Goal: Task Accomplishment & Management: Complete application form

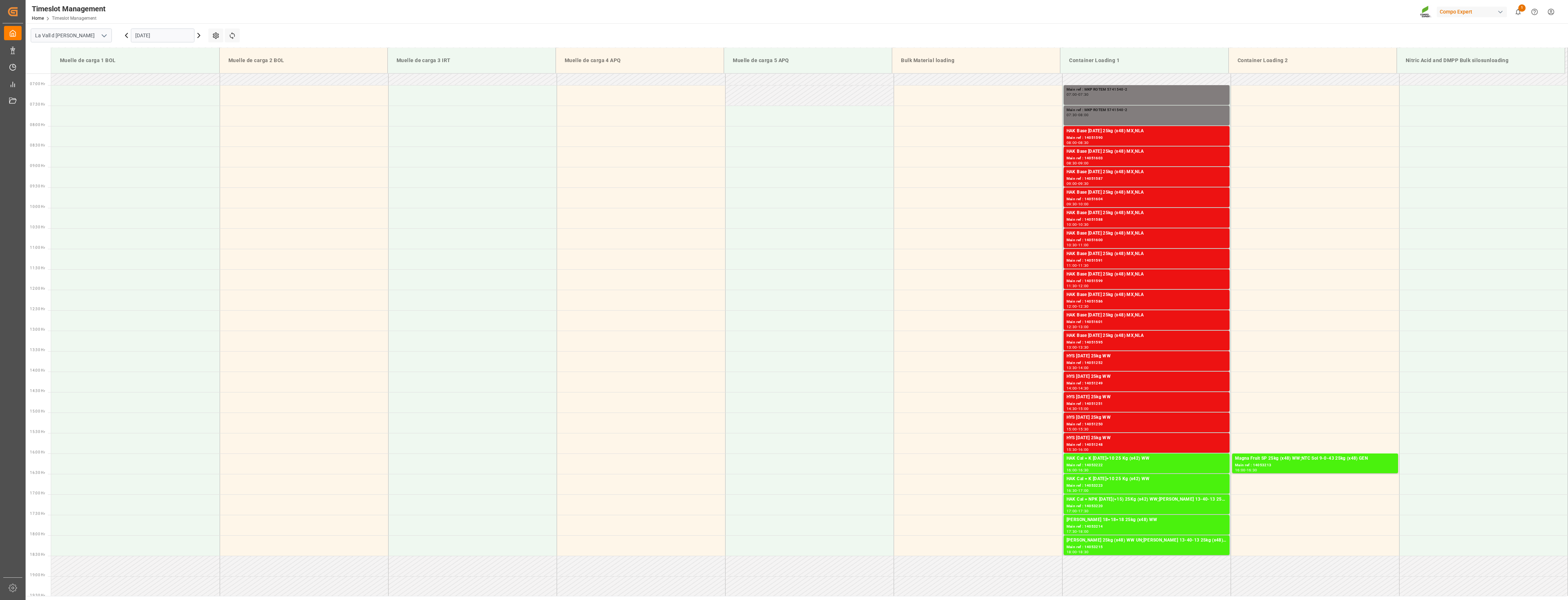
scroll to position [274, 0]
click at [158, 36] on input "[DATE]" at bounding box center [162, 35] width 63 height 14
click at [196, 78] on div "3" at bounding box center [198, 79] width 9 height 9
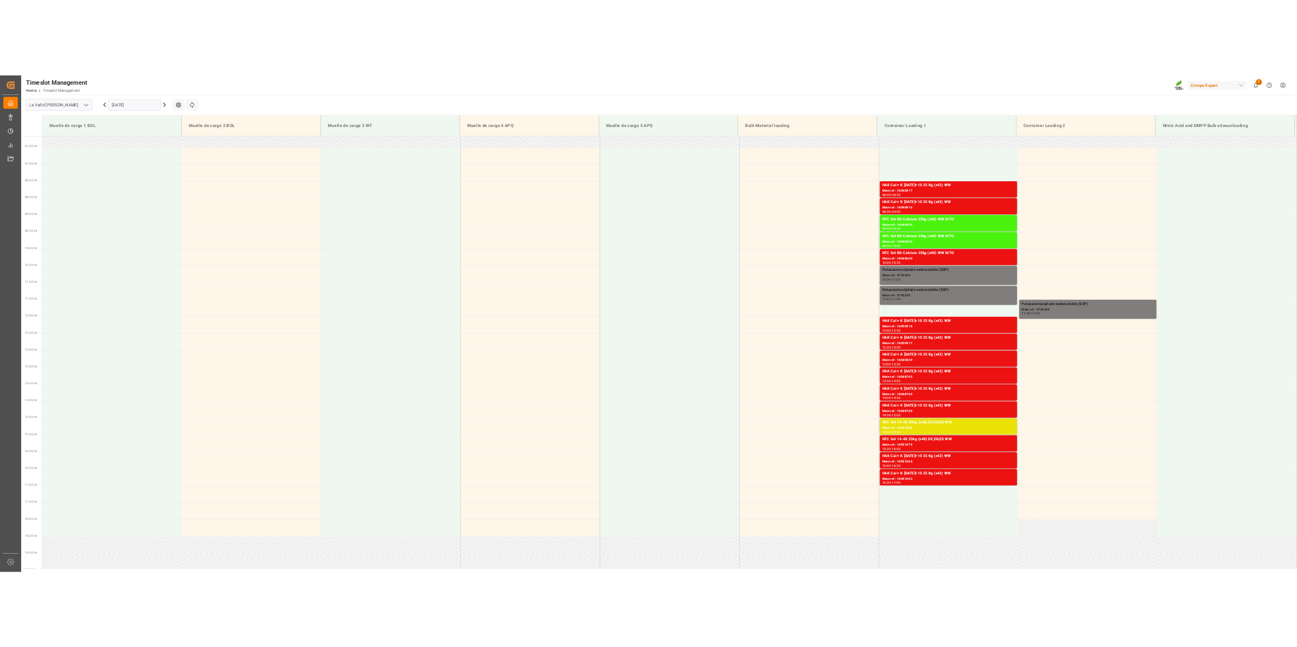
scroll to position [285, 0]
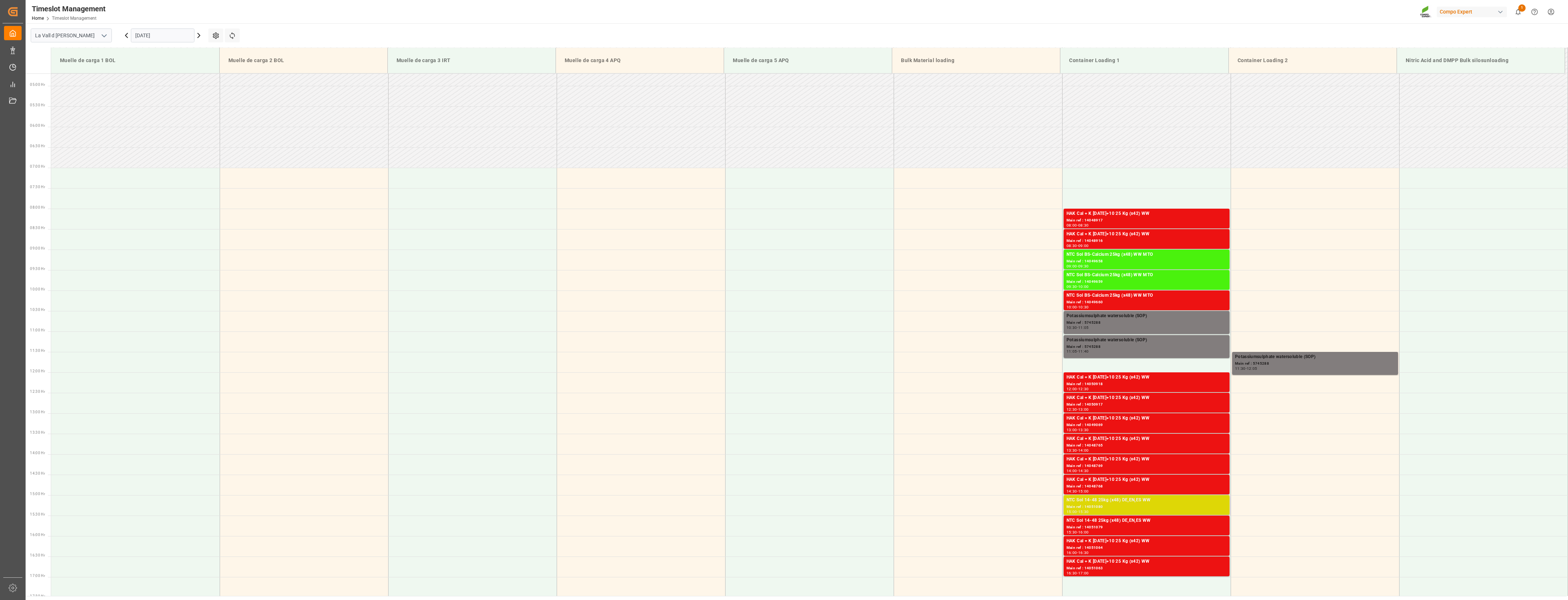
click at [1099, 502] on div "NTC Sol 14-48 25kg (x48) DE,EN,ES WW" at bounding box center [1147, 500] width 160 height 7
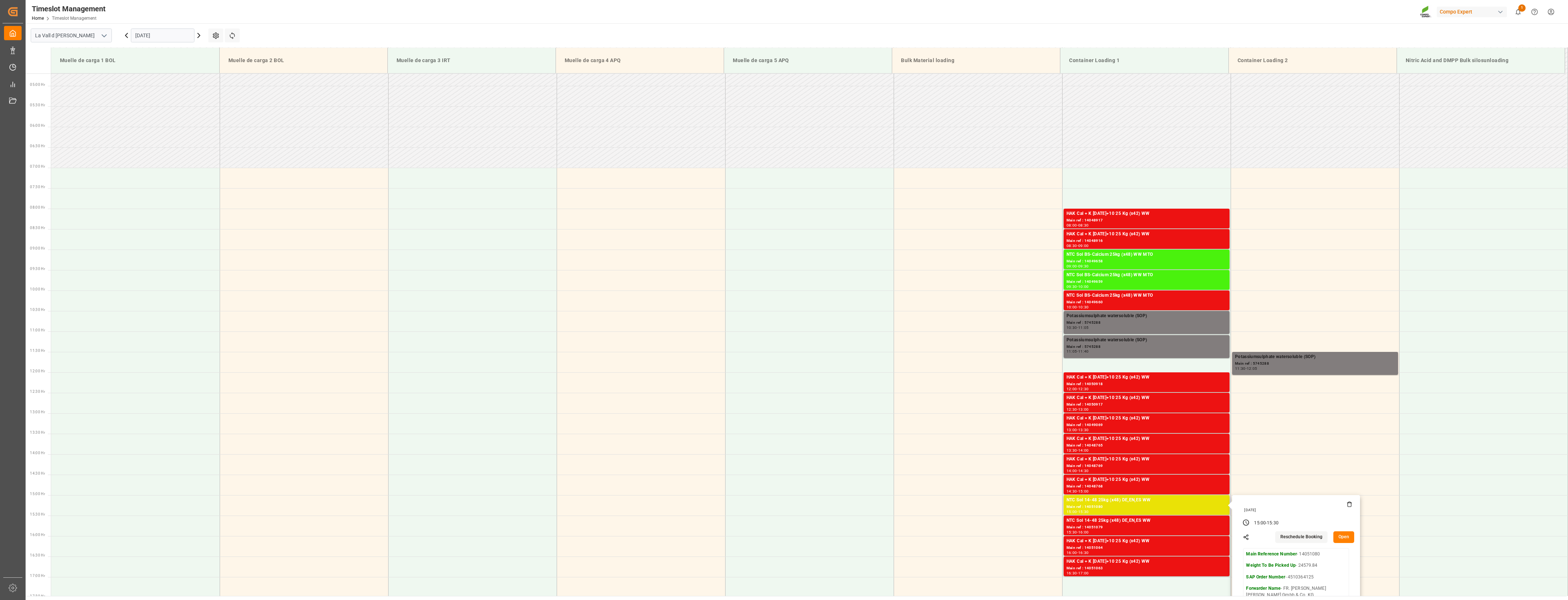
click at [1346, 535] on button "Open" at bounding box center [1344, 537] width 21 height 11
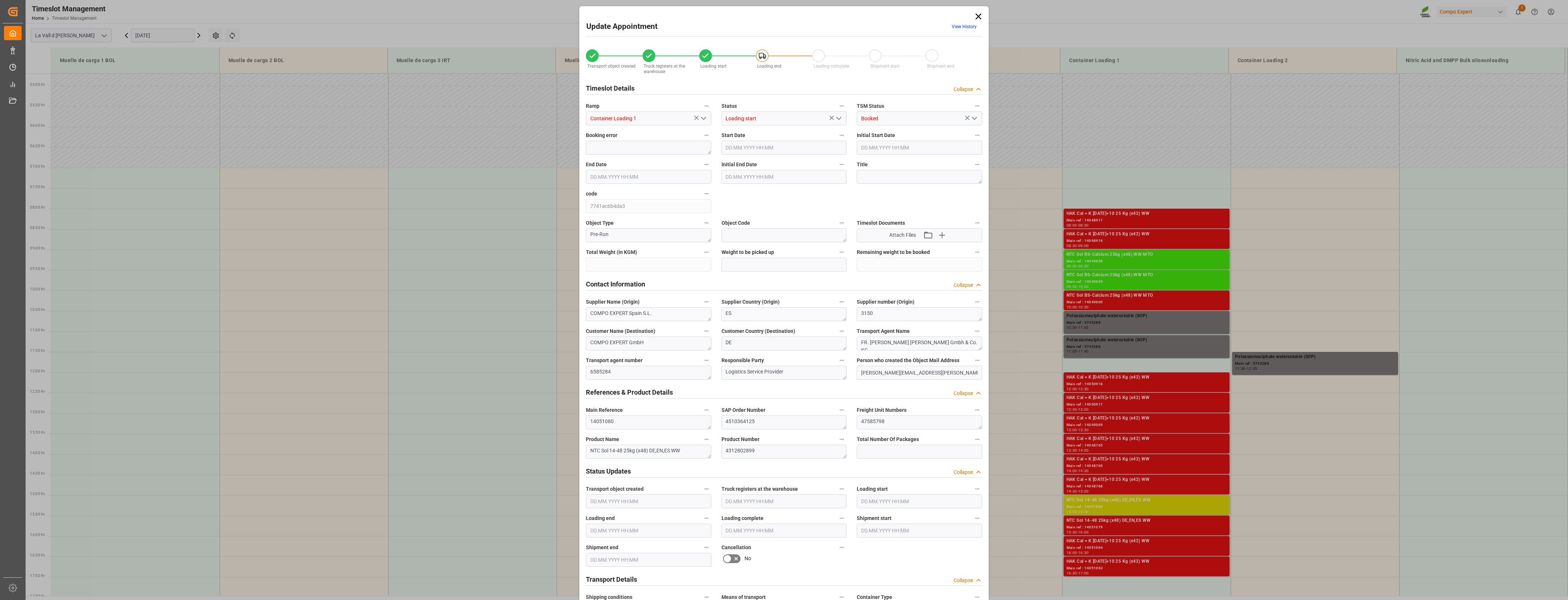
type input "24579.84"
type input "40"
type input "[DATE] 15:00"
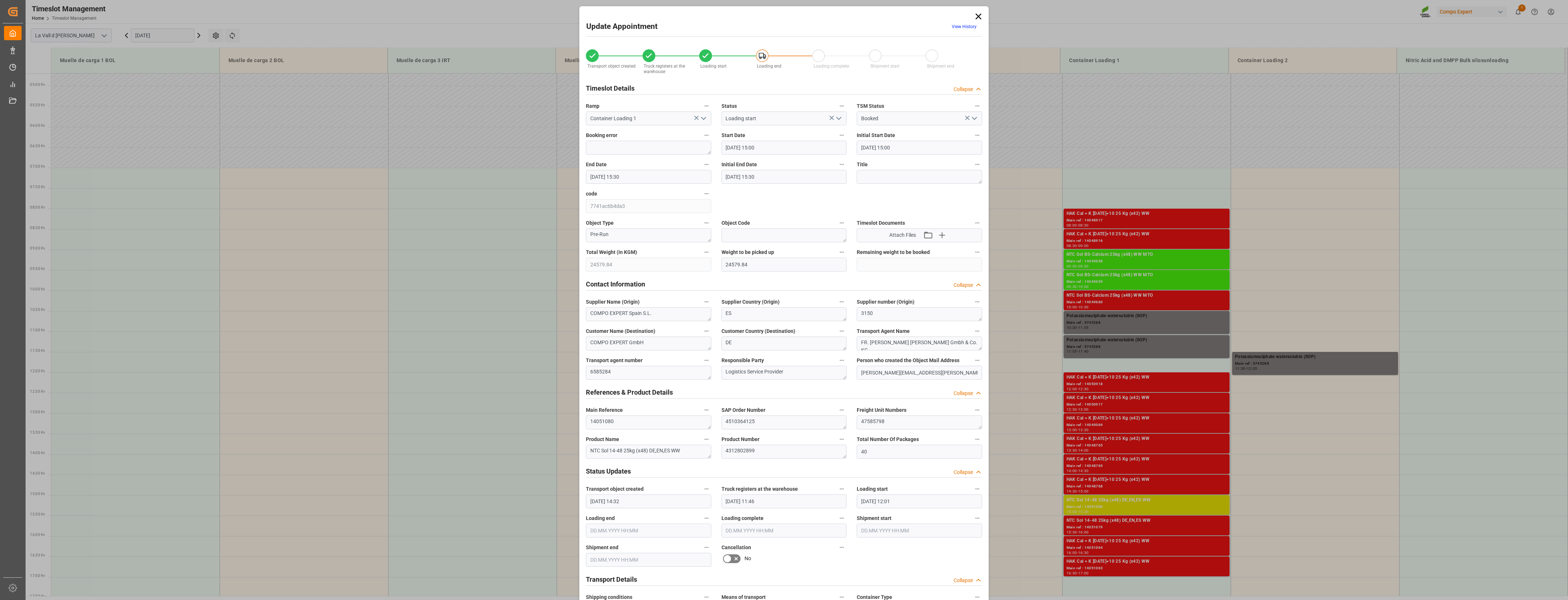
type input "[DATE] 15:30"
type input "[DATE] 14:32"
type input "[DATE] 11:46"
type input "[DATE] 12:01"
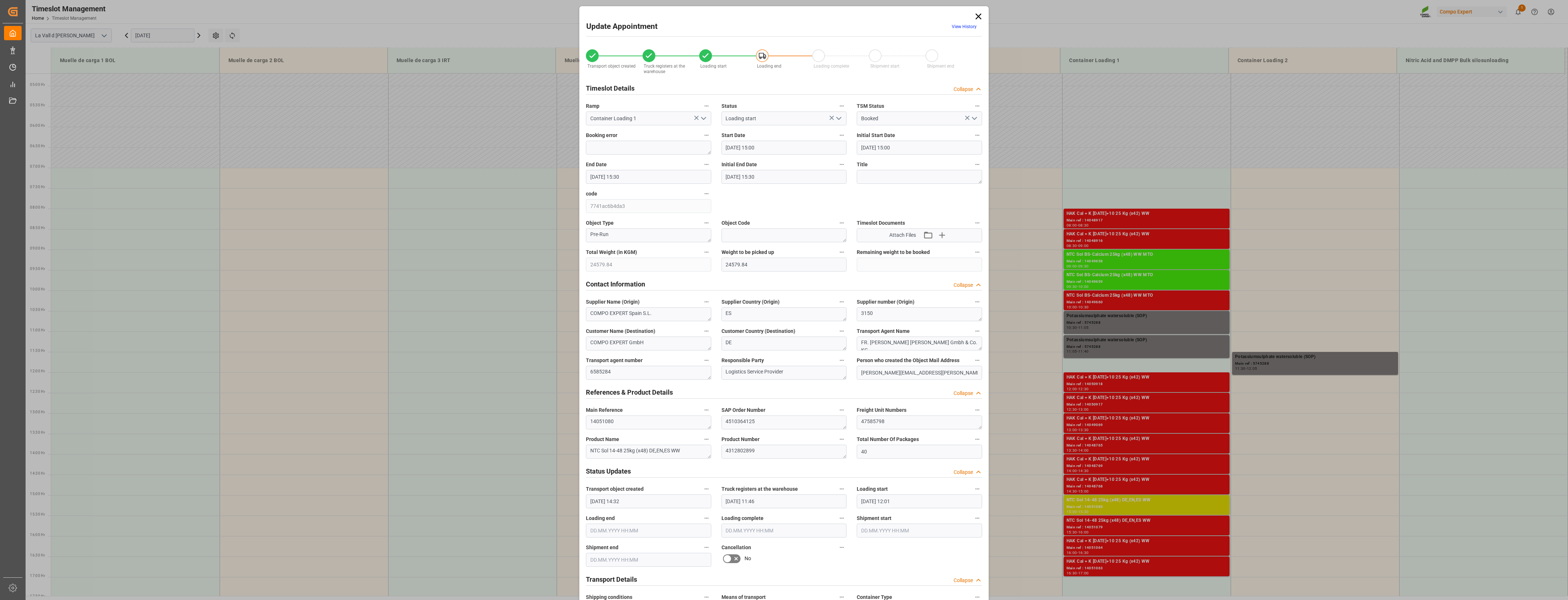
type input "[DATE] 07:09"
click at [977, 15] on icon at bounding box center [978, 16] width 10 height 10
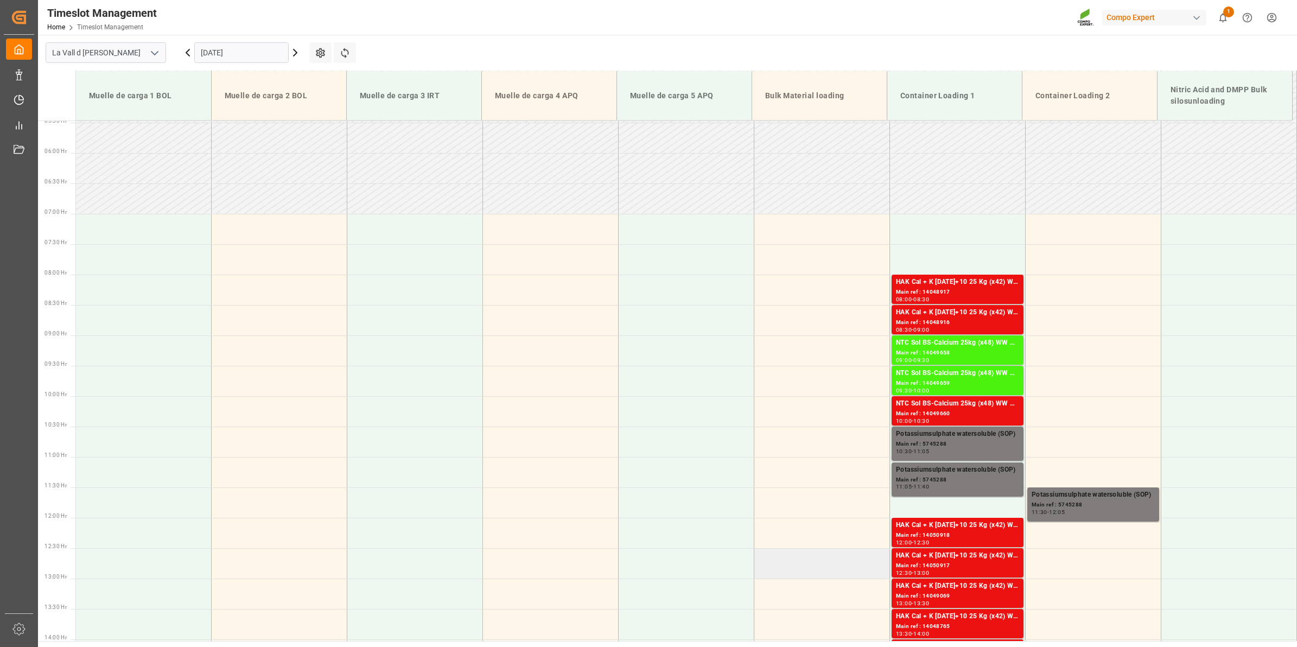
scroll to position [353, 0]
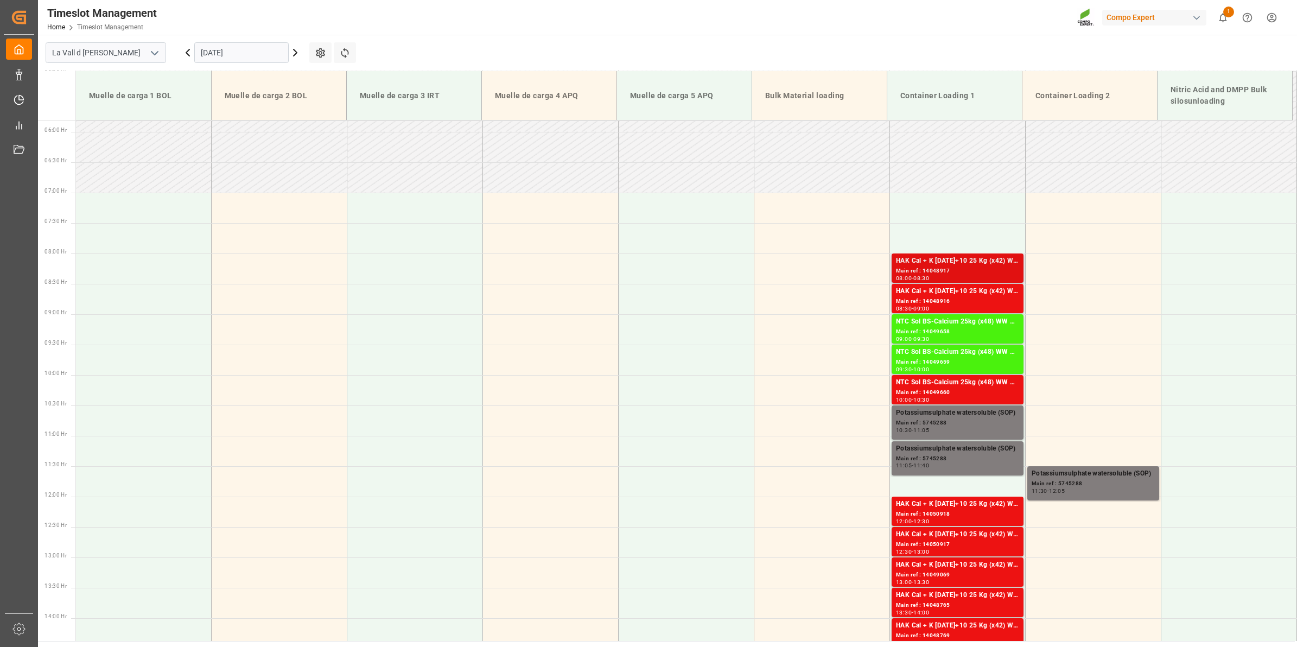
click at [967, 263] on div "HAK Cal + K [DATE]+10 25 Kg (x42) WW" at bounding box center [957, 261] width 123 height 11
click at [950, 270] on div "Main ref : 14048917" at bounding box center [957, 270] width 123 height 9
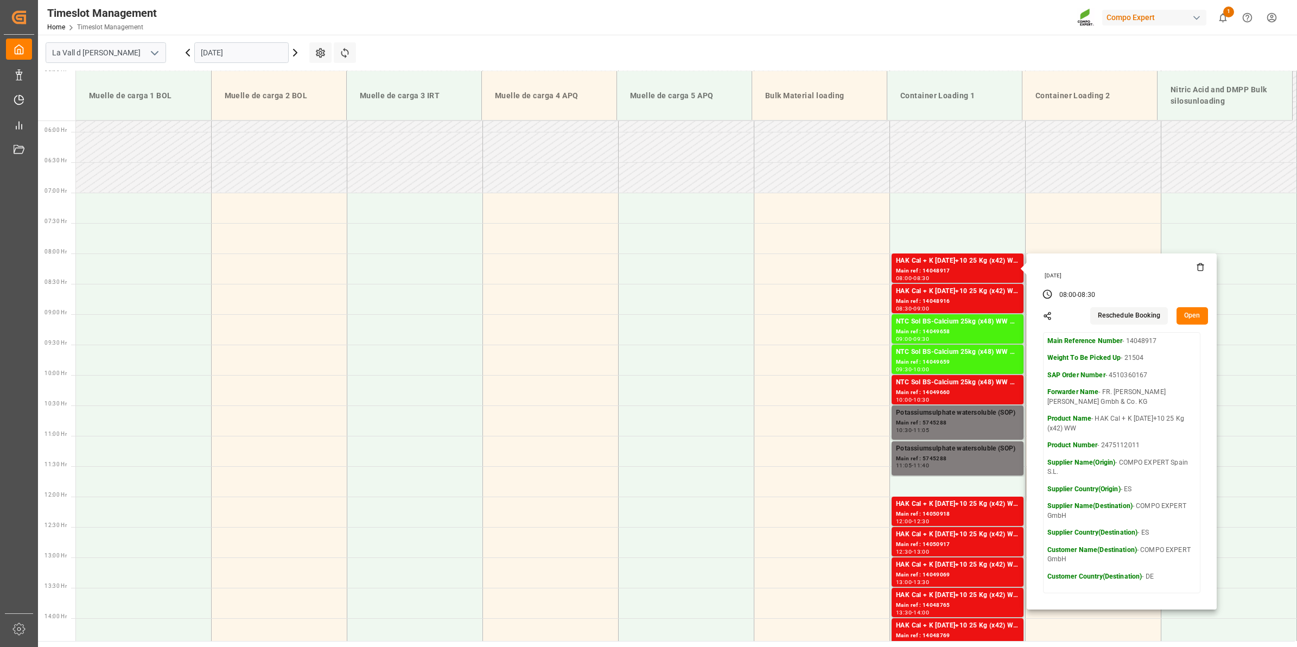
click at [1191, 320] on button "Open" at bounding box center [1192, 315] width 31 height 17
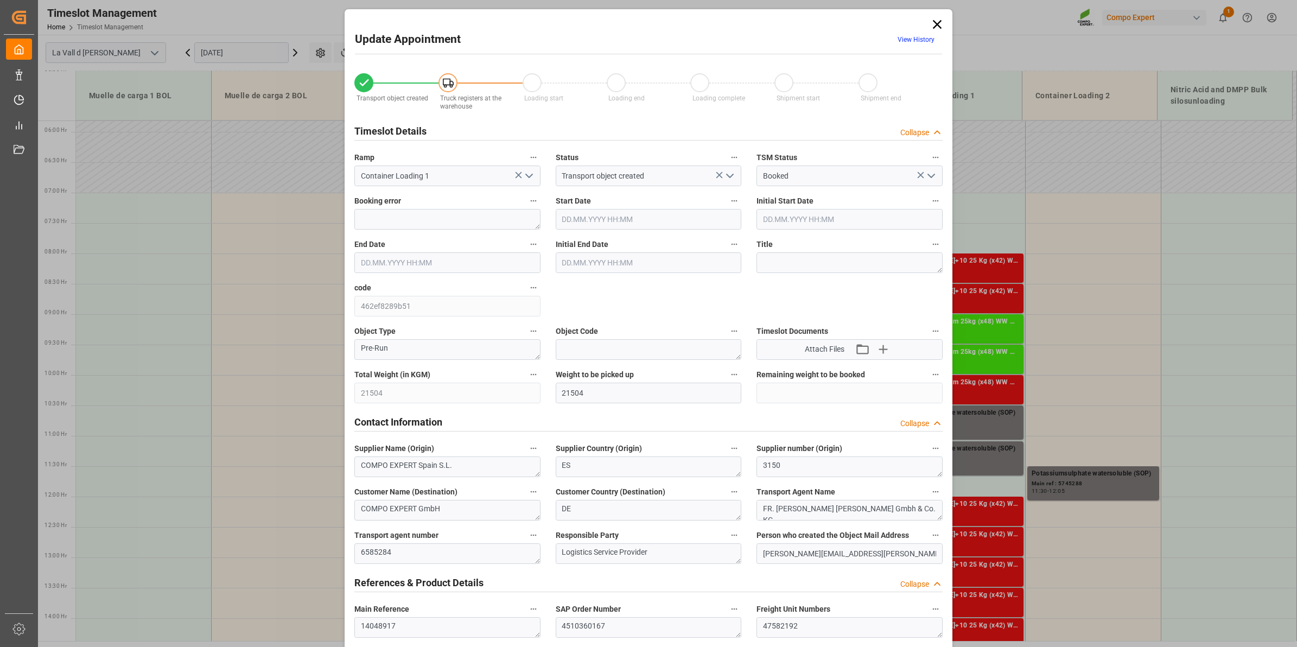
type input "[DATE] 08:00"
type input "[DATE] 08:30"
type input "[DATE] 16:06"
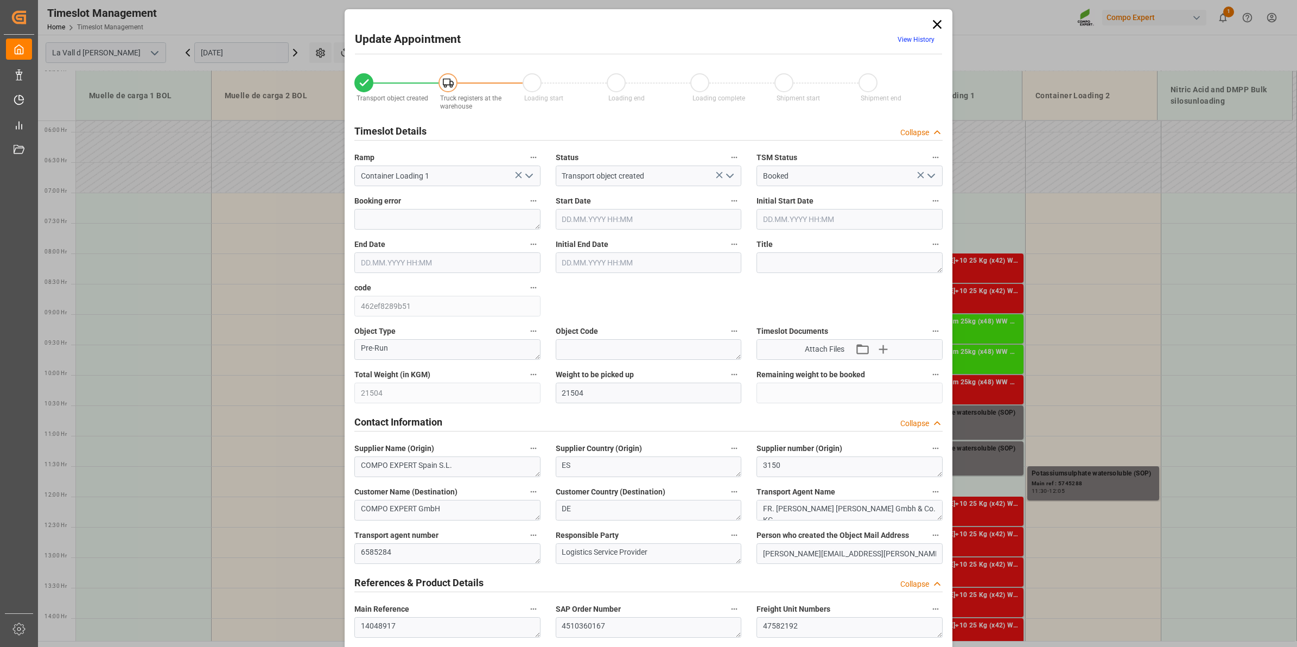
type input "[DATE] 10:49"
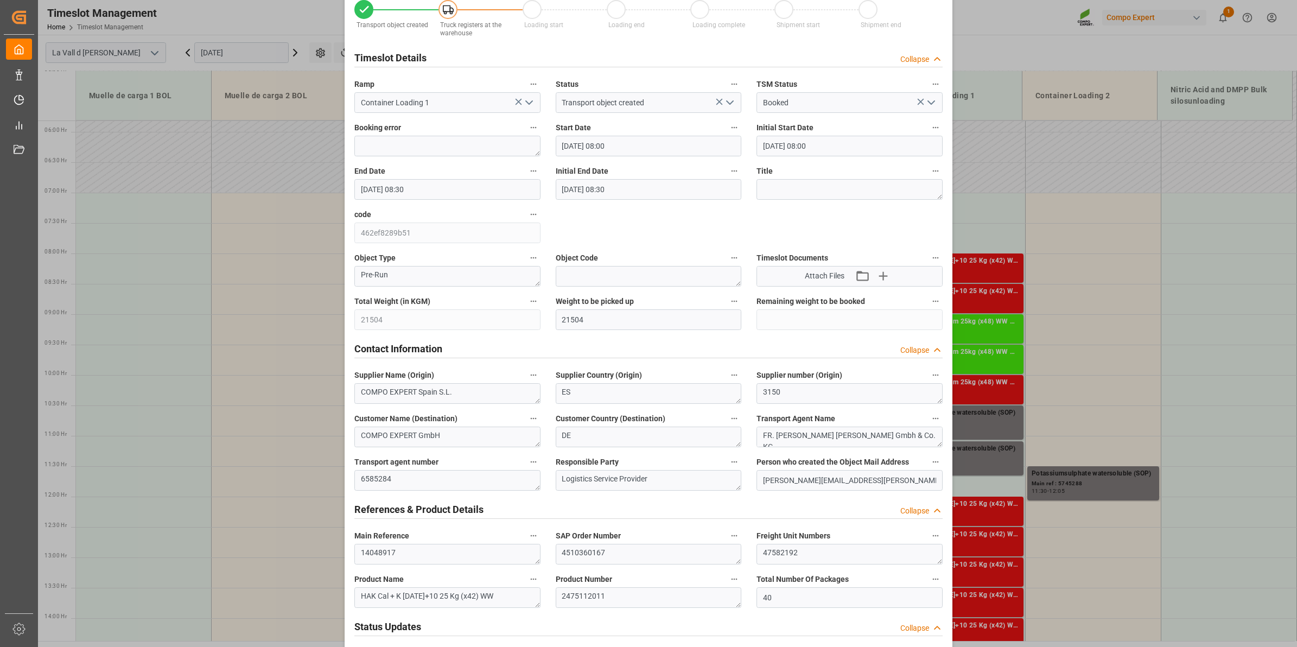
scroll to position [0, 0]
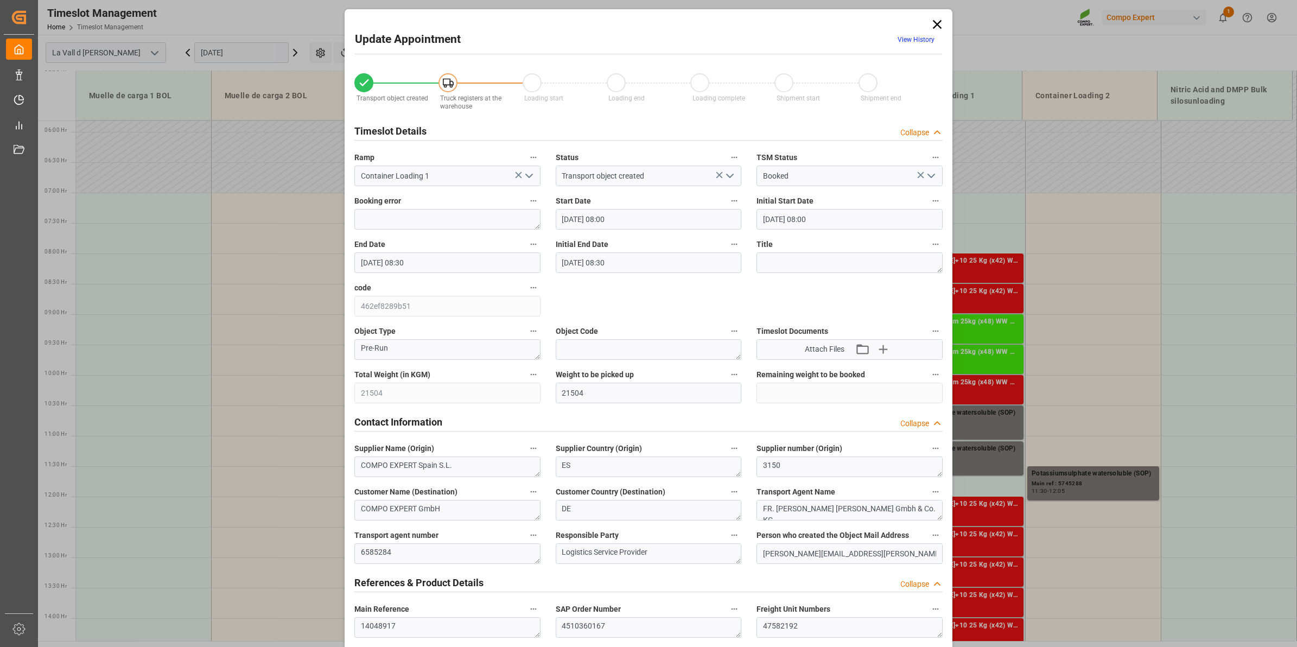
click at [937, 29] on icon at bounding box center [937, 24] width 15 height 15
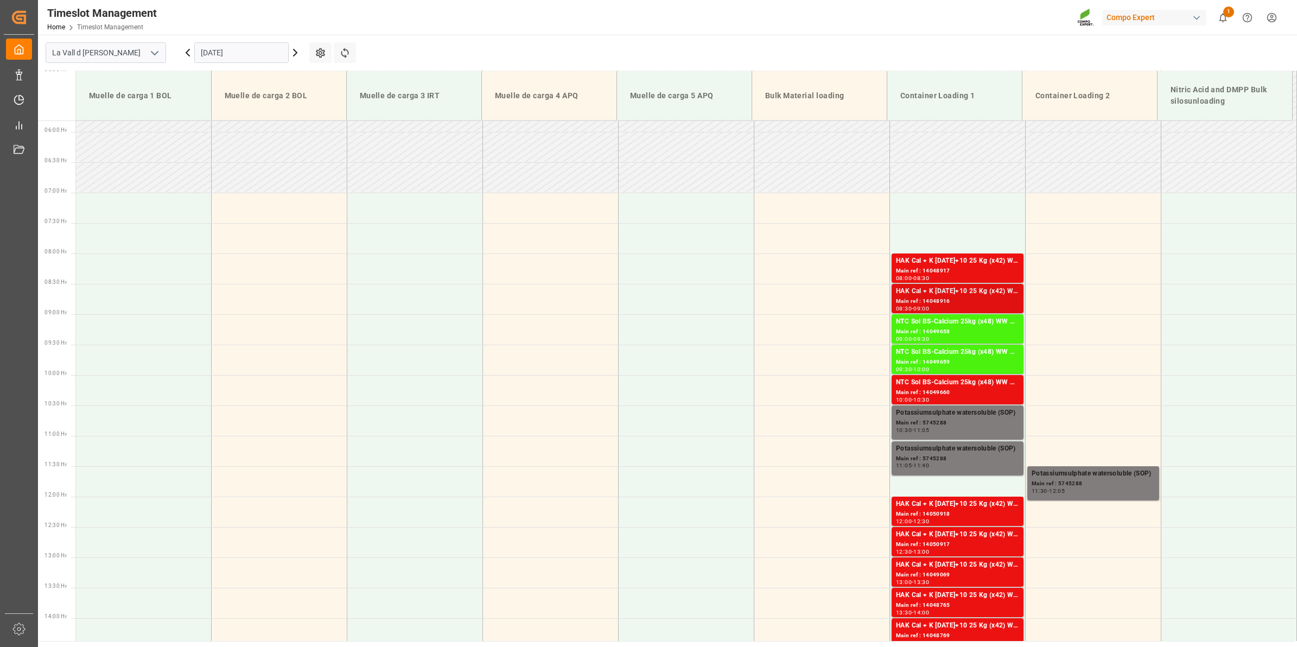
click at [930, 299] on div "Main ref : 14048916" at bounding box center [957, 301] width 123 height 9
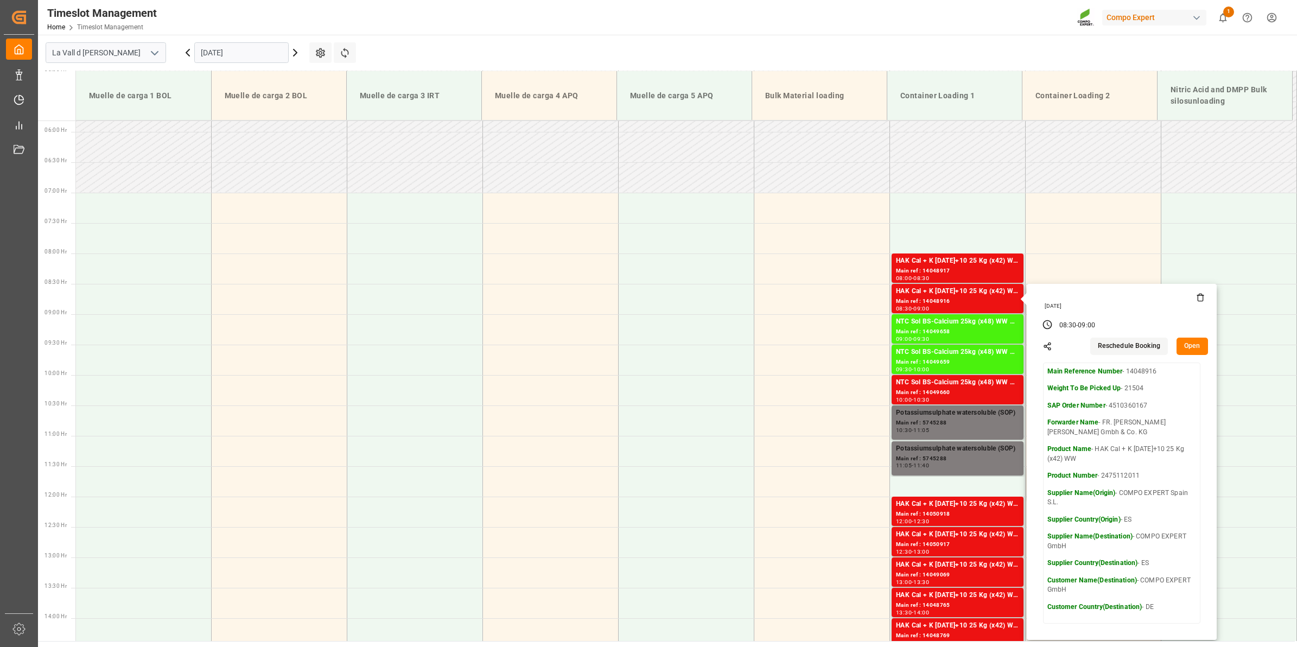
click at [1186, 348] on button "Open" at bounding box center [1192, 346] width 31 height 17
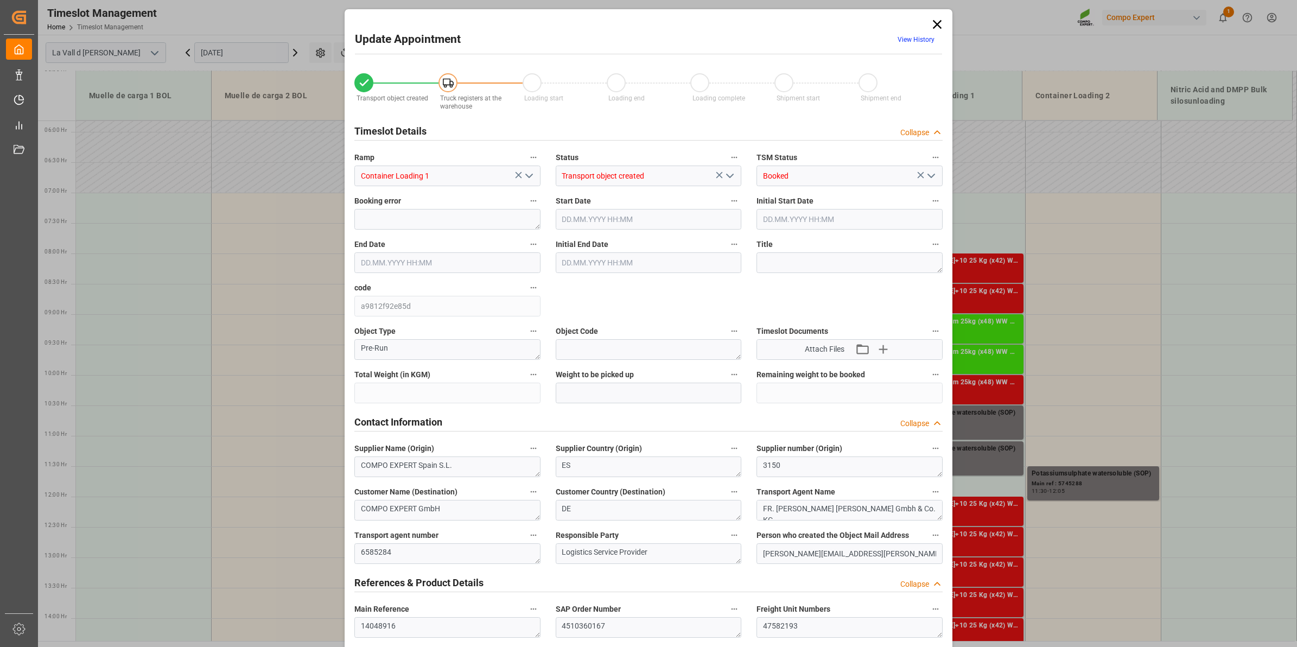
type input "21504"
type input "40"
type input "[DATE] 08:30"
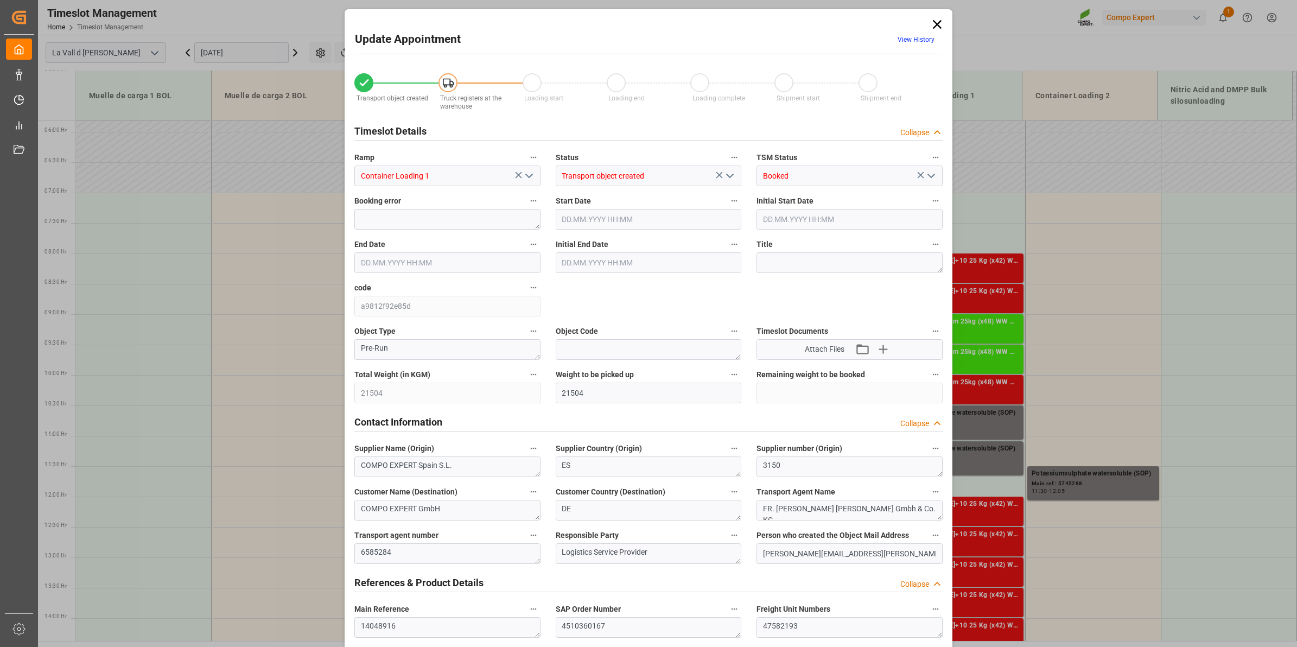
type input "[DATE] 09:00"
type input "[DATE] 16:06"
type input "[DATE] 10:49"
click at [938, 26] on icon at bounding box center [937, 24] width 9 height 9
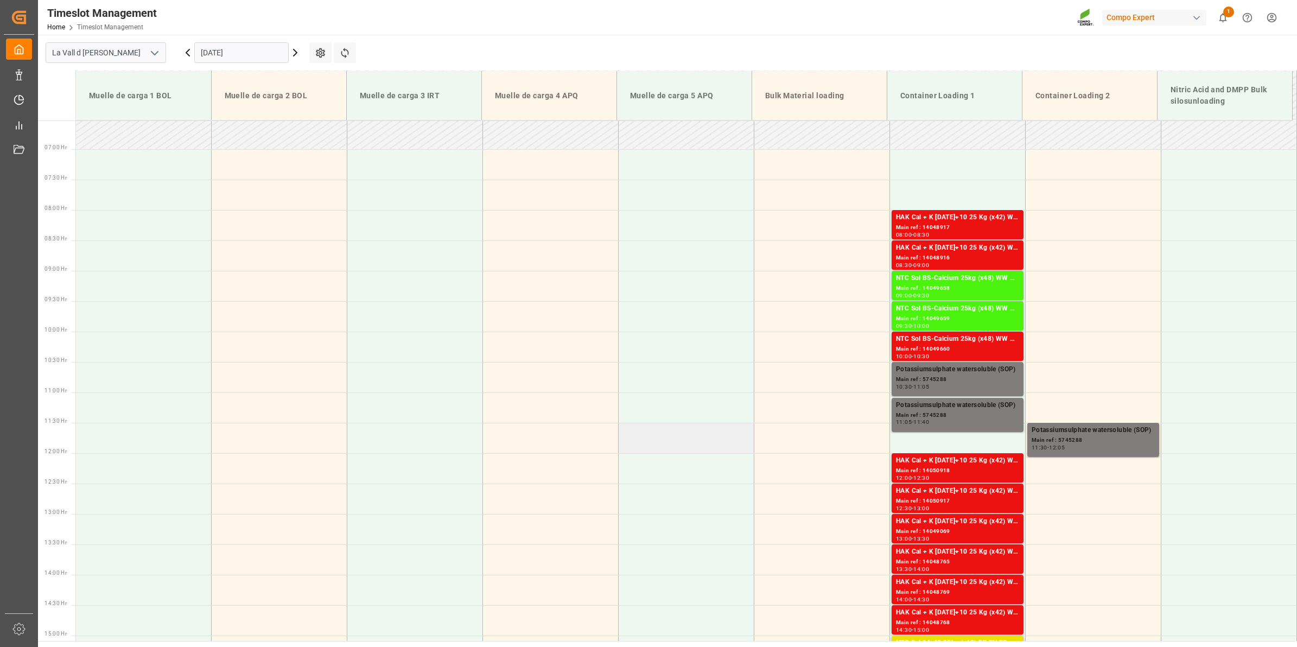
scroll to position [421, 0]
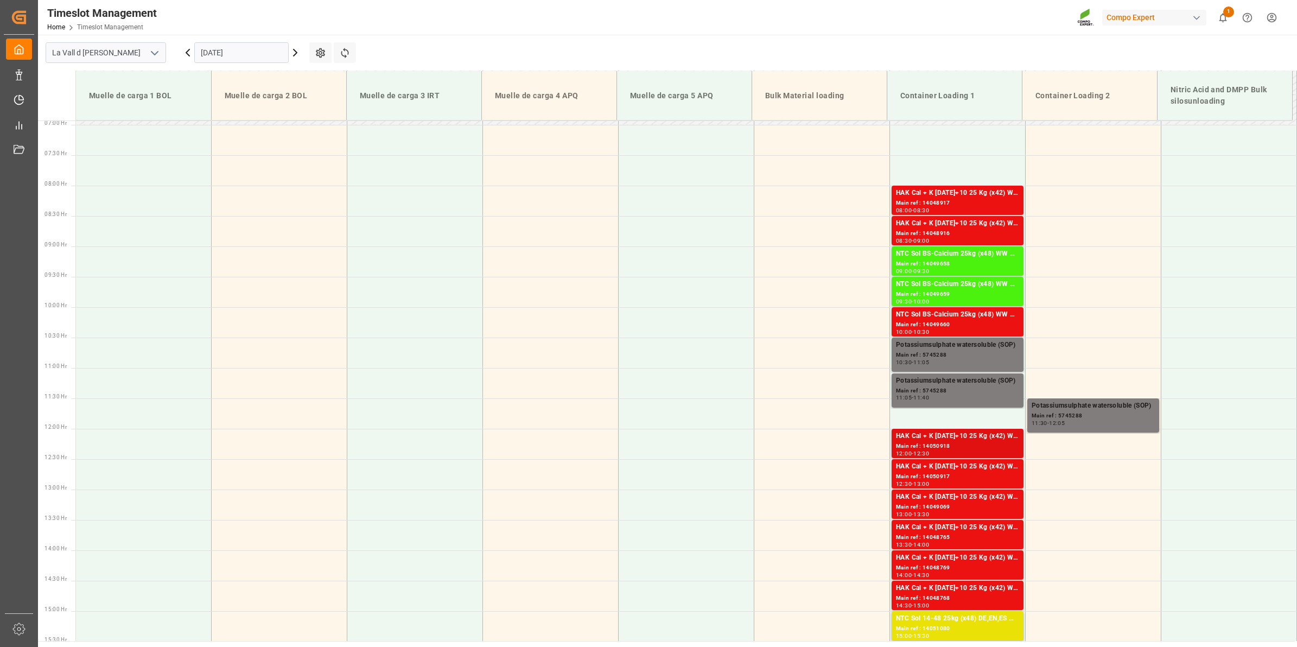
click at [948, 443] on div "Main ref : 14050918" at bounding box center [957, 446] width 123 height 9
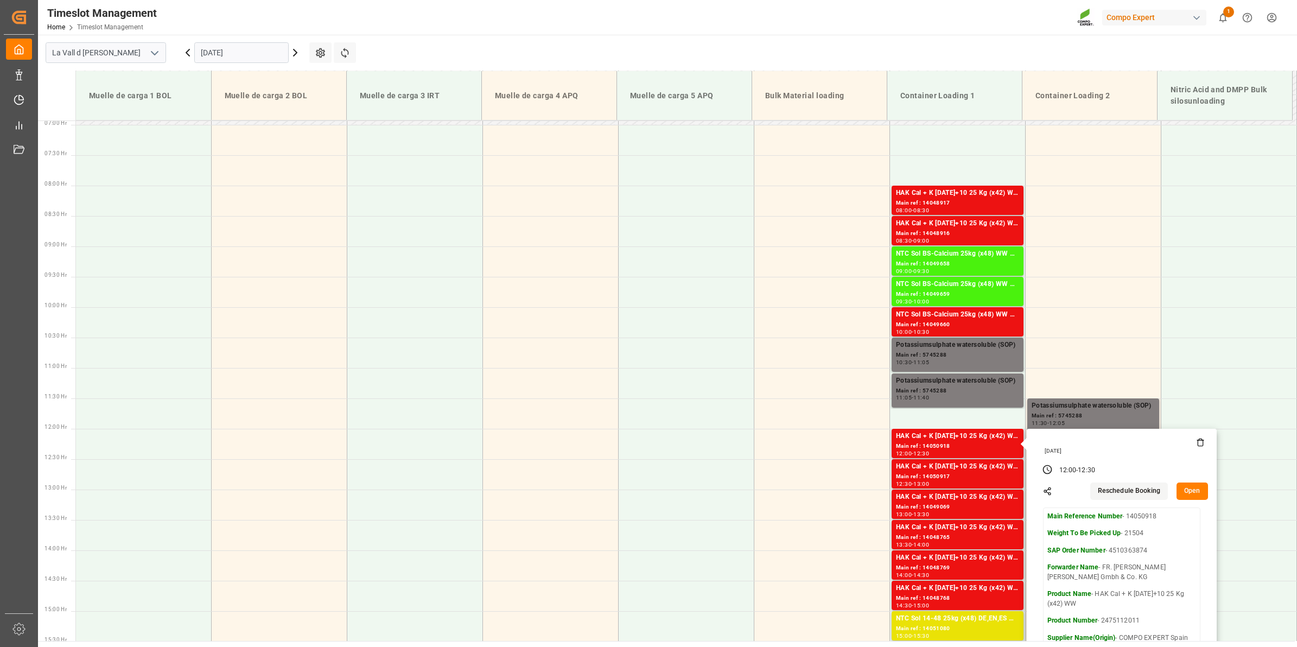
click at [1186, 492] on button "Open" at bounding box center [1192, 490] width 31 height 17
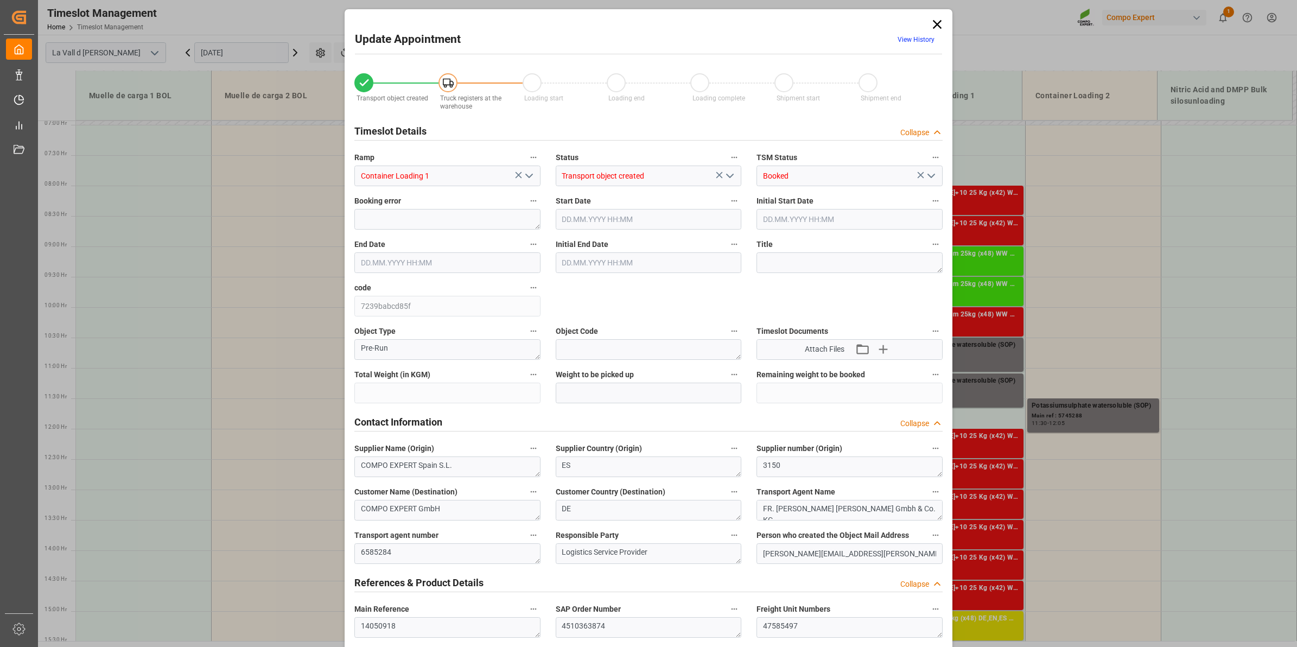
type input "21504"
type input "40"
type input "[DATE] 12:00"
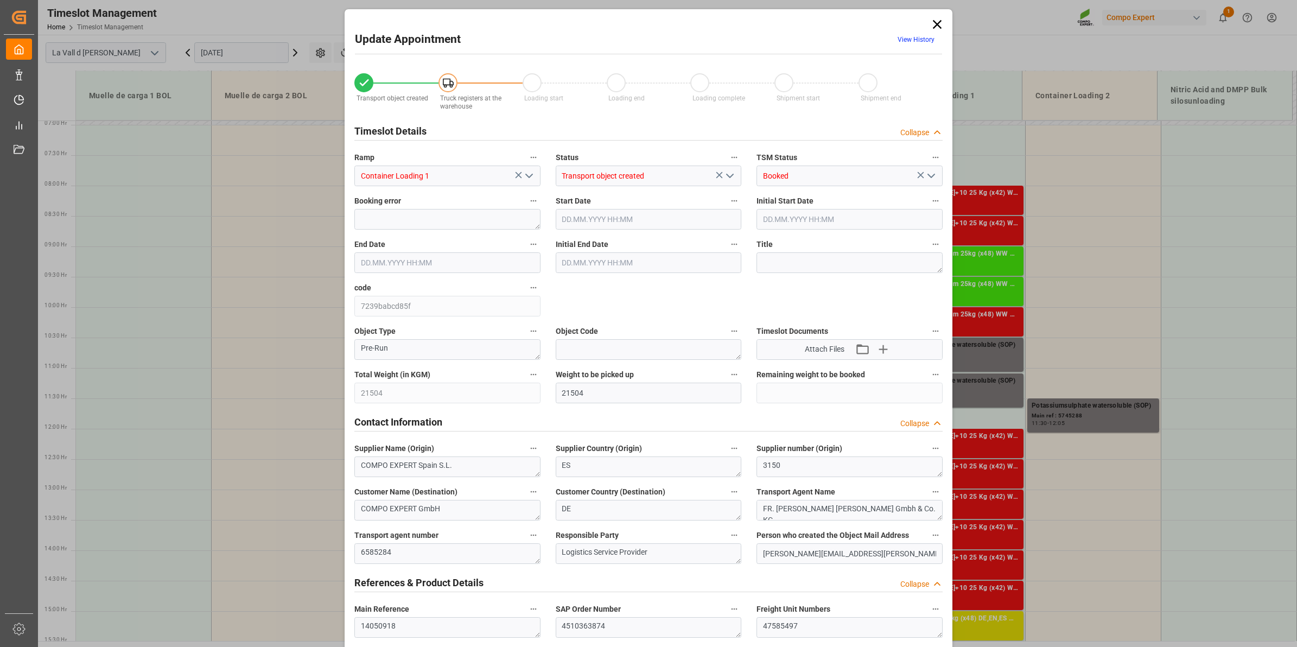
type input "[DATE] 12:30"
type input "[DATE] 10:57"
type input "[DATE] 07:31"
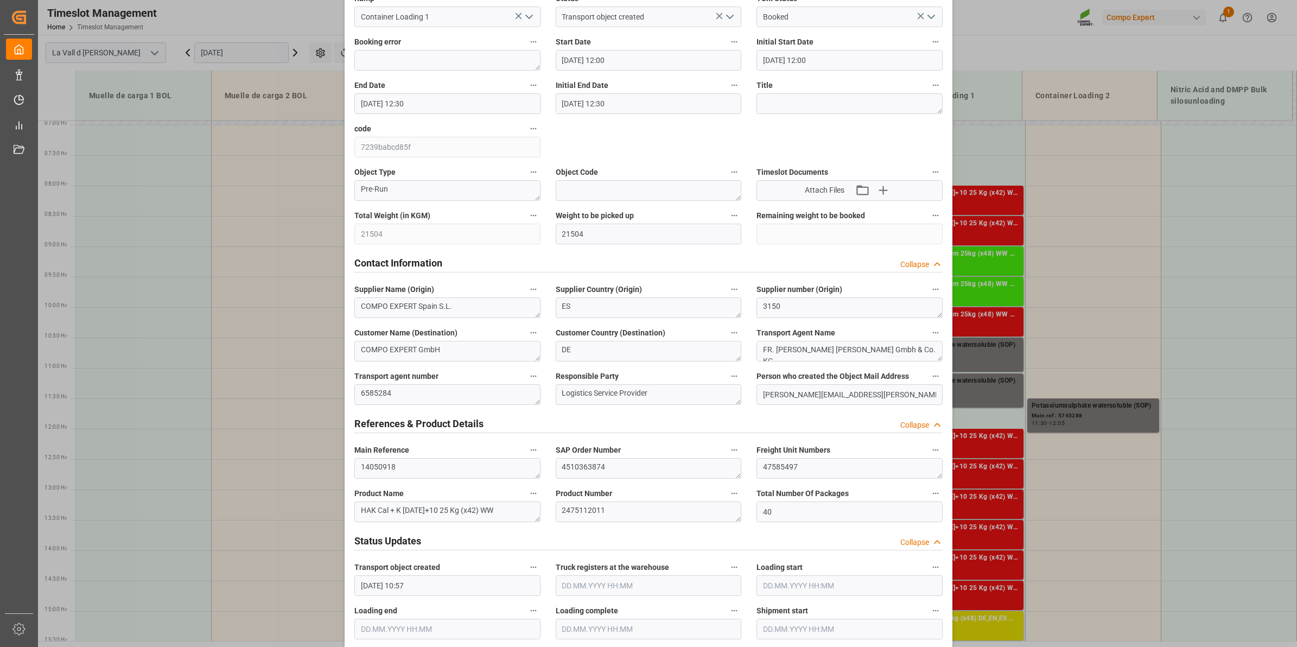
scroll to position [0, 0]
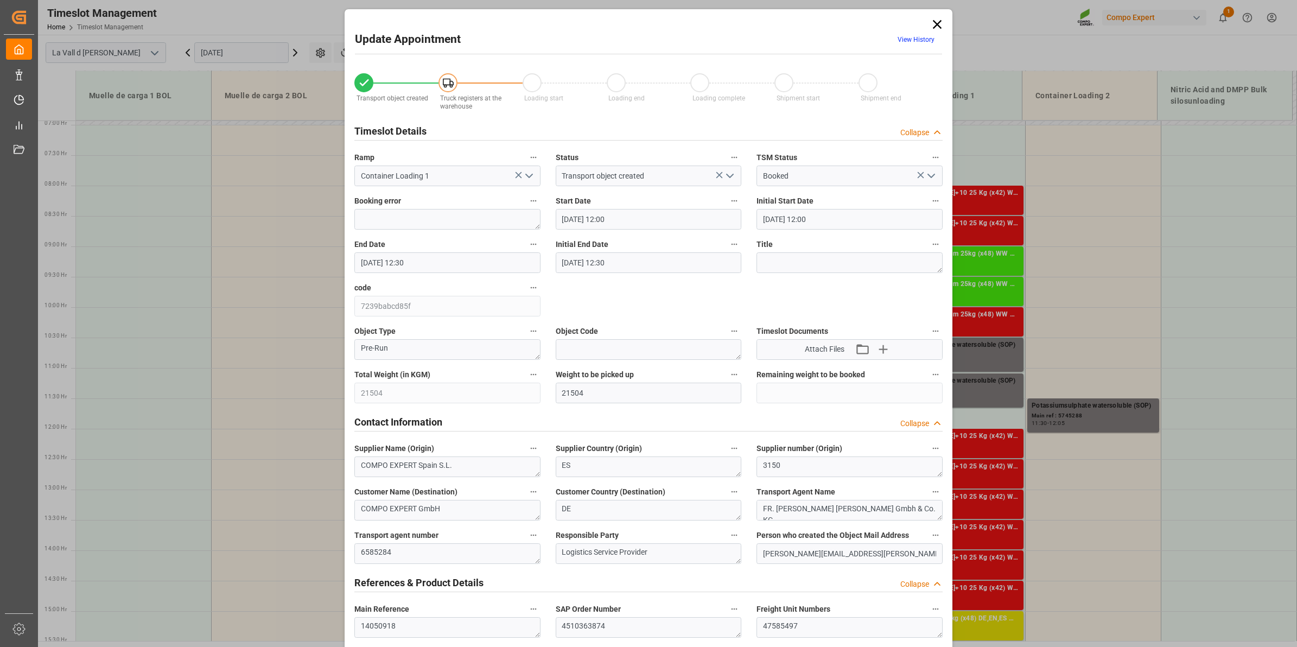
click at [939, 23] on icon at bounding box center [937, 24] width 15 height 15
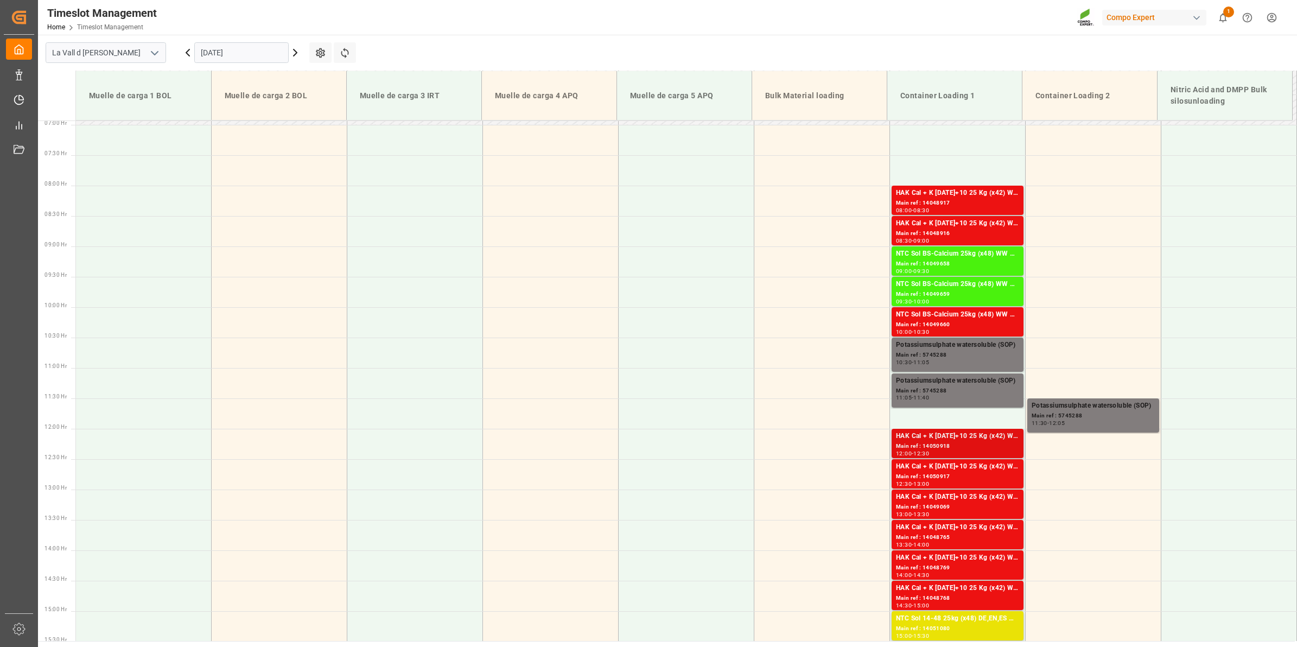
click at [999, 437] on div "HAK Cal + K [DATE]+10 25 Kg (x42) WW" at bounding box center [957, 436] width 123 height 11
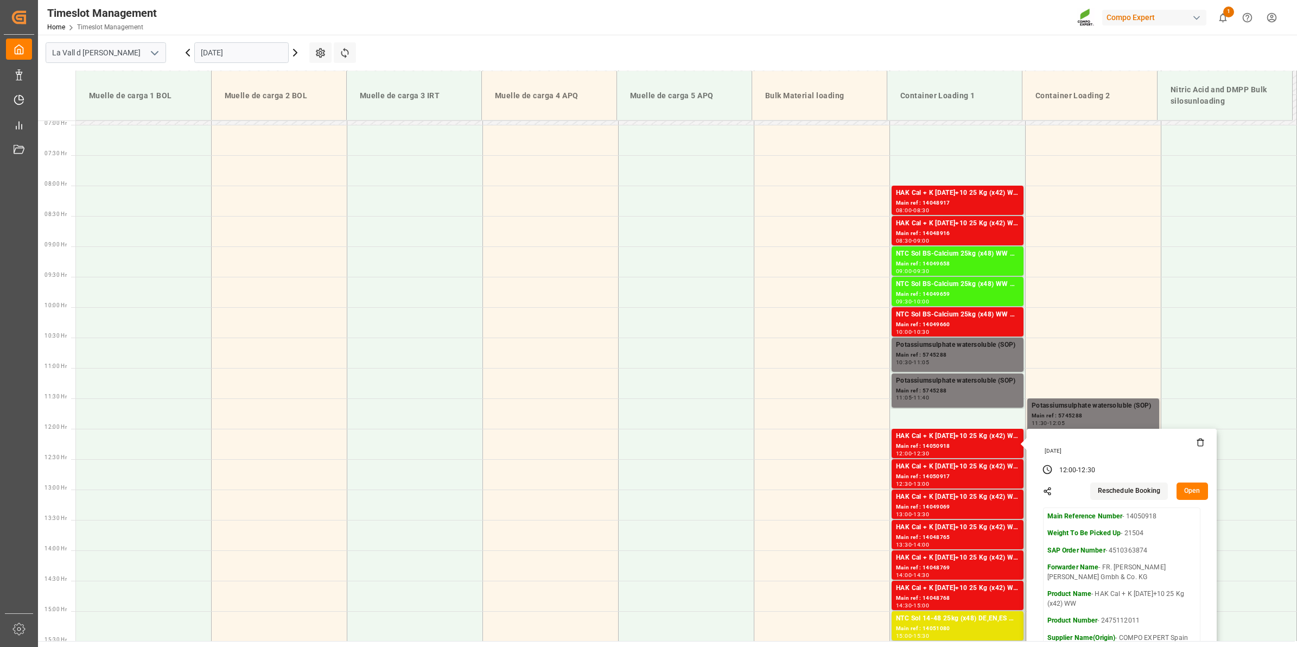
click at [1196, 445] on icon at bounding box center [1200, 442] width 9 height 9
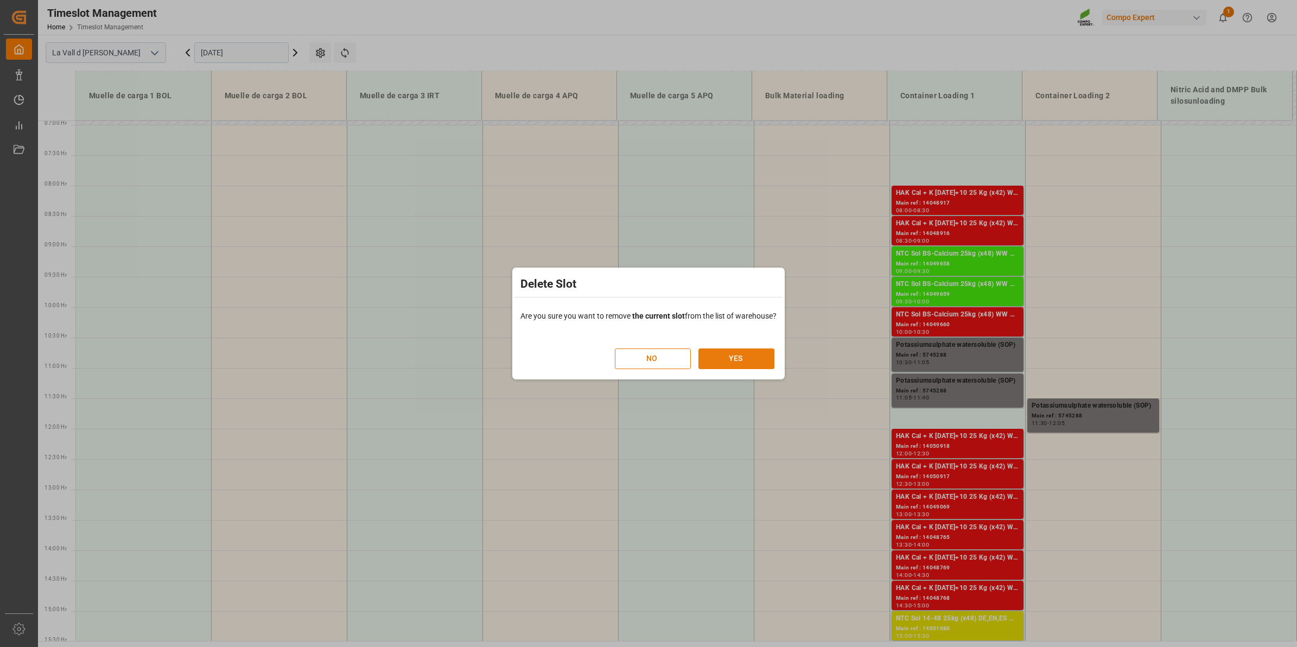
click at [723, 366] on button "YES" at bounding box center [736, 358] width 76 height 21
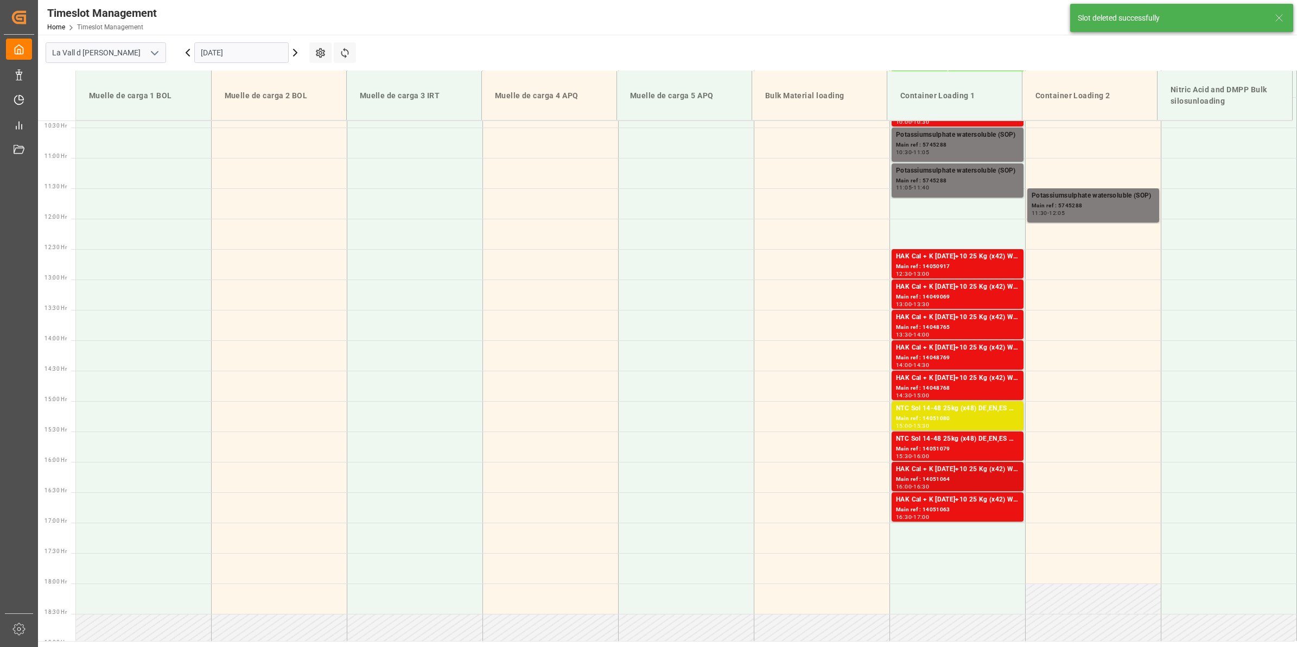
scroll to position [673, 0]
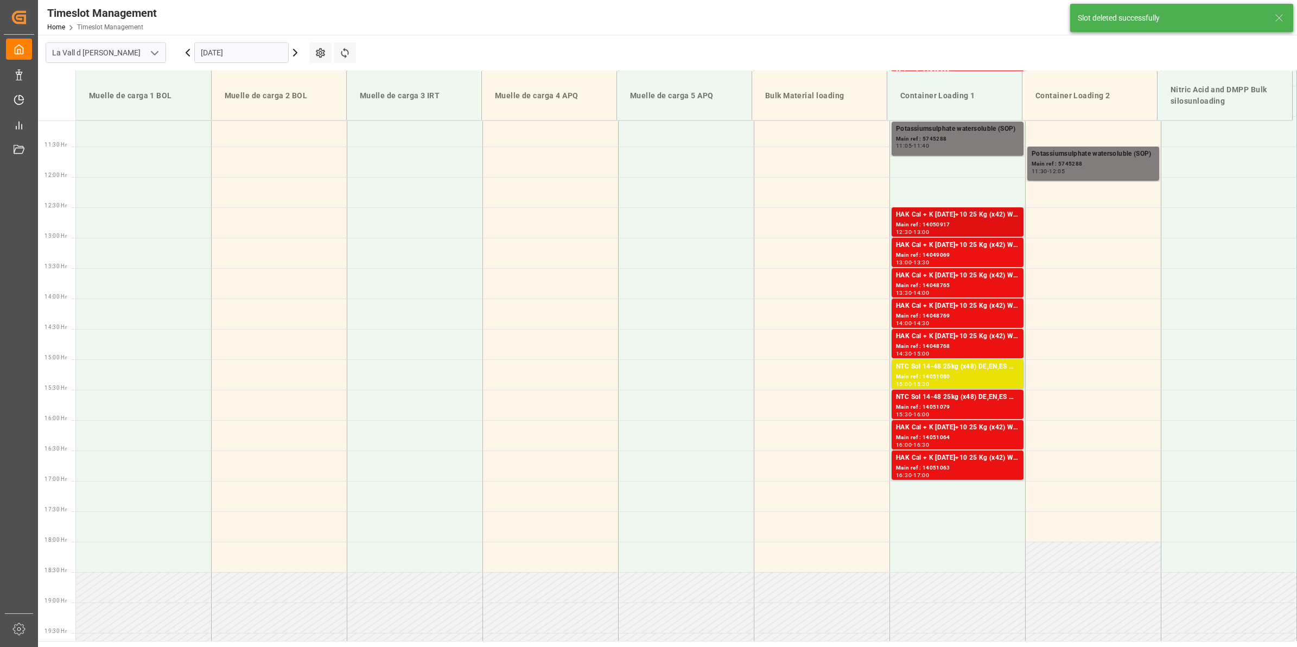
click at [963, 225] on div "Main ref : 14050917" at bounding box center [957, 224] width 123 height 9
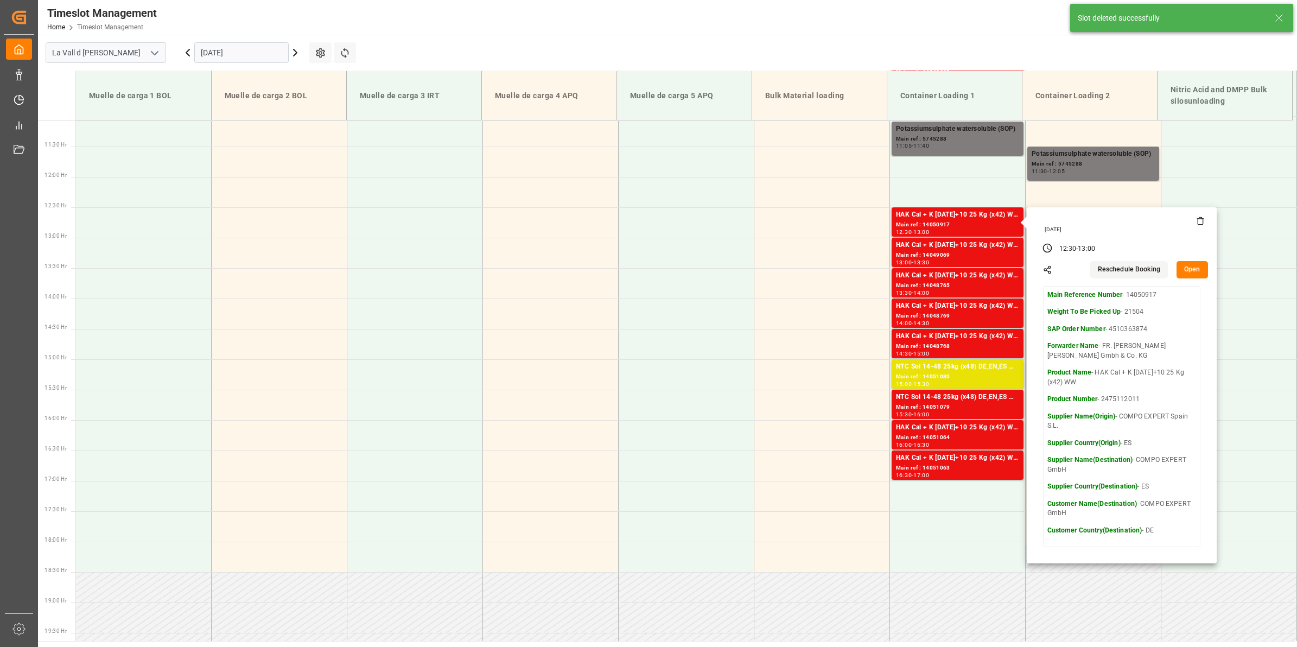
click at [1192, 275] on button "Open" at bounding box center [1192, 269] width 31 height 17
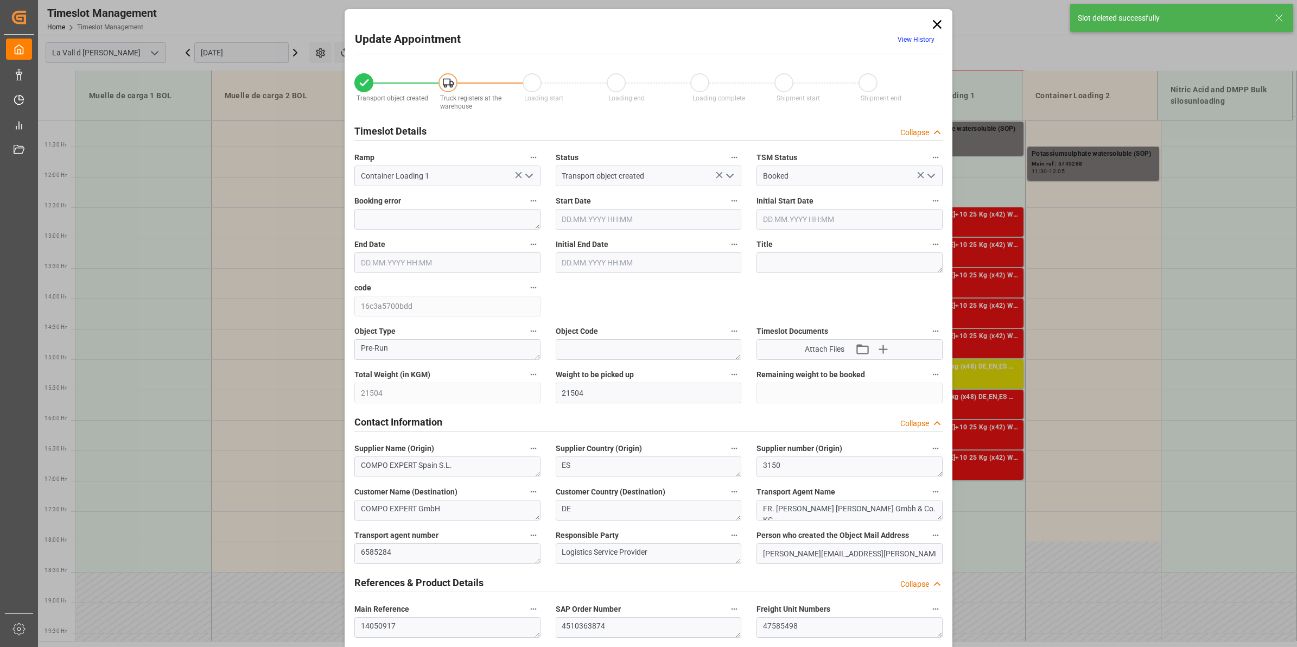
type input "[DATE] 12:30"
type input "[DATE] 13:00"
type input "[DATE] 10:57"
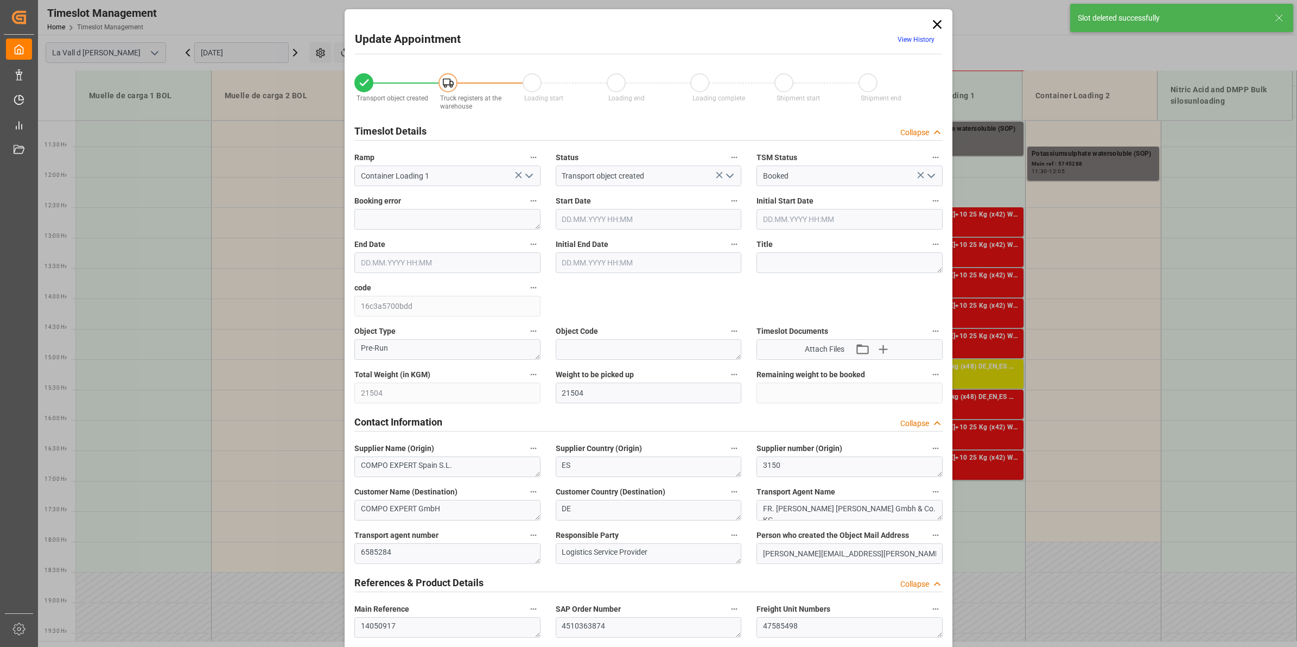
type input "[DATE] 07:31"
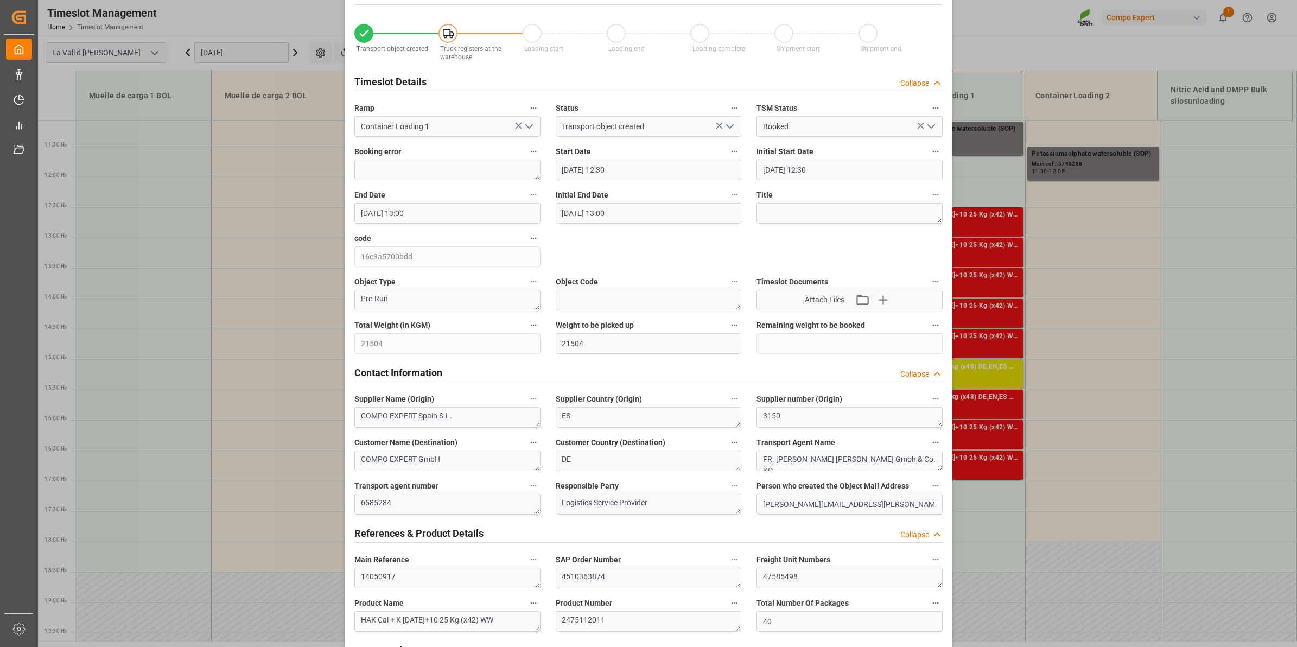
scroll to position [0, 0]
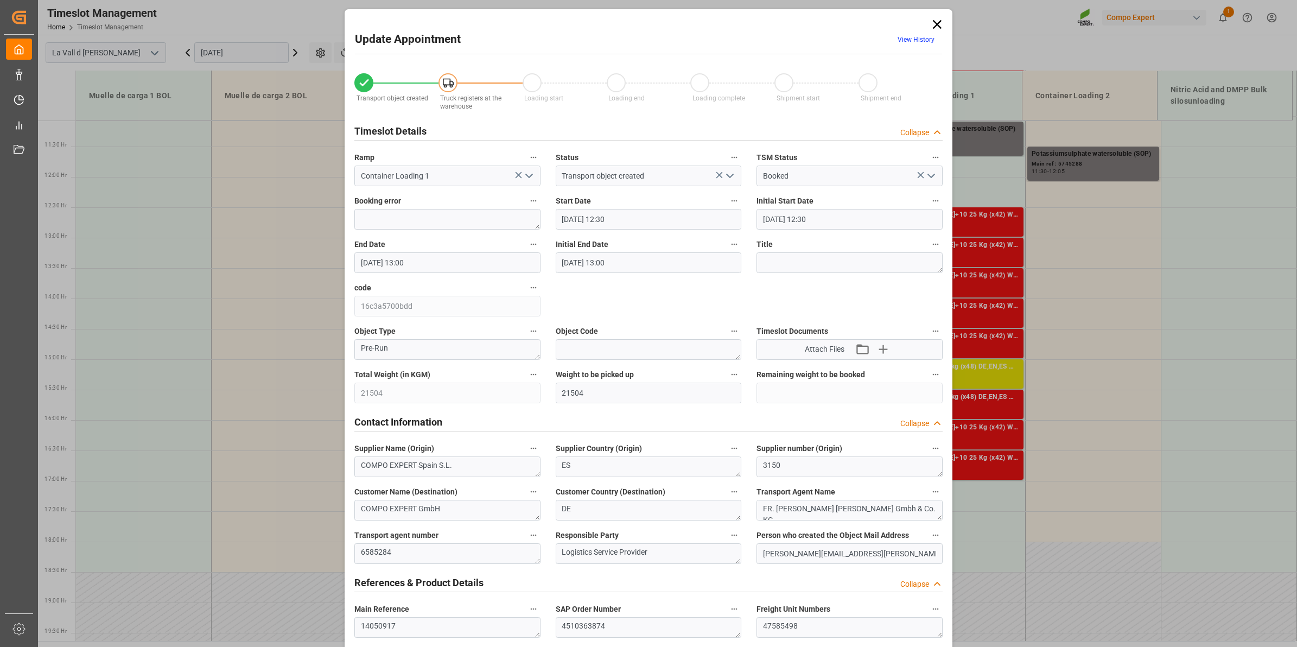
click at [935, 22] on icon at bounding box center [937, 24] width 15 height 15
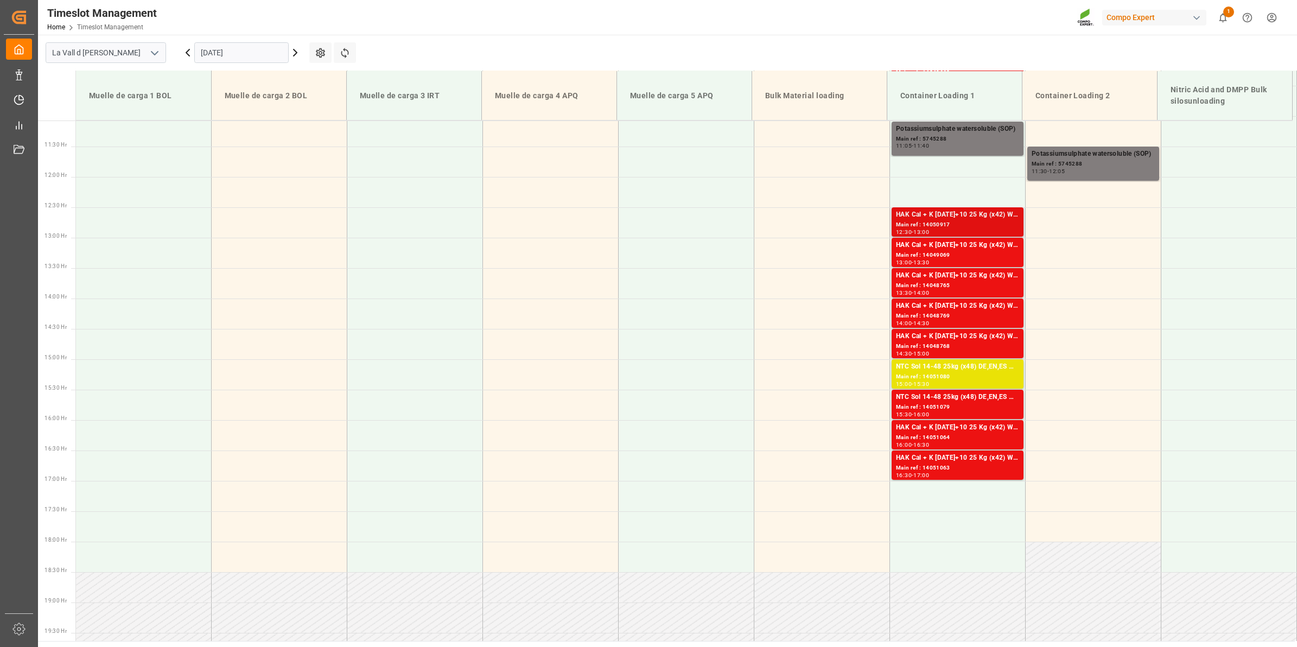
click at [977, 226] on div "Main ref : 14050917" at bounding box center [957, 224] width 123 height 9
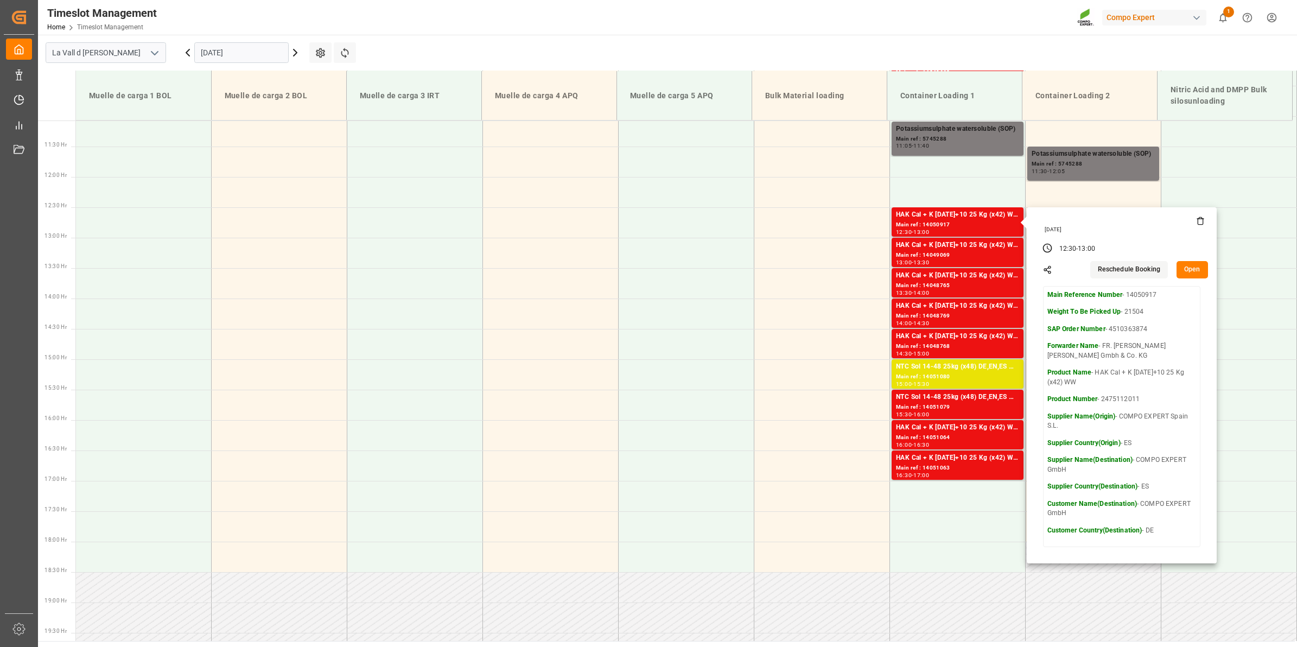
click at [1193, 272] on button "Open" at bounding box center [1192, 269] width 31 height 17
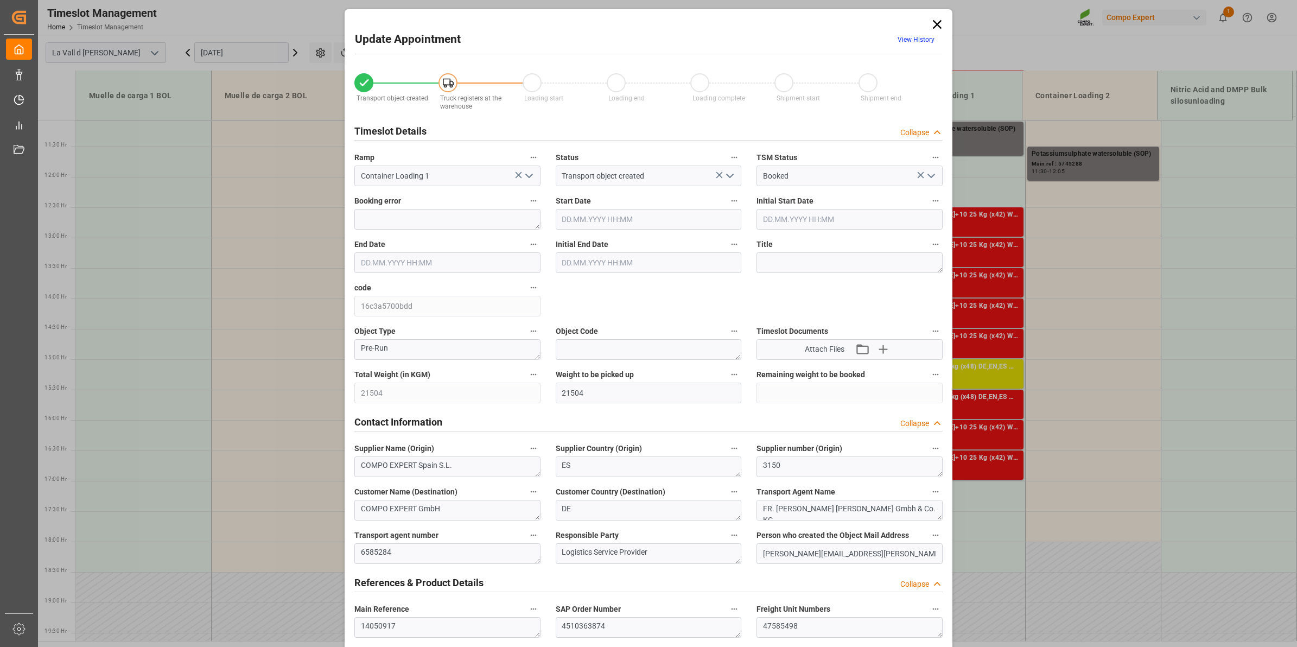
type input "[DATE] 12:30"
type input "[DATE] 13:00"
type input "[DATE] 10:57"
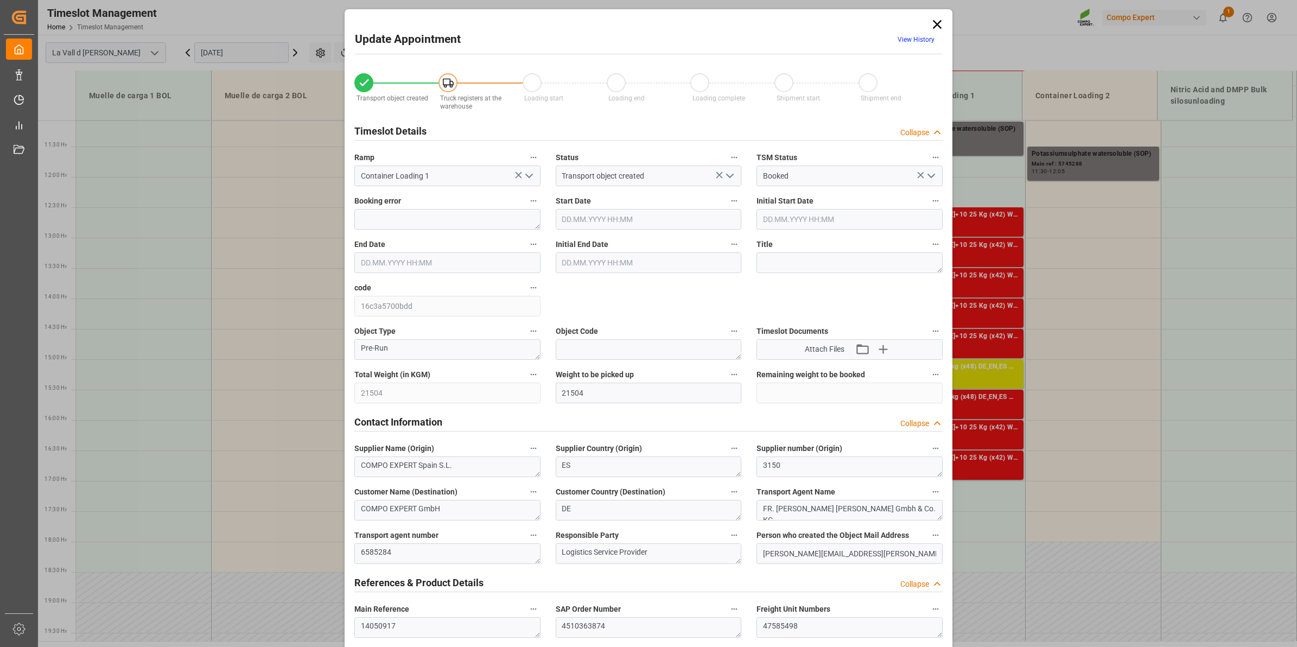
type input "[DATE] 07:31"
click at [937, 23] on icon at bounding box center [937, 24] width 9 height 9
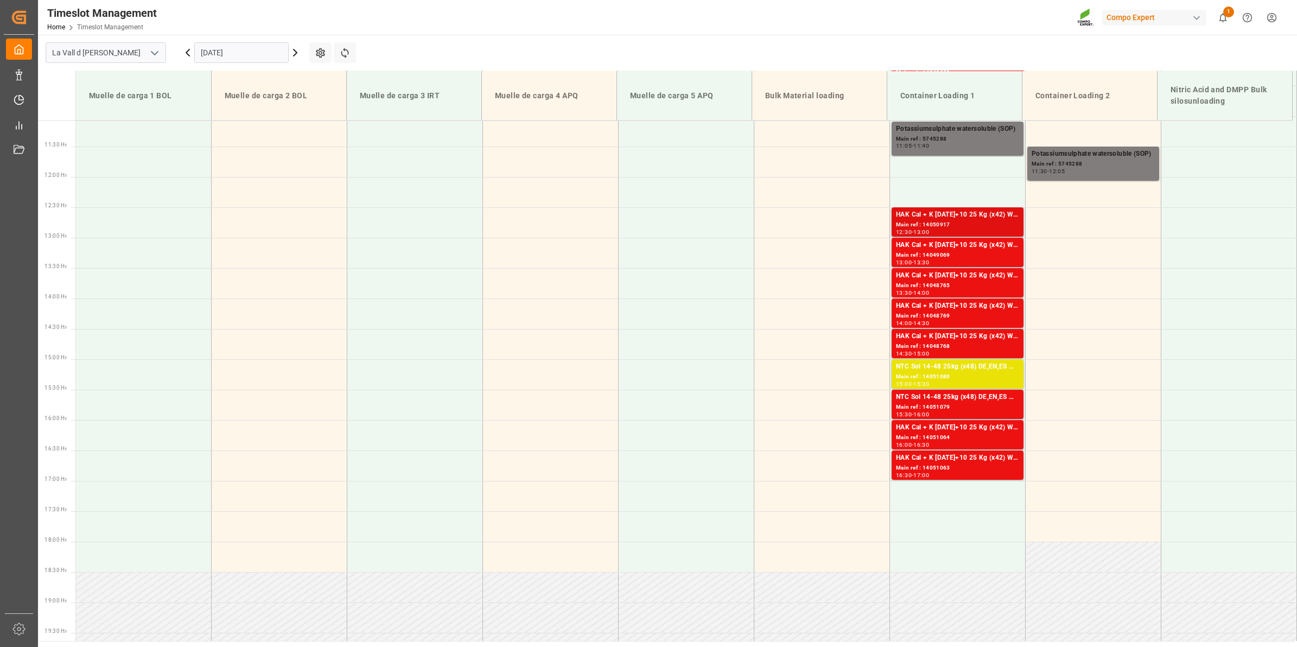
click at [971, 216] on div "HAK Cal + K [DATE]+10 25 Kg (x42) WW" at bounding box center [957, 214] width 123 height 11
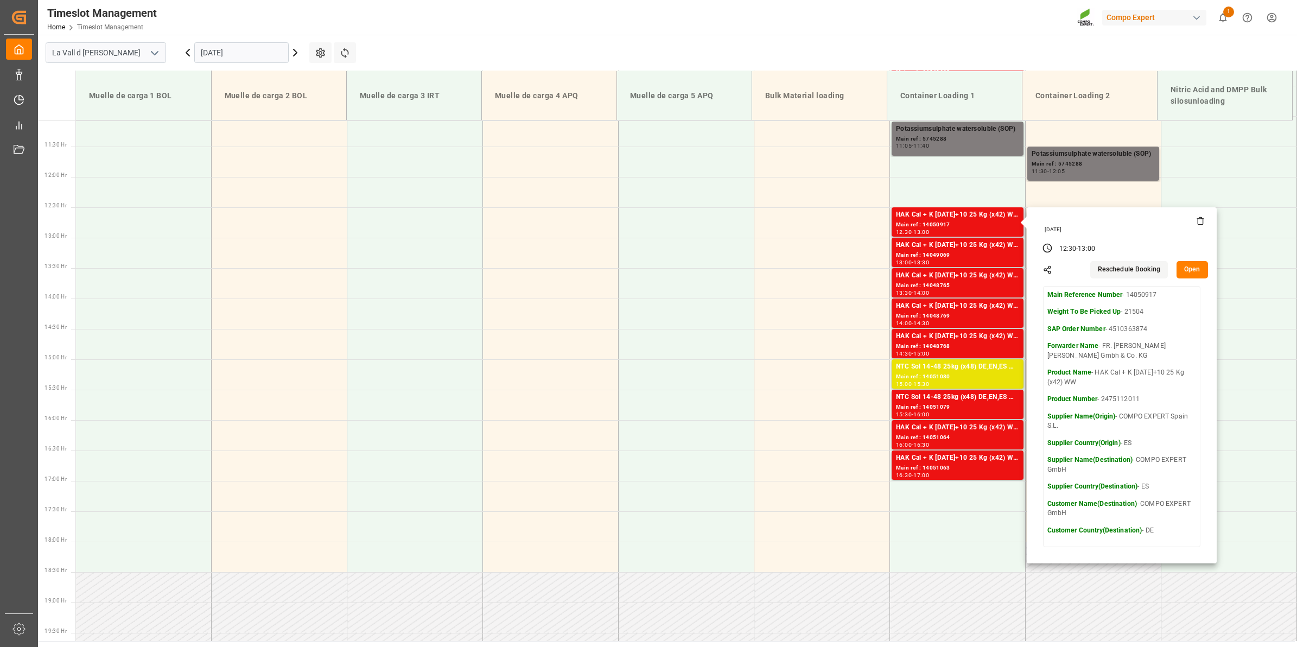
click at [1197, 226] on div "[DATE]" at bounding box center [1123, 230] width 164 height 8
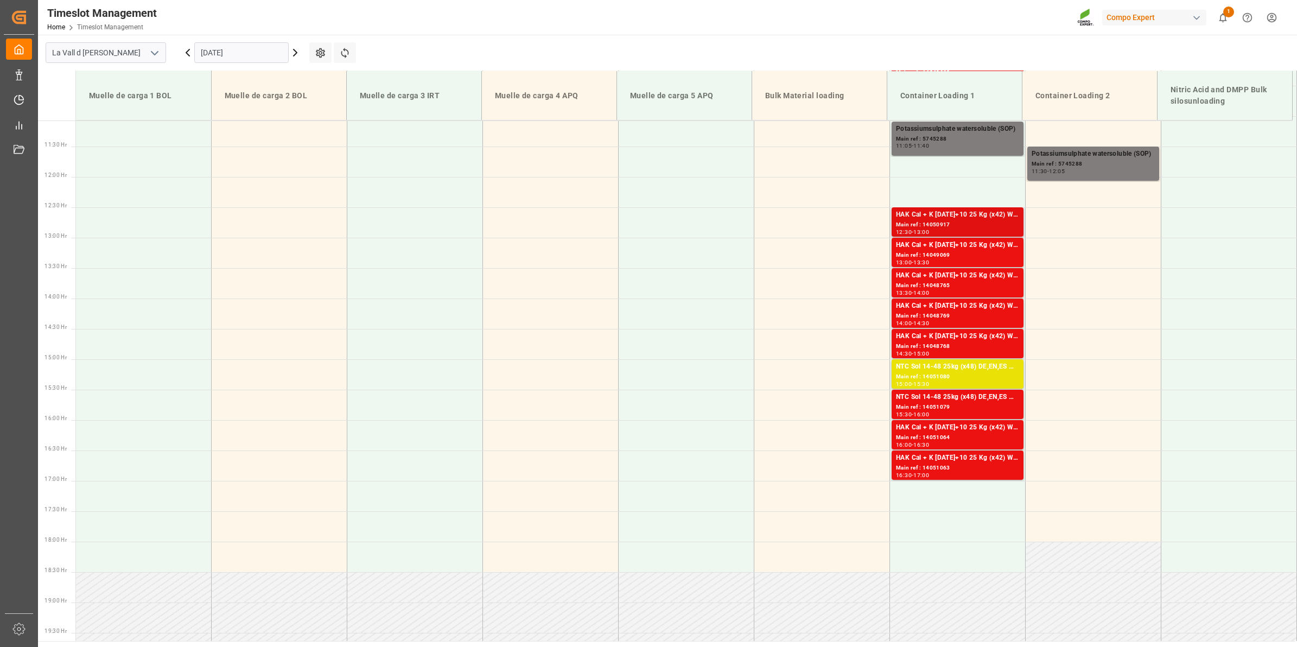
click at [962, 219] on div "HAK Cal + K [DATE]+10 25 Kg (x42) WW" at bounding box center [957, 214] width 123 height 11
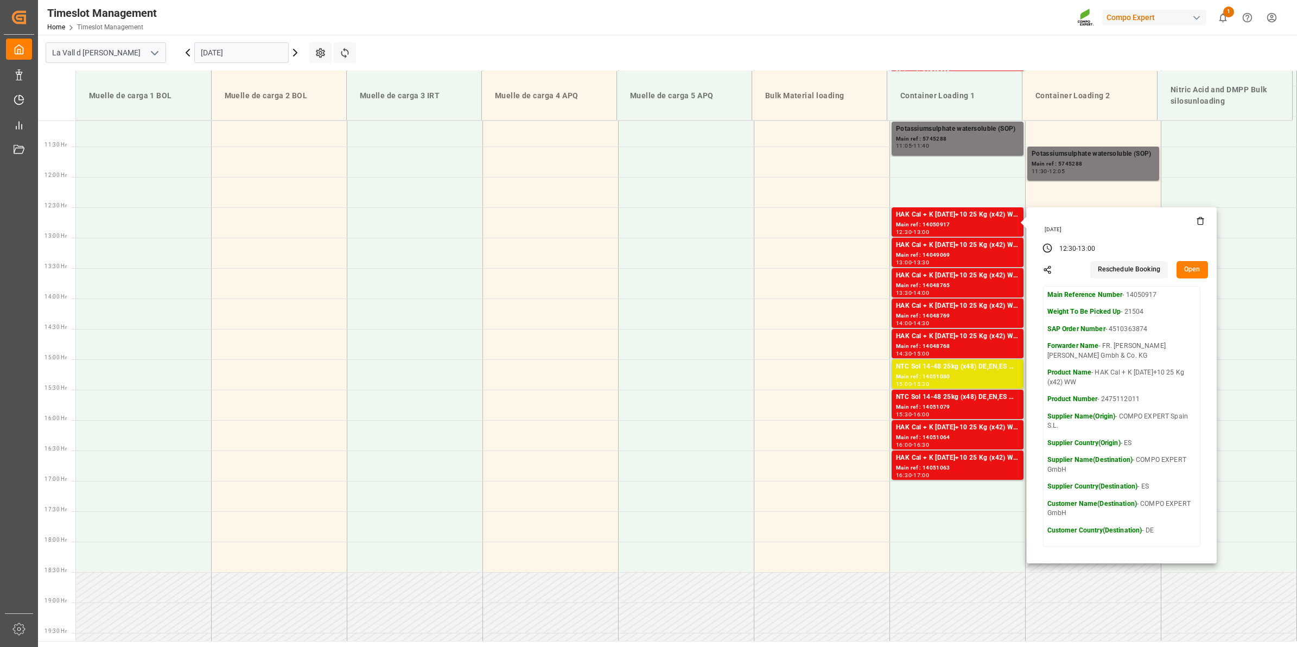
click at [1197, 219] on icon at bounding box center [1200, 219] width 7 height 0
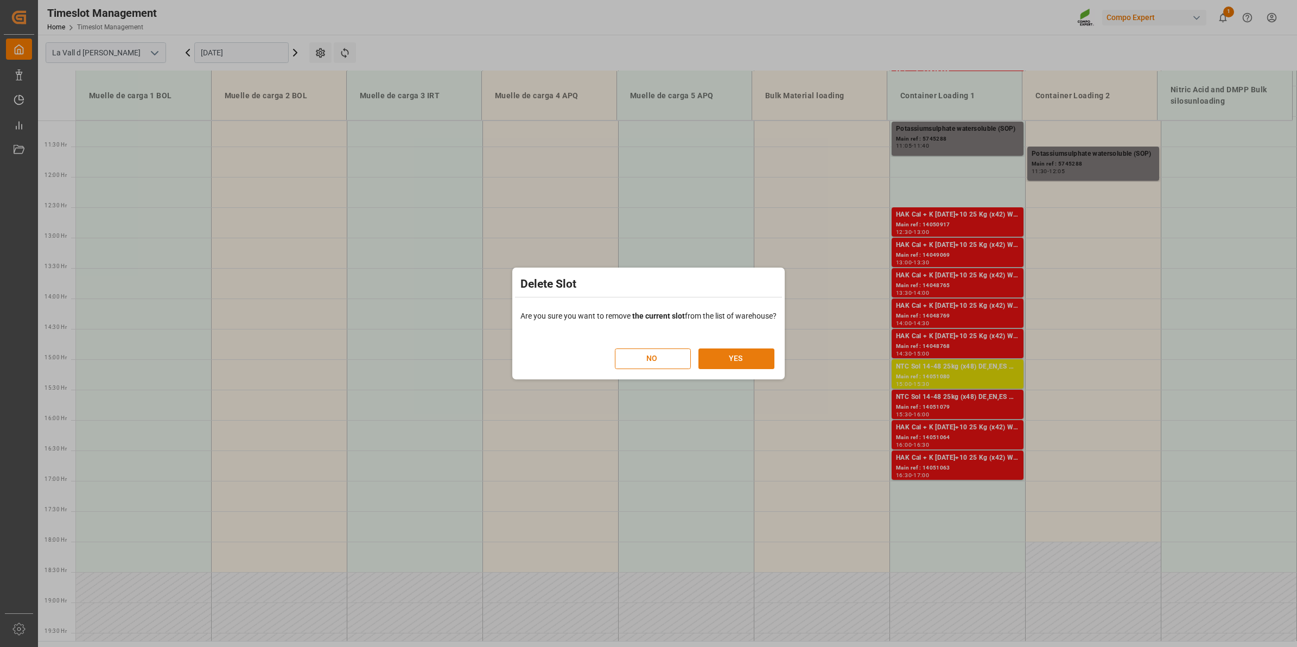
click at [735, 359] on button "YES" at bounding box center [736, 358] width 76 height 21
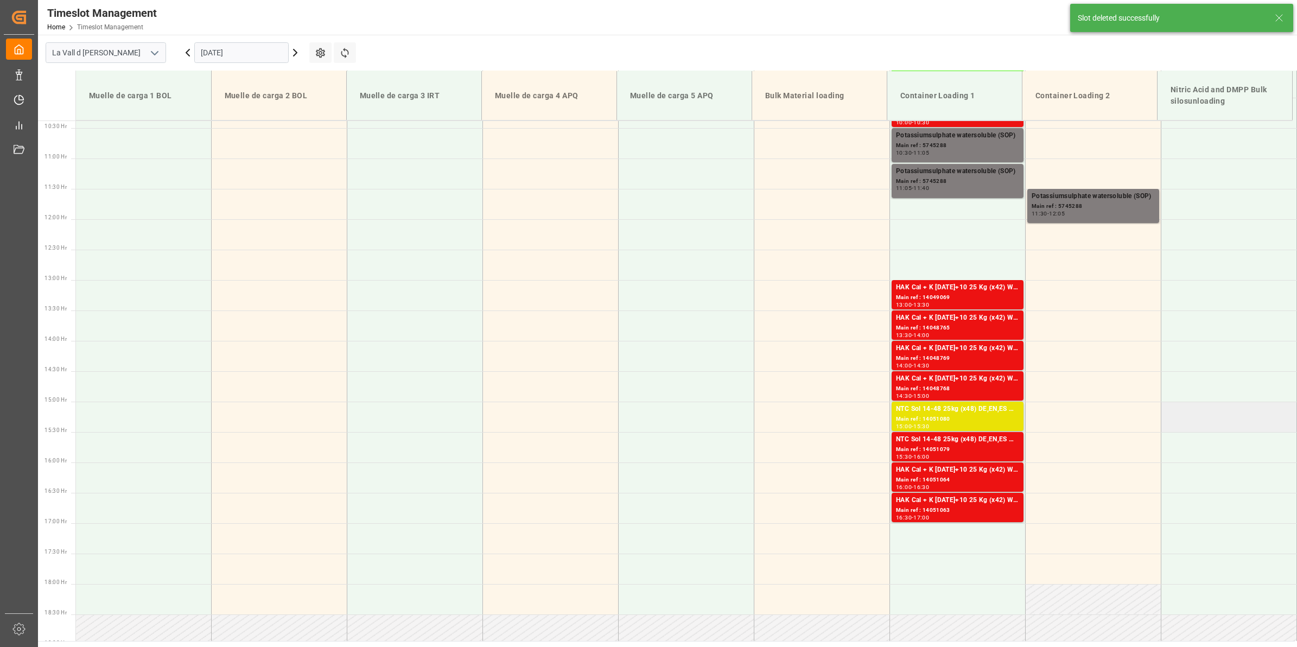
scroll to position [673, 0]
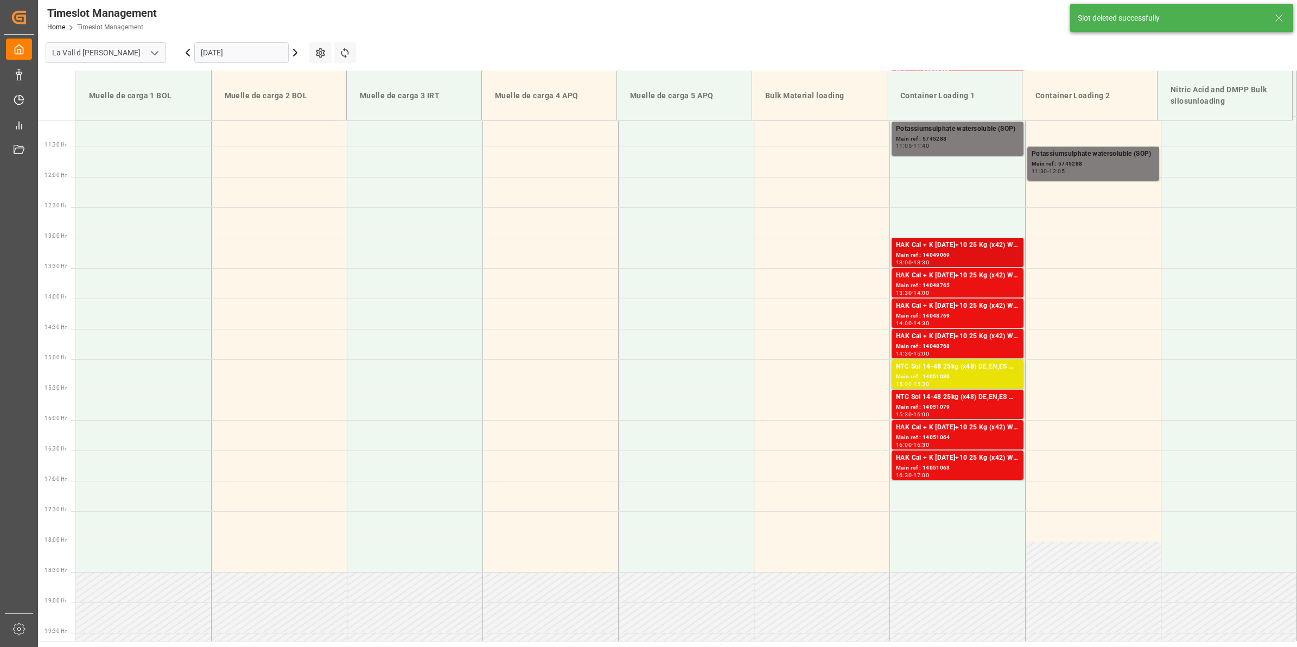
click at [928, 249] on div "HAK Cal + K [DATE]+10 25 Kg (x42) WW" at bounding box center [957, 245] width 123 height 11
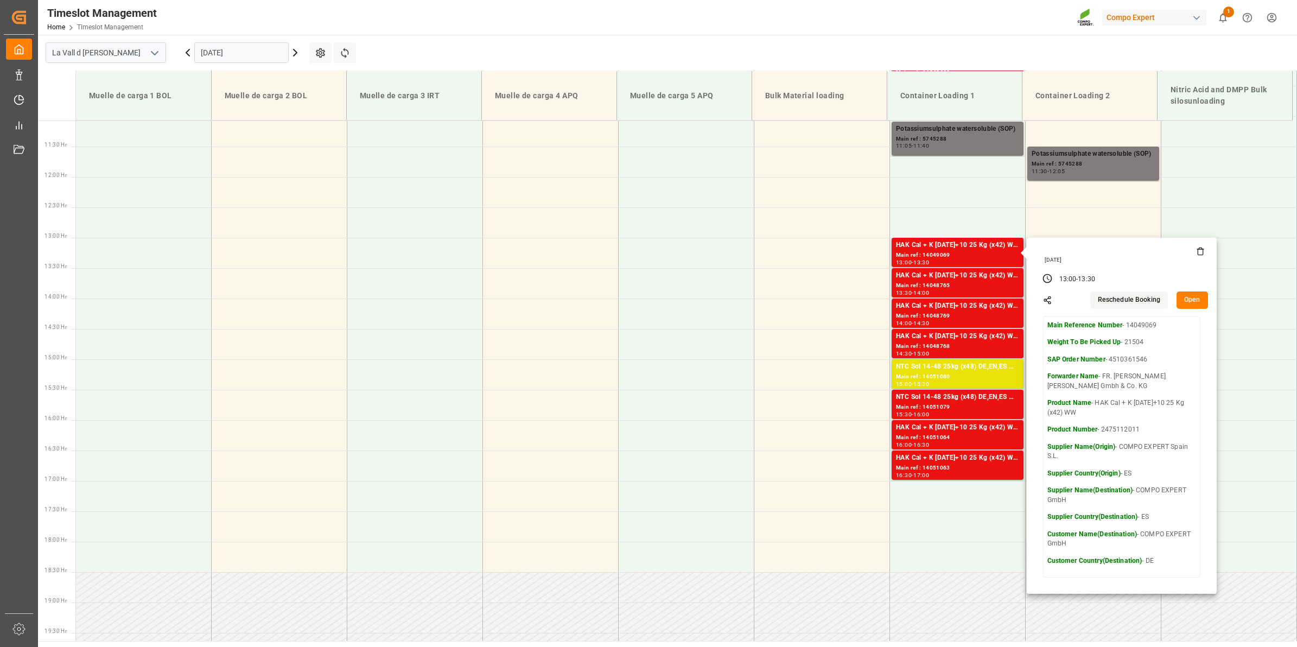
click at [1198, 254] on icon at bounding box center [1200, 251] width 9 height 9
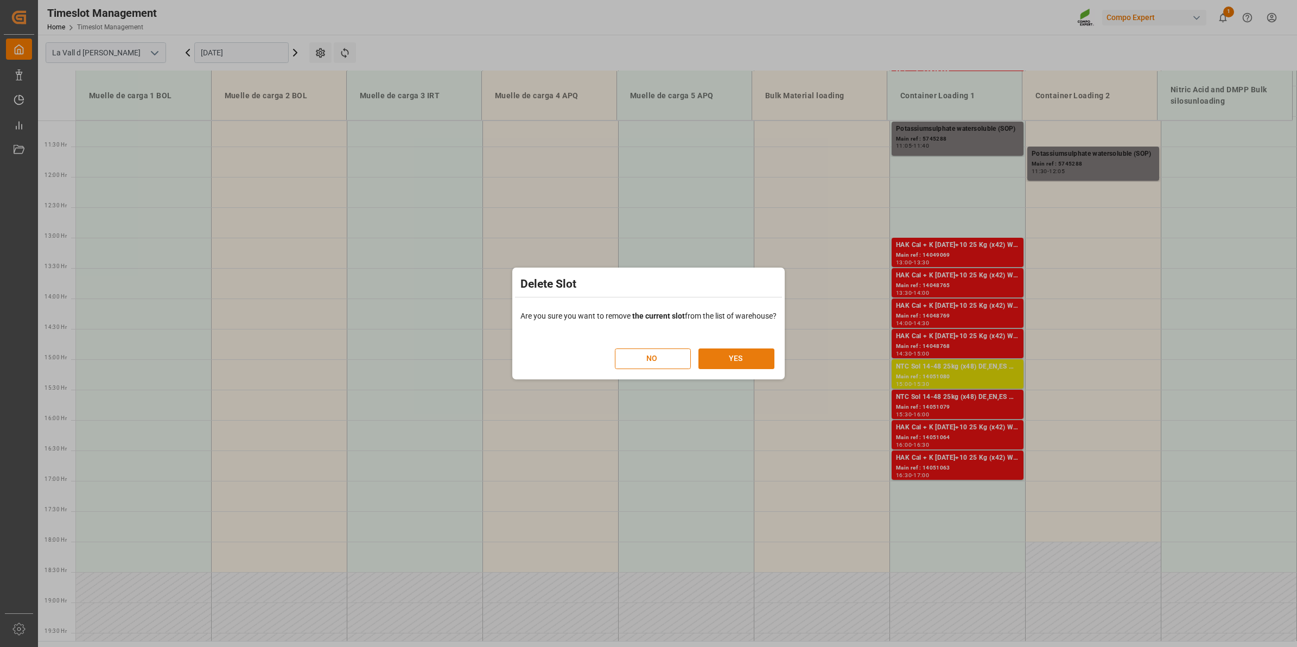
click at [742, 353] on button "YES" at bounding box center [736, 358] width 76 height 21
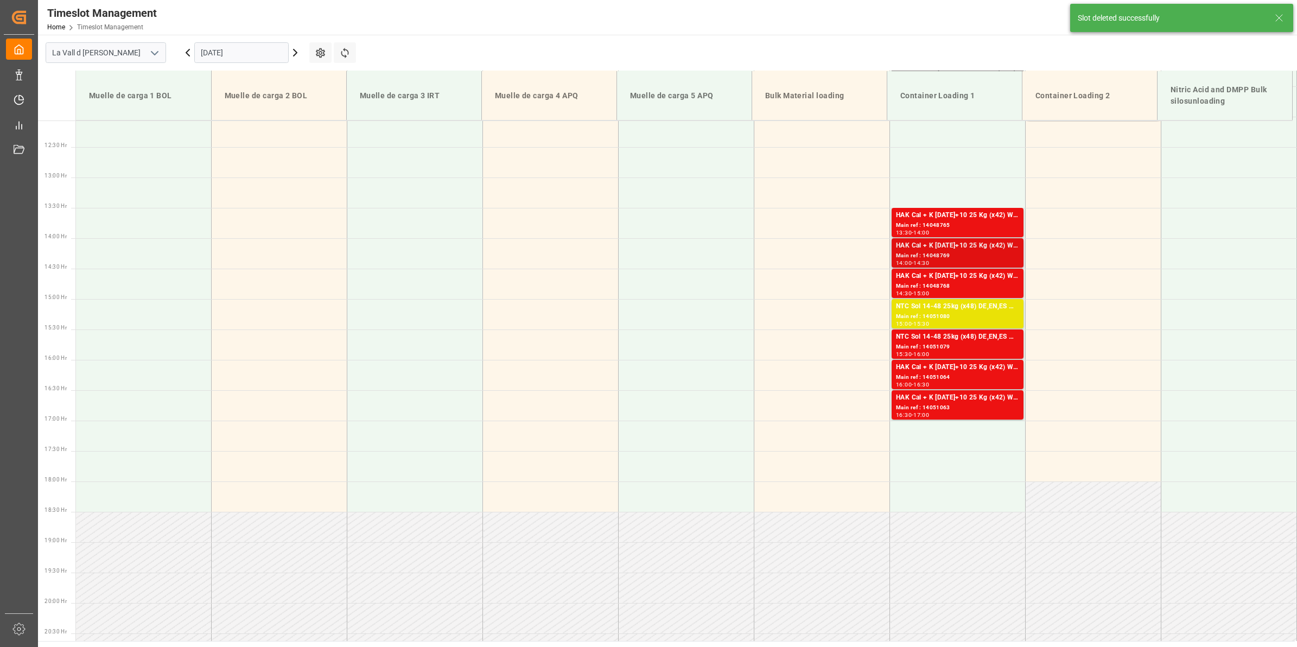
scroll to position [734, 0]
click at [959, 226] on div "Main ref : 14048765" at bounding box center [957, 224] width 123 height 9
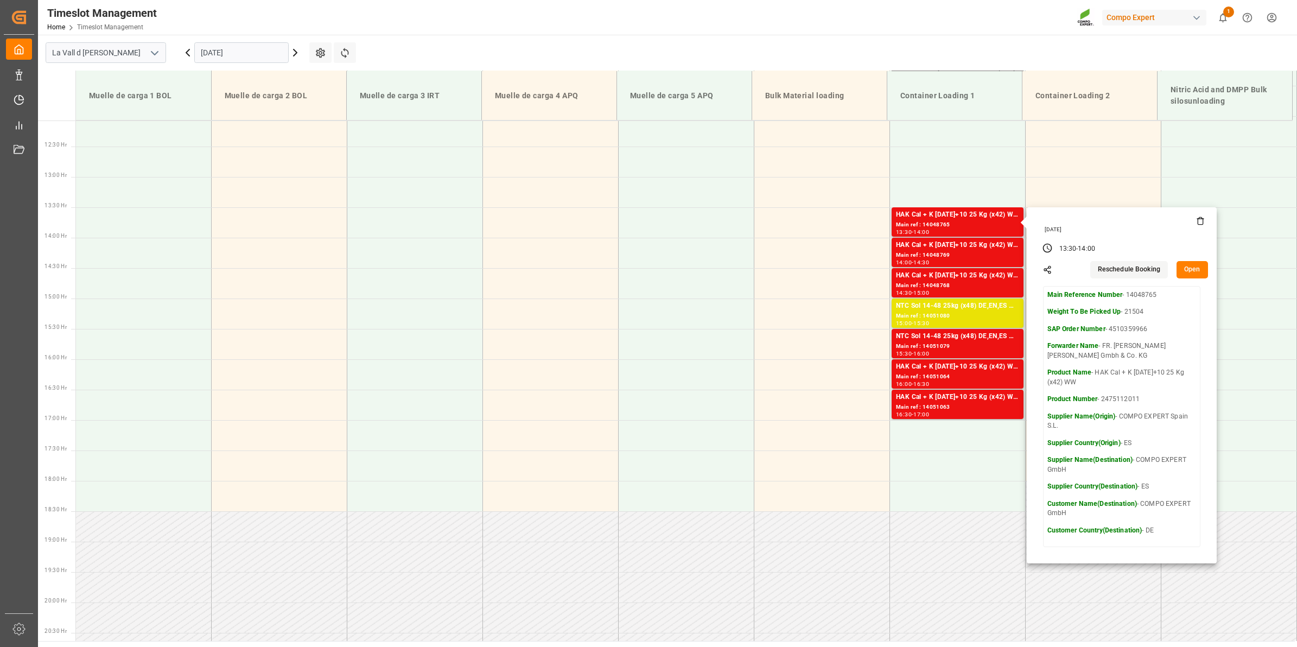
click at [1196, 221] on icon at bounding box center [1200, 221] width 9 height 9
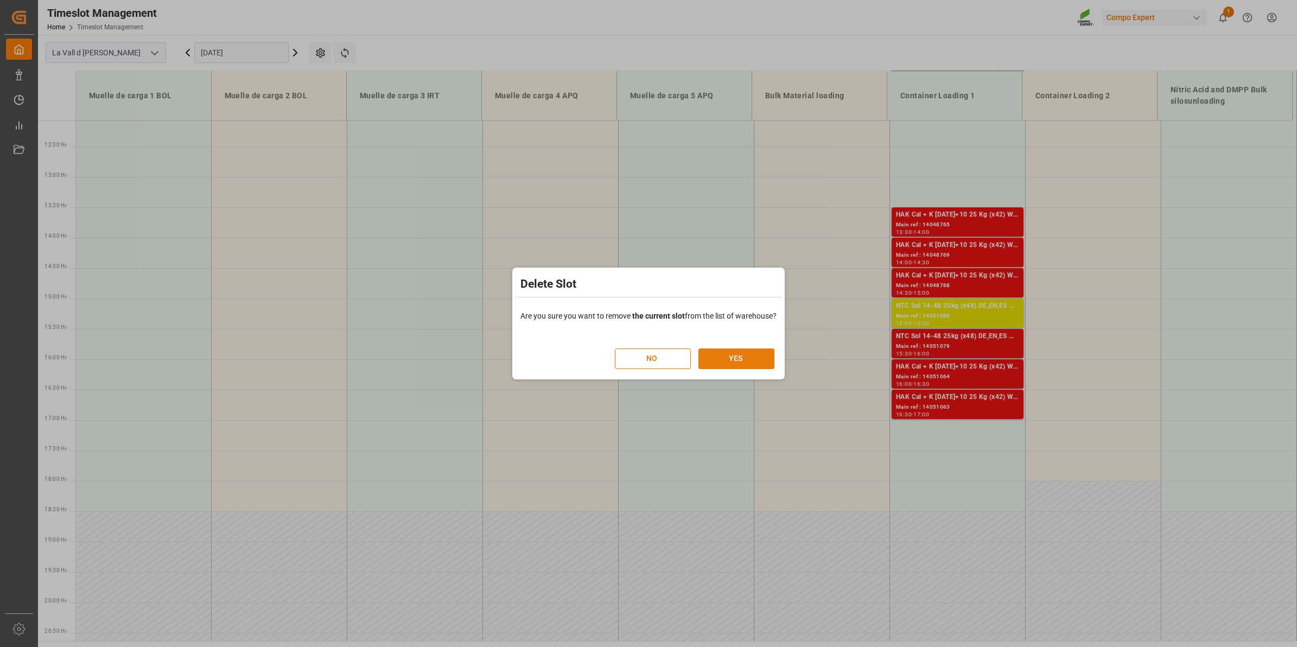
click at [723, 364] on button "YES" at bounding box center [736, 358] width 76 height 21
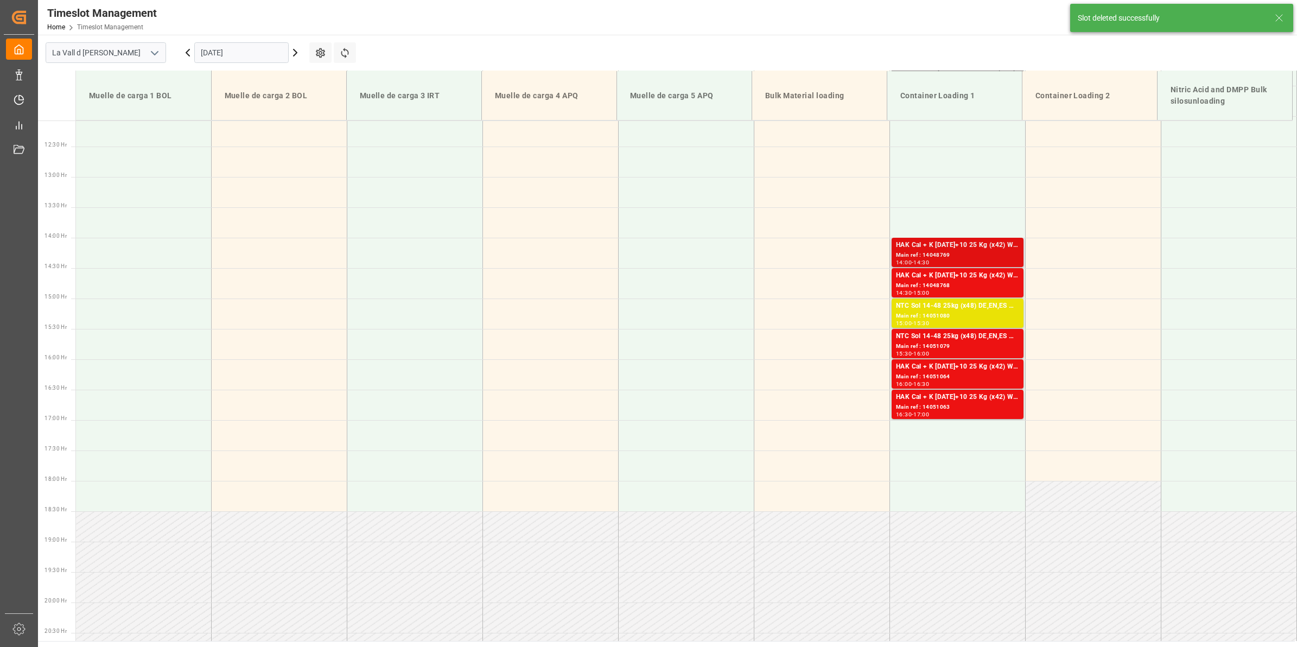
click at [964, 254] on div "Main ref : 14048769" at bounding box center [957, 255] width 123 height 9
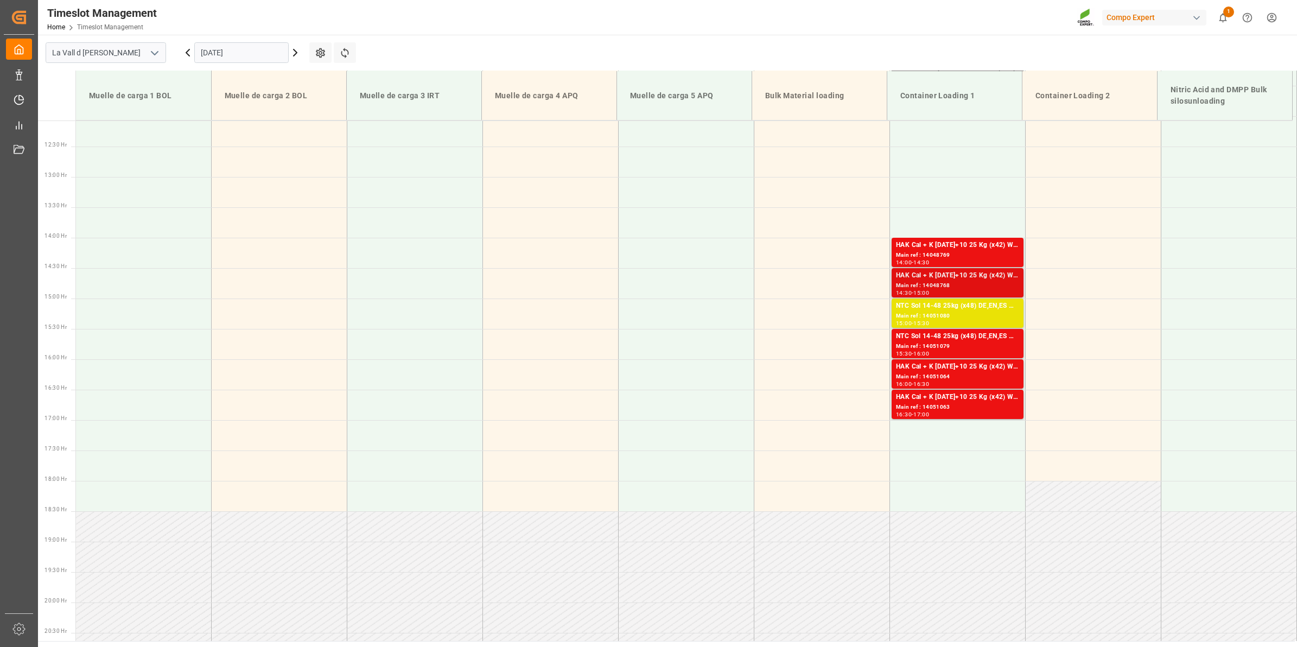
click at [988, 280] on div "HAK Cal + K [DATE]+10 25 Kg (x42) WW" at bounding box center [957, 275] width 123 height 11
click at [998, 375] on div "Main ref : 14051064" at bounding box center [957, 376] width 123 height 9
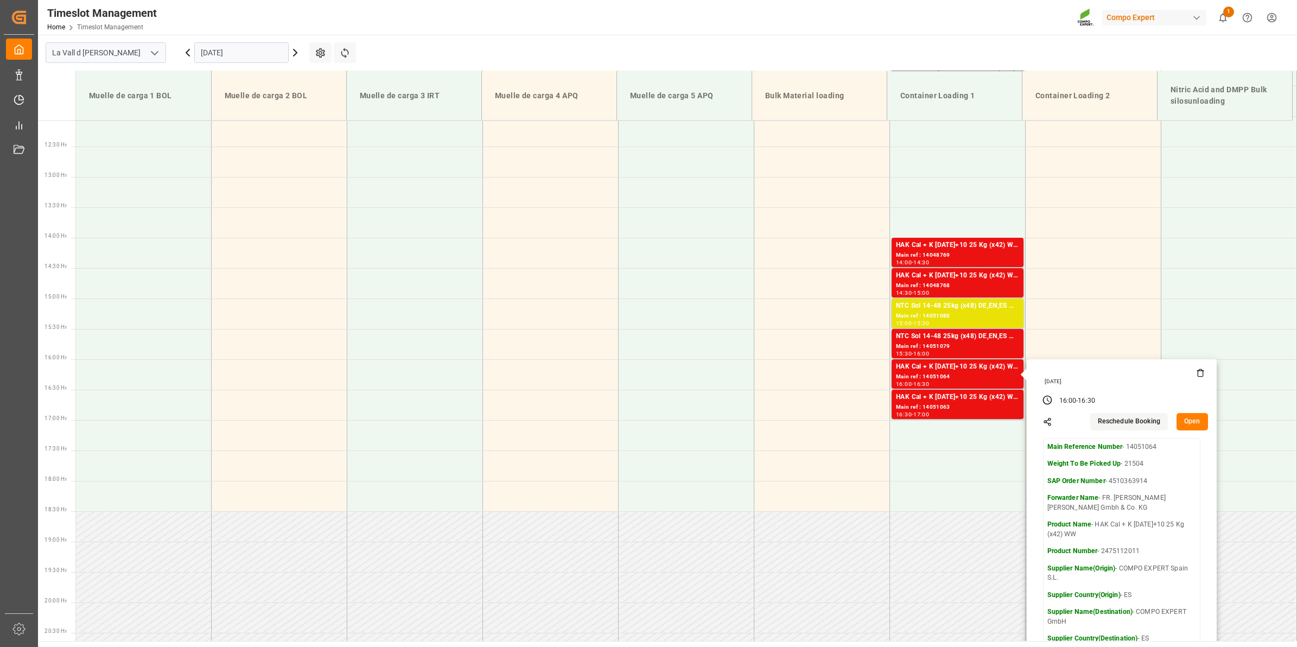
click at [1197, 373] on icon at bounding box center [1200, 373] width 9 height 9
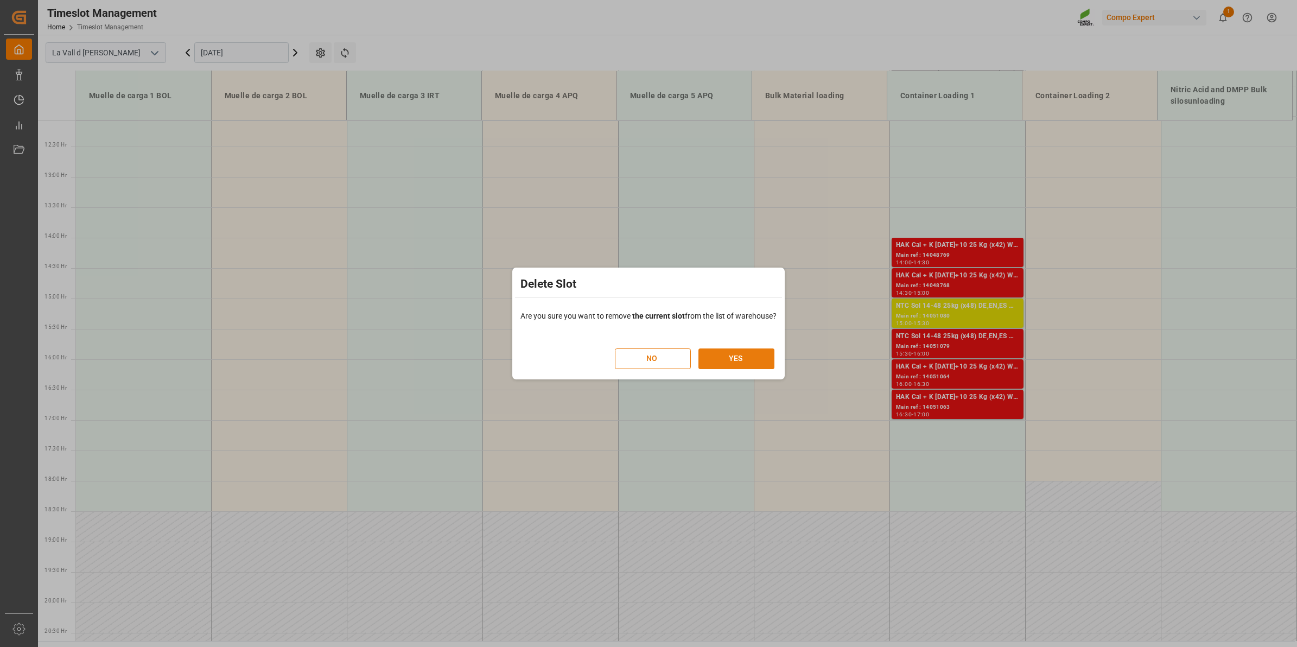
click at [741, 361] on button "YES" at bounding box center [736, 358] width 76 height 21
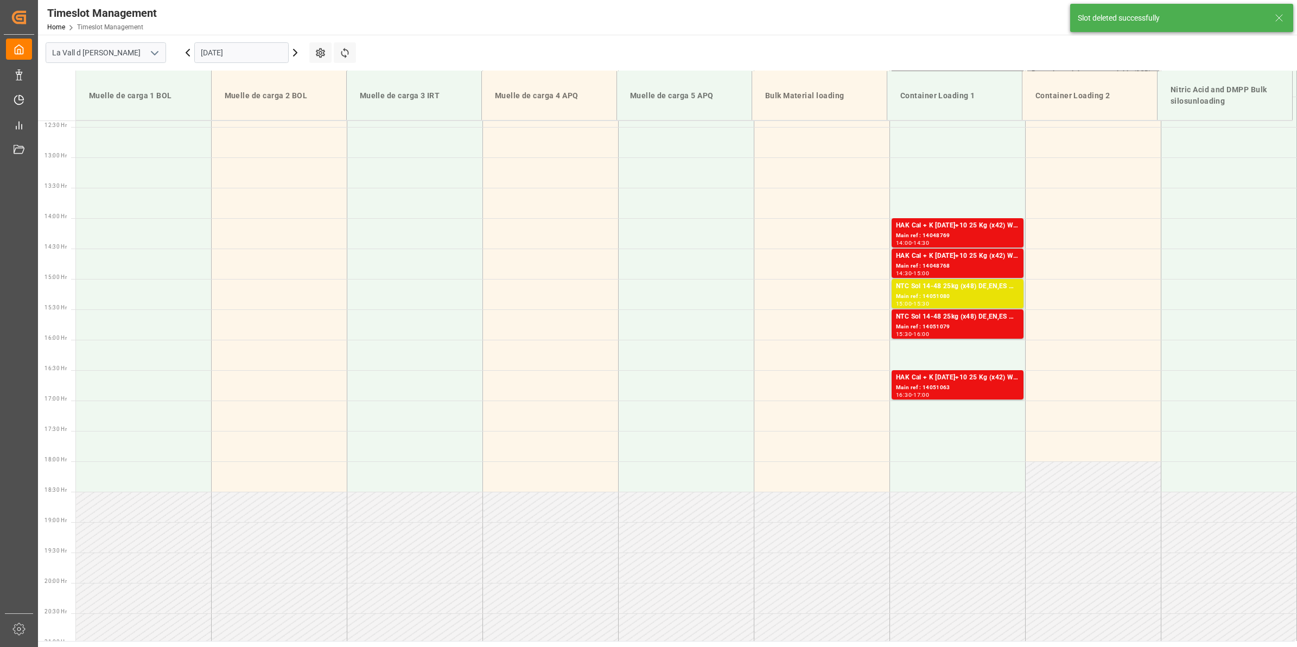
scroll to position [916, 0]
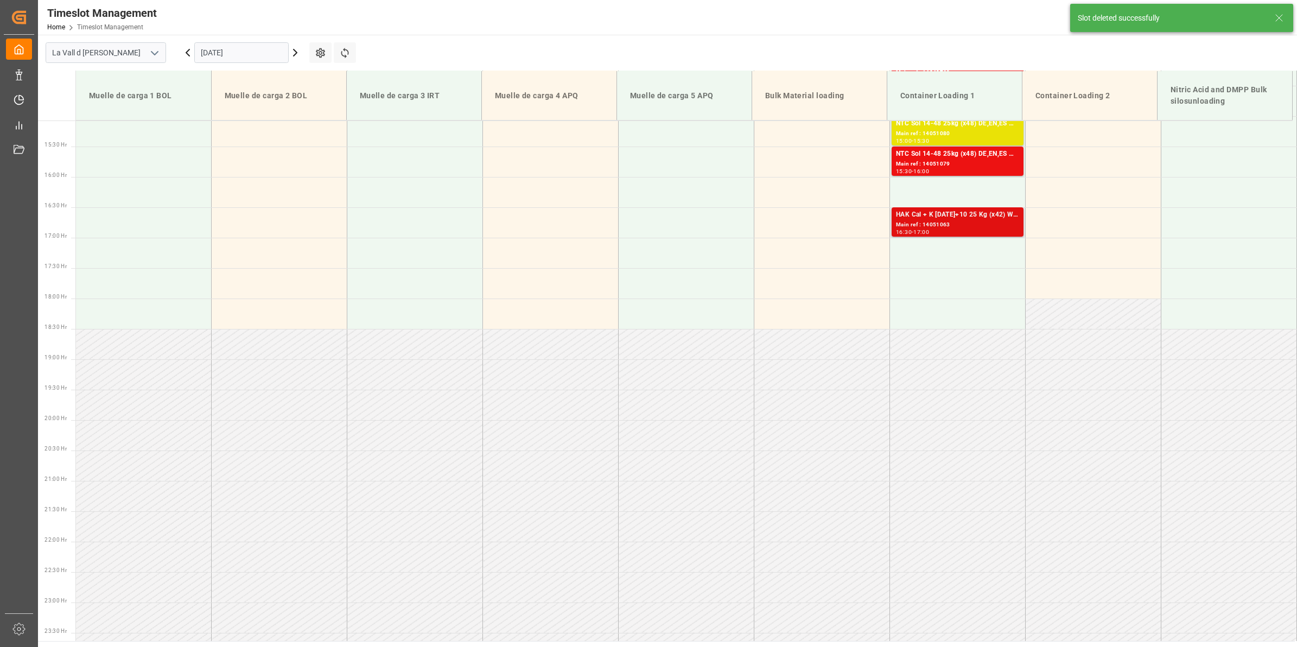
click at [926, 223] on div "Main ref : 14051063" at bounding box center [957, 224] width 123 height 9
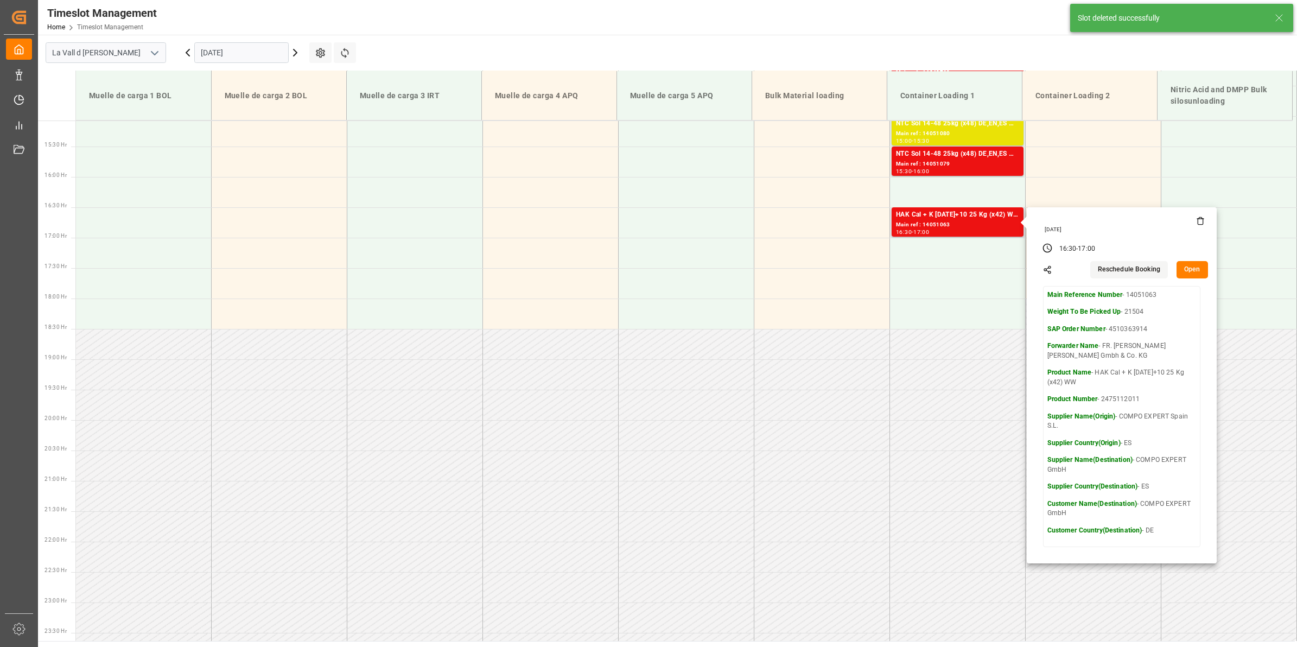
click at [1198, 223] on icon at bounding box center [1200, 221] width 9 height 9
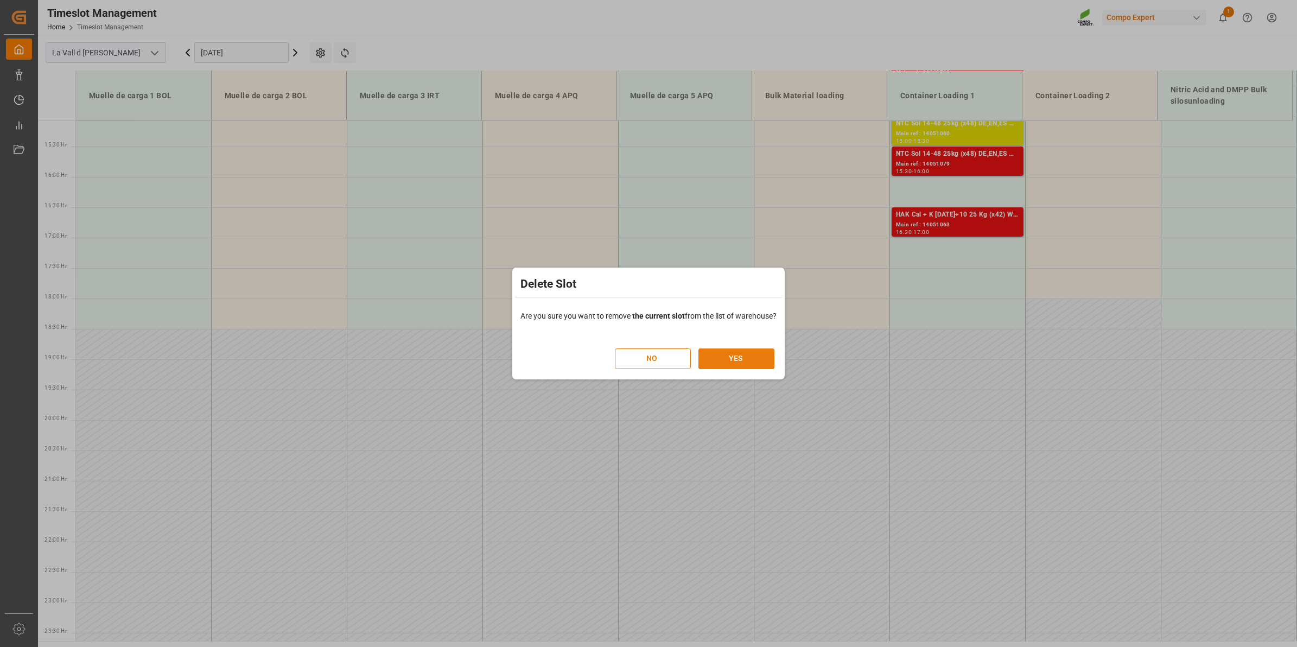
drag, startPoint x: 755, startPoint y: 360, endPoint x: 768, endPoint y: 357, distance: 12.8
click at [758, 360] on button "YES" at bounding box center [736, 358] width 76 height 21
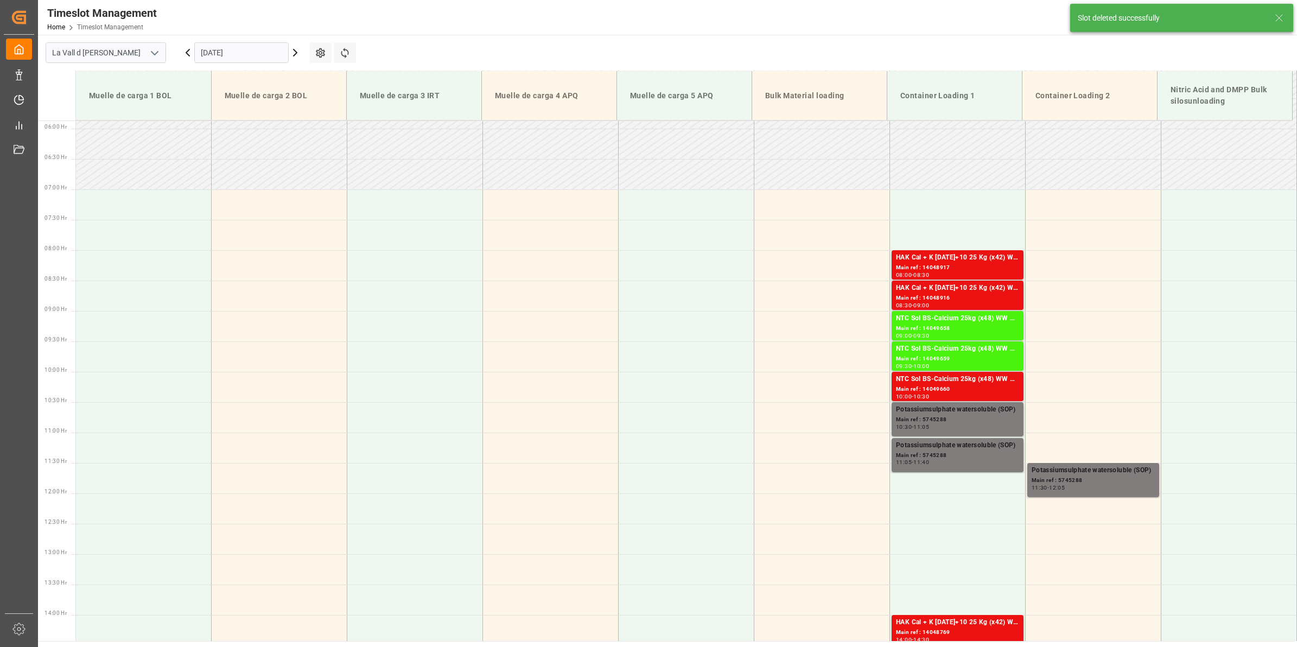
scroll to position [170, 0]
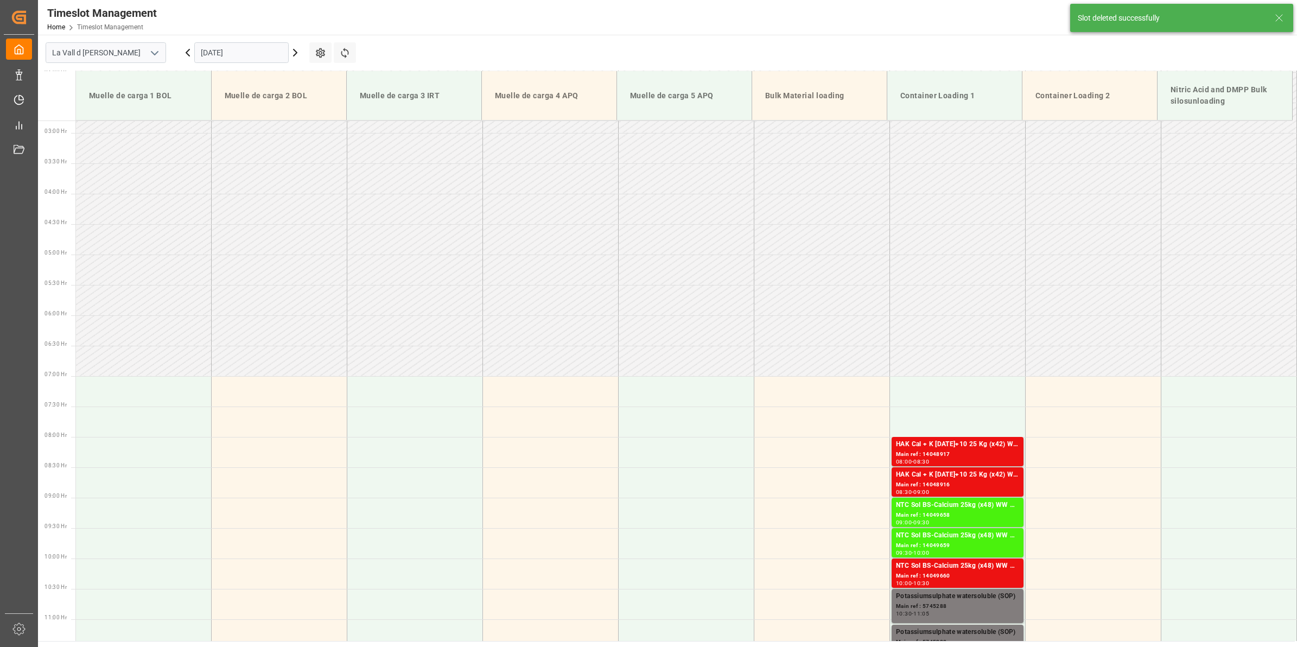
click at [237, 46] on input "[DATE]" at bounding box center [241, 52] width 94 height 21
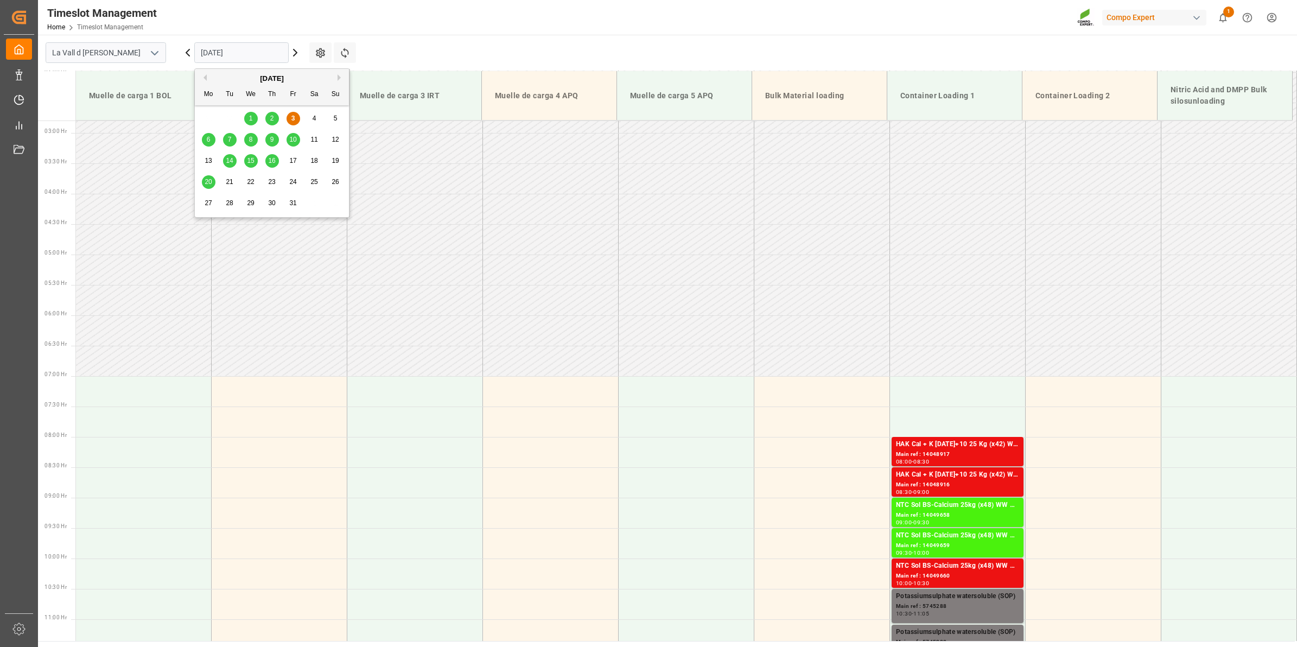
click at [208, 138] on span "6" at bounding box center [209, 140] width 4 height 8
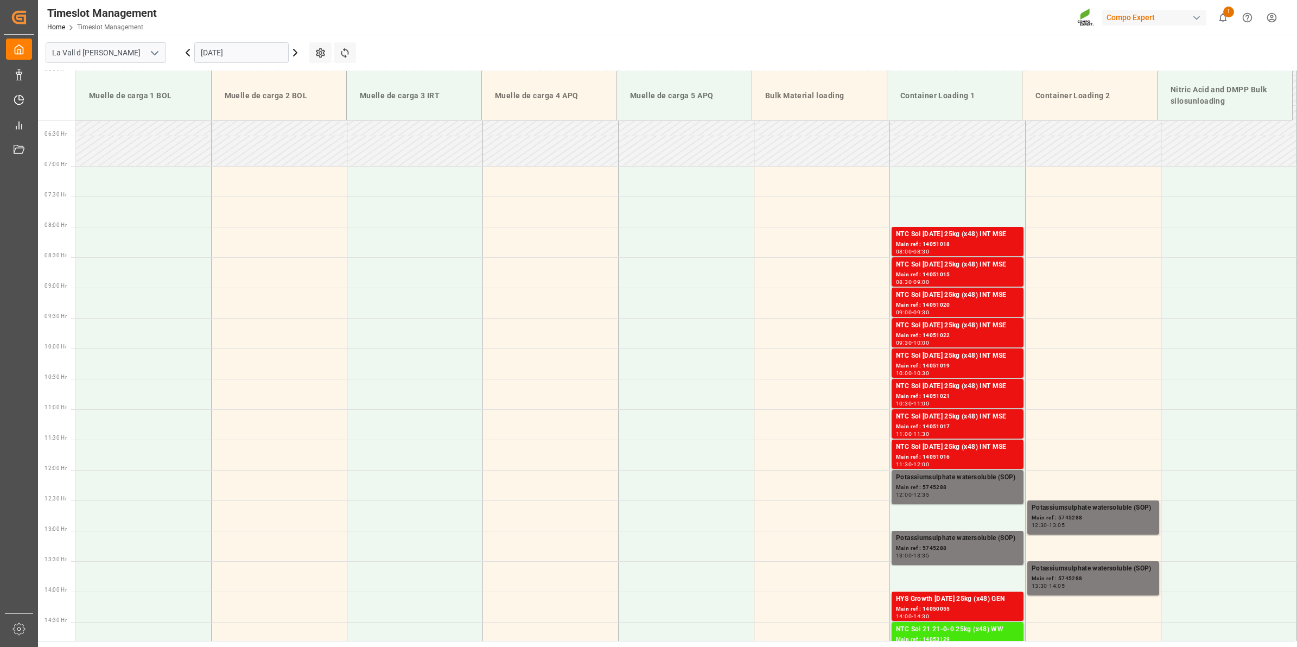
scroll to position [334, 0]
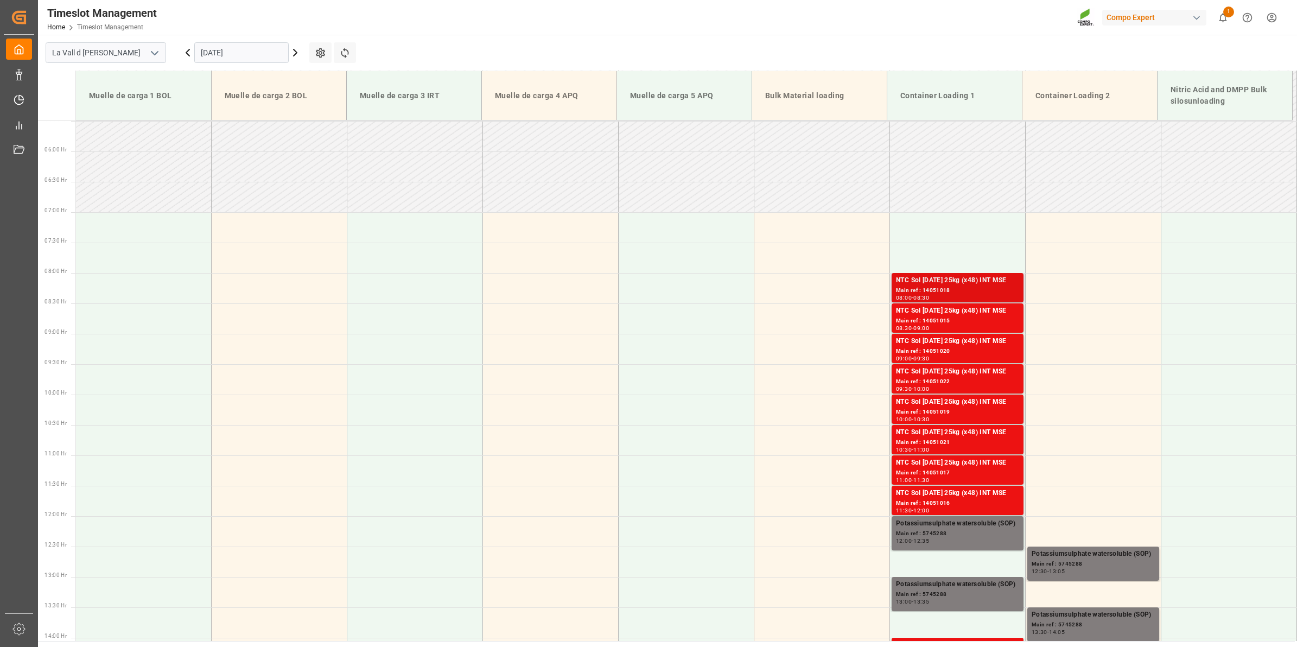
click at [961, 293] on div "Main ref : 14051018" at bounding box center [957, 290] width 123 height 9
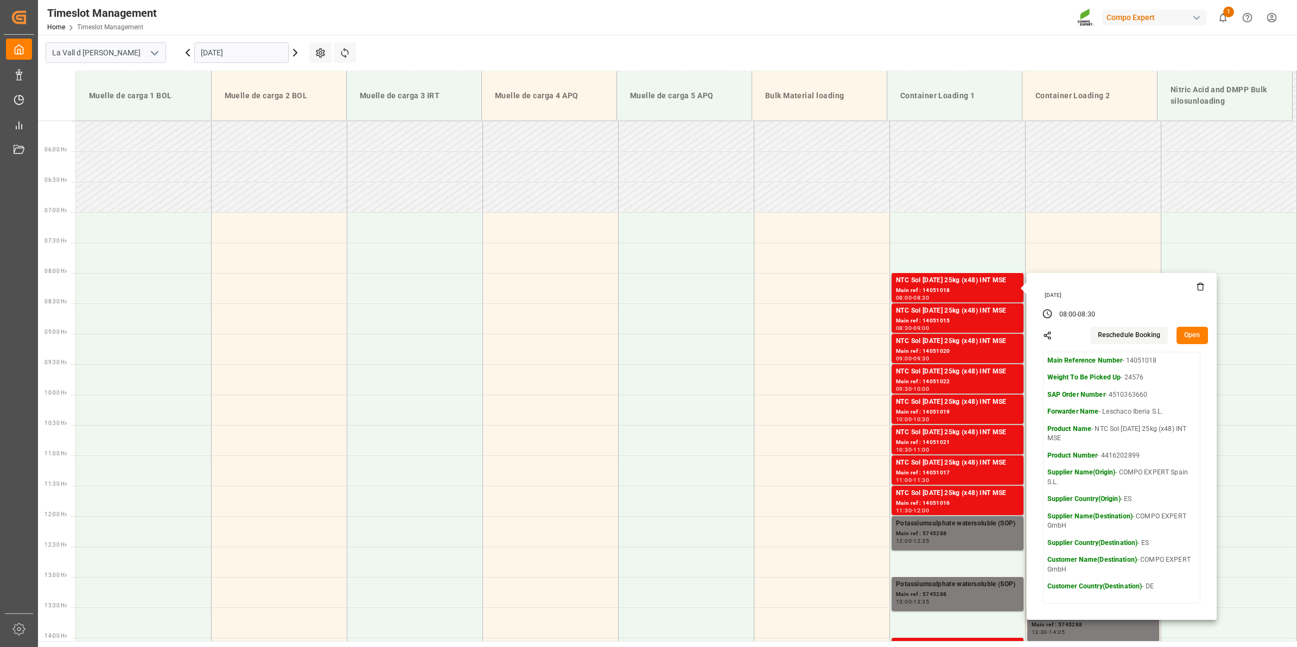
click at [1190, 334] on button "Open" at bounding box center [1192, 335] width 31 height 17
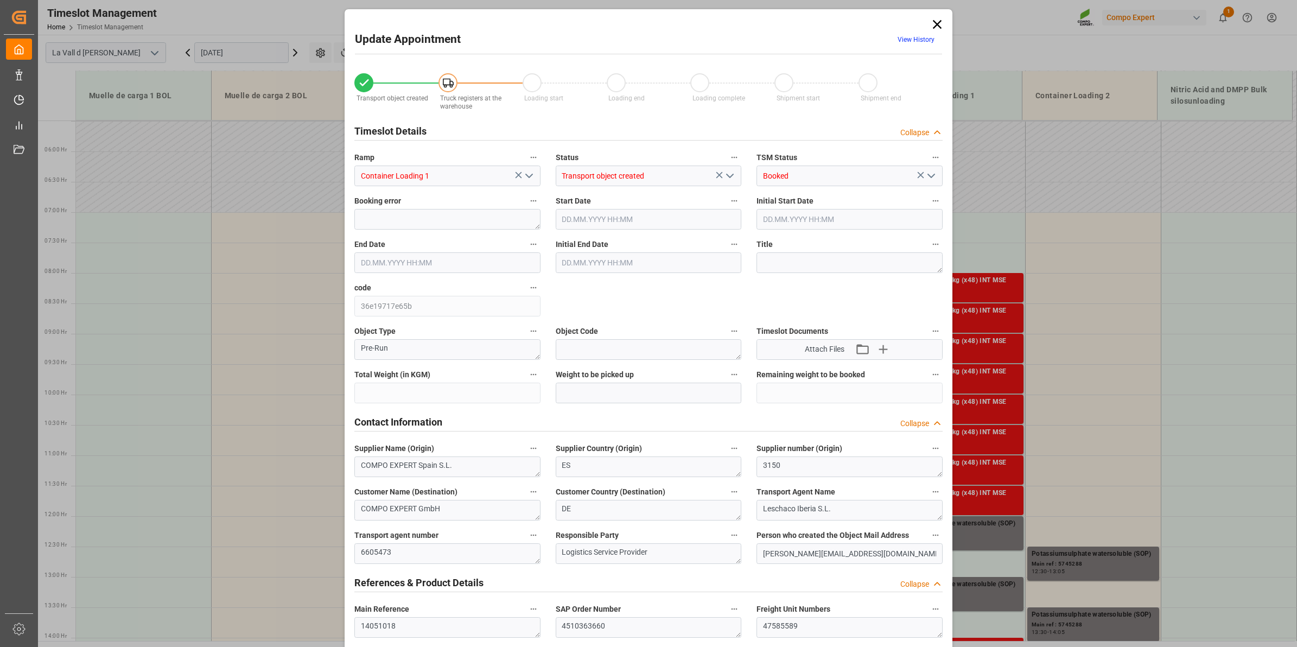
type input "24576"
type input "160"
type input "[DATE] 08:00"
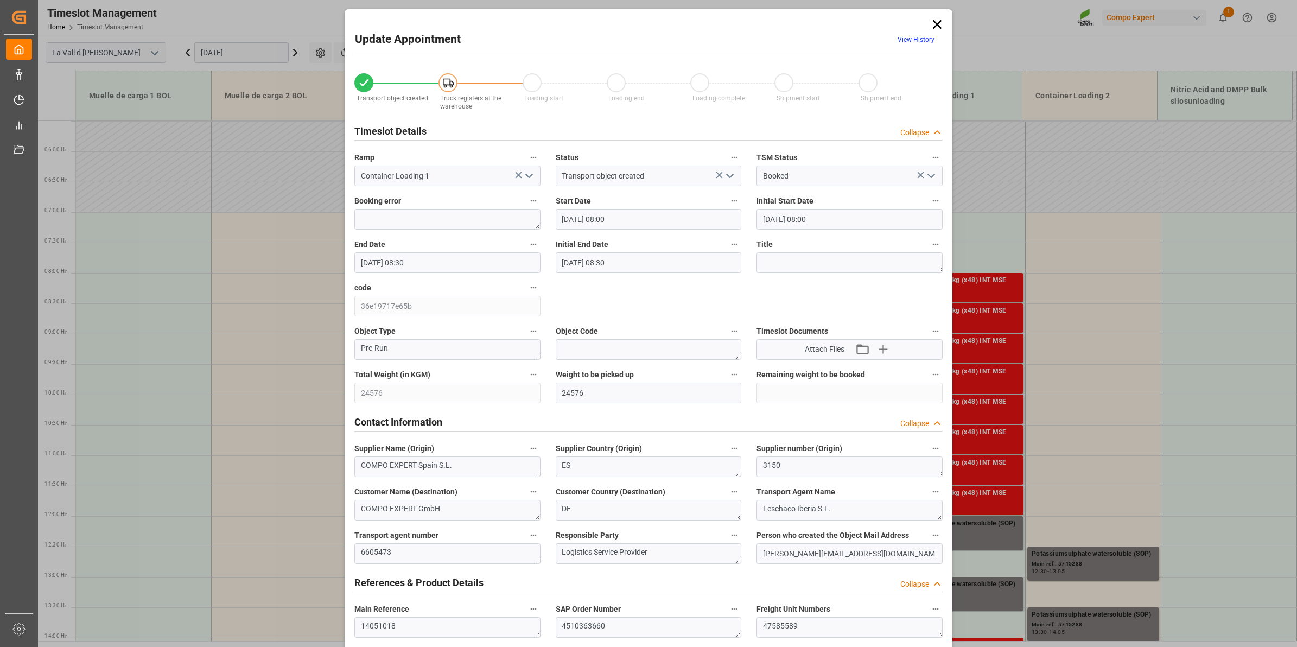
type input "[DATE] 08:30"
type input "[DATE] 15:06"
type input "[DATE] 10:54"
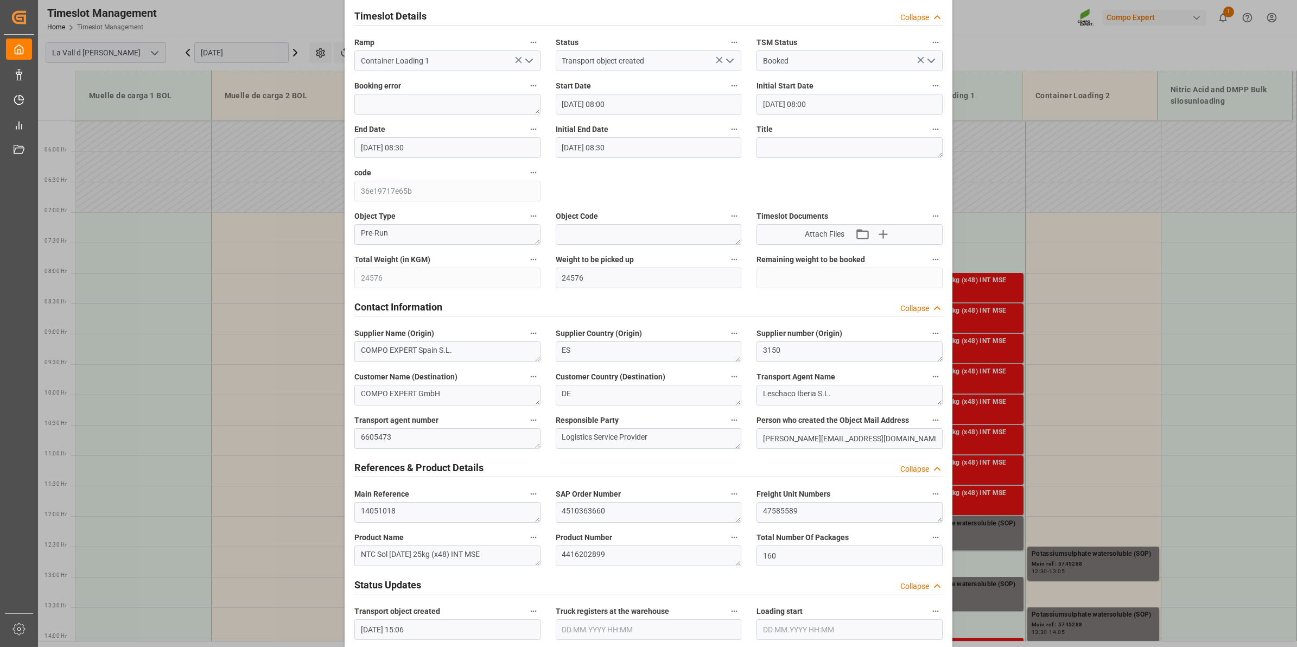
scroll to position [136, 0]
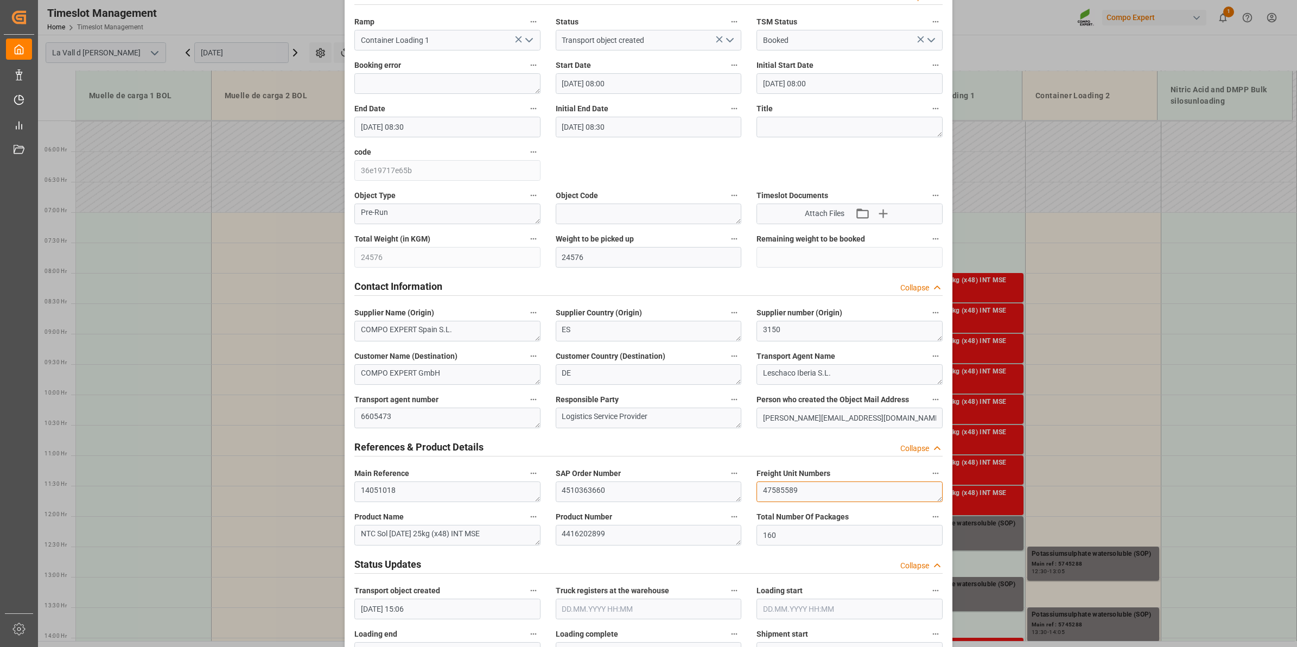
drag, startPoint x: 815, startPoint y: 495, endPoint x: 634, endPoint y: 480, distance: 181.3
click at [634, 480] on div "Transport object created Truck registers at the warehouse Loading start Loading…" at bounding box center [648, 623] width 603 height 1394
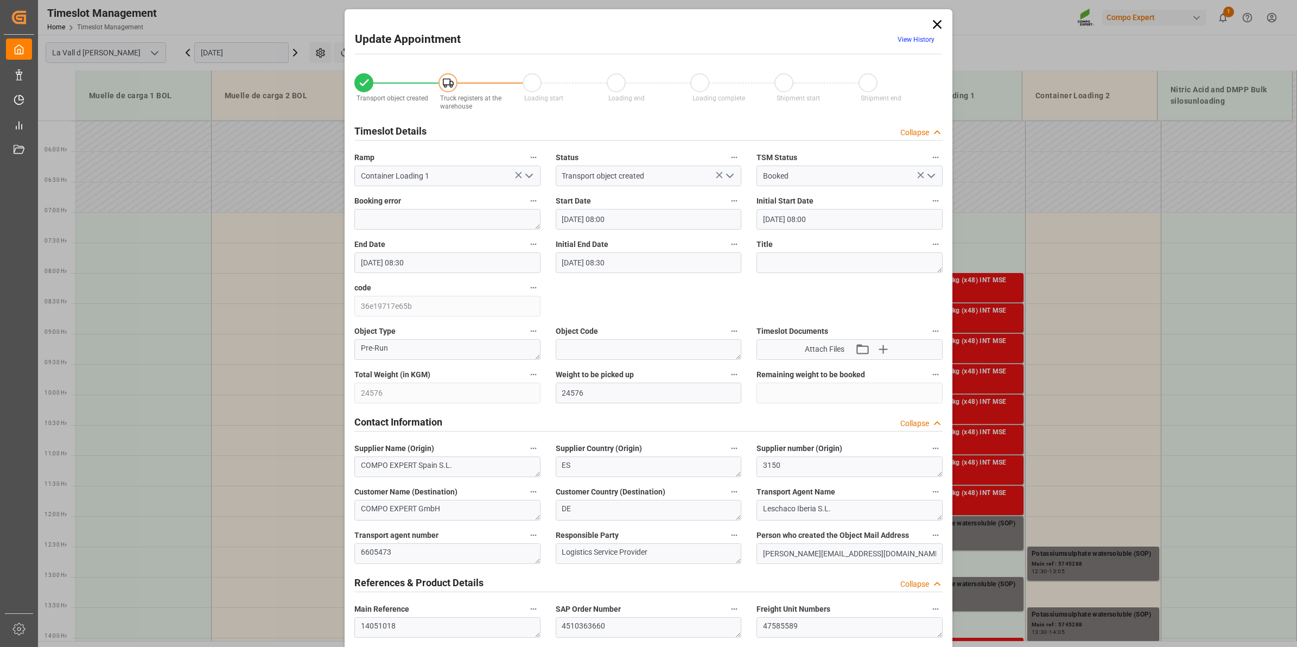
drag, startPoint x: 937, startPoint y: 27, endPoint x: 893, endPoint y: 31, distance: 44.2
click at [937, 27] on icon at bounding box center [937, 24] width 9 height 9
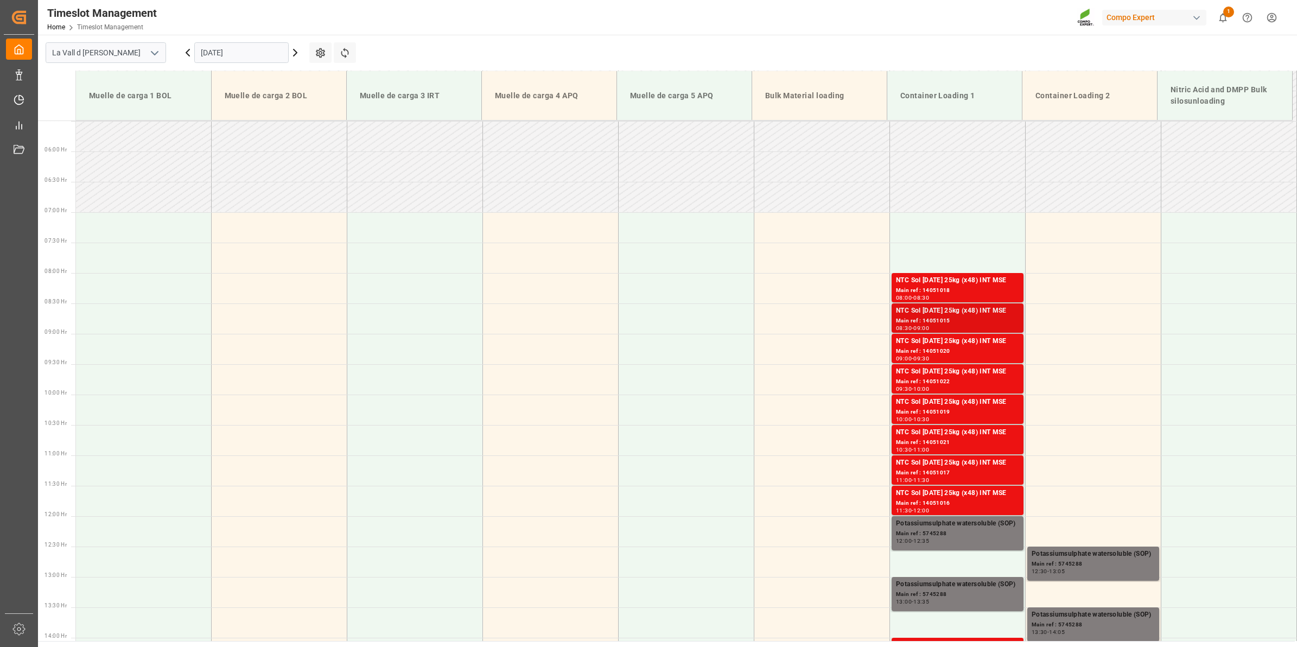
click at [921, 309] on div "NTC Sol [DATE] 25kg (x48) INT MSE" at bounding box center [957, 311] width 123 height 11
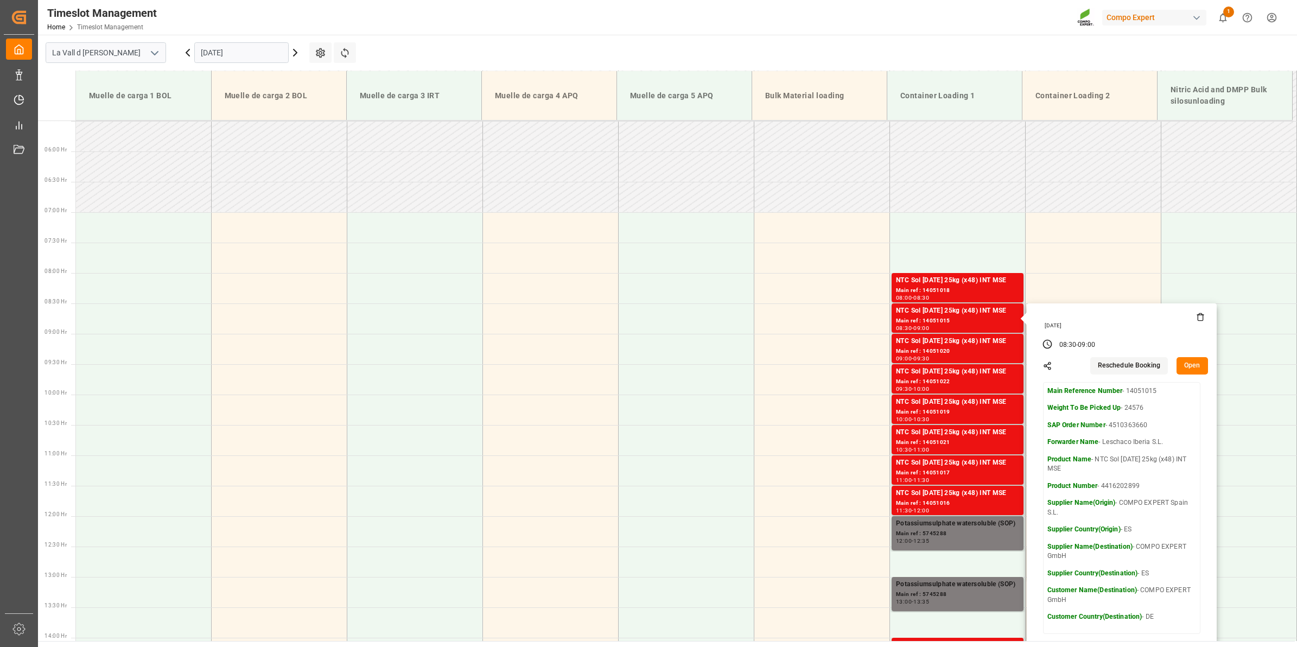
click at [1189, 363] on button "Open" at bounding box center [1192, 365] width 31 height 17
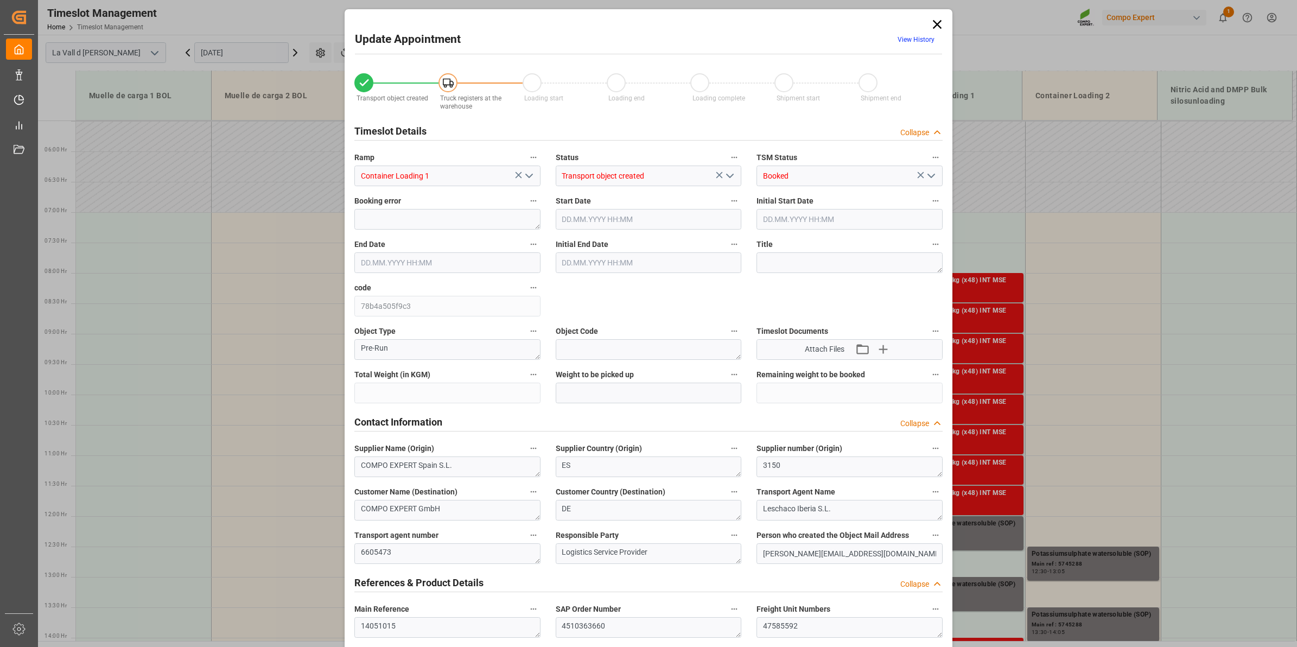
type input "24576"
type input "160"
type input "[DATE] 08:30"
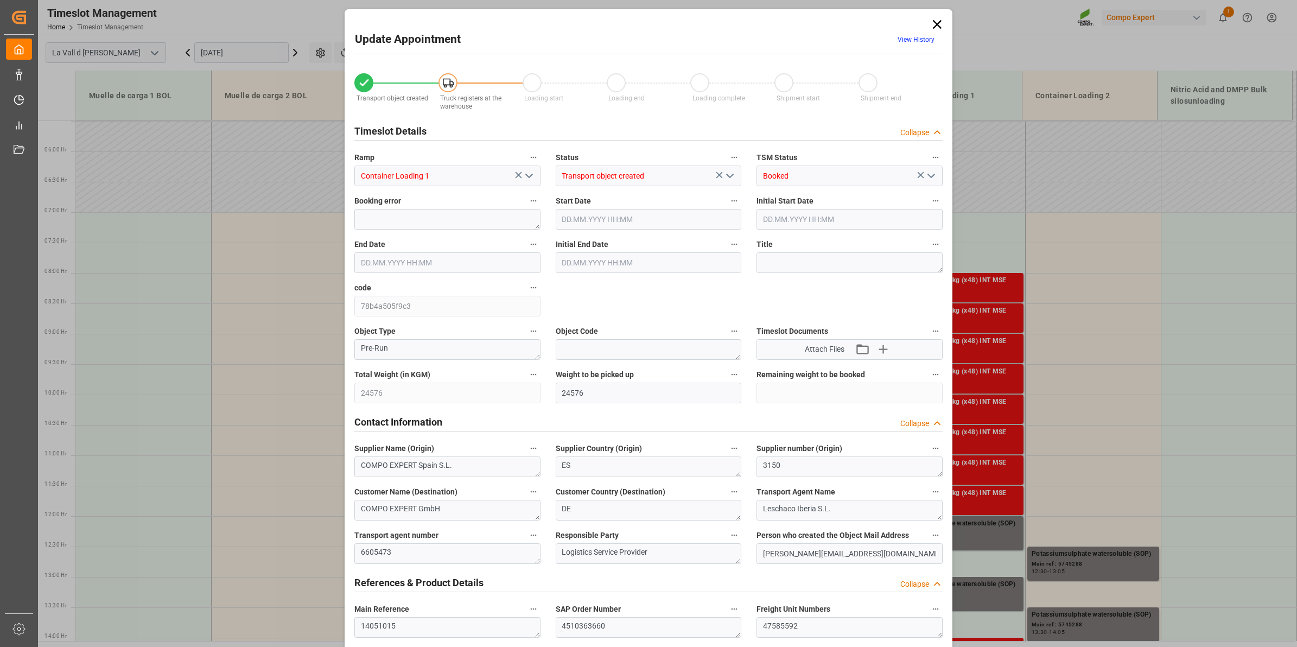
type input "[DATE] 09:00"
type input "[DATE] 15:06"
type input "[DATE] 10:56"
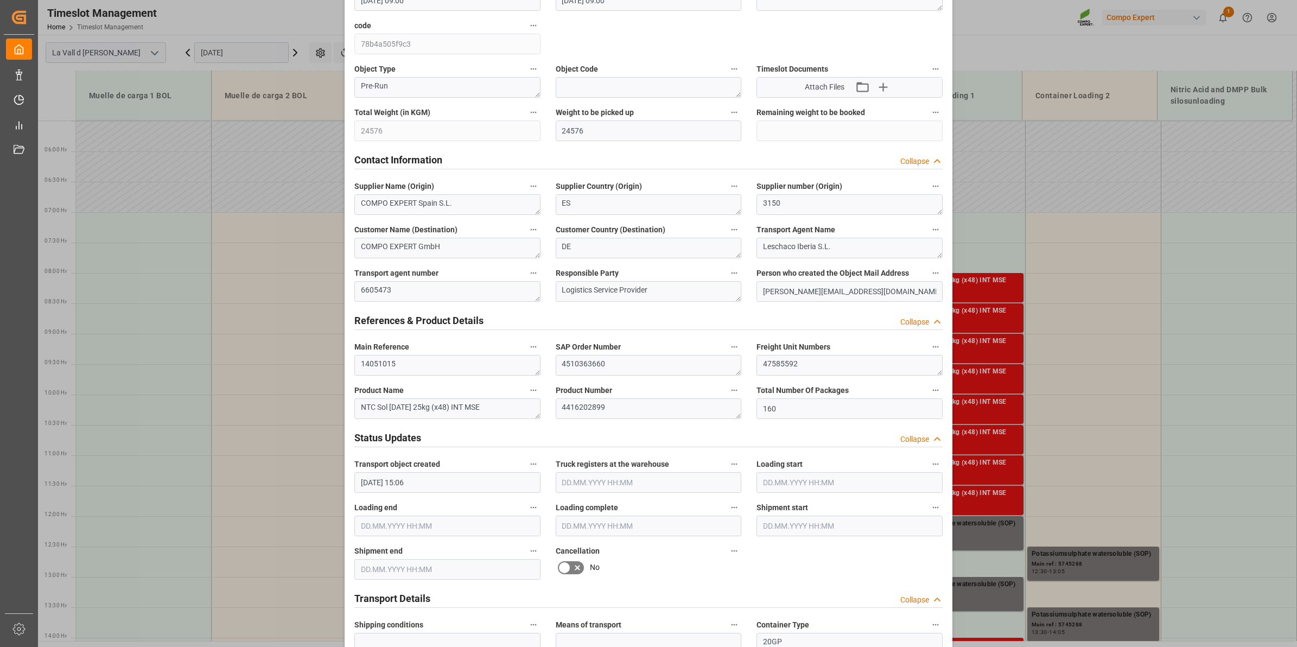
scroll to position [271, 0]
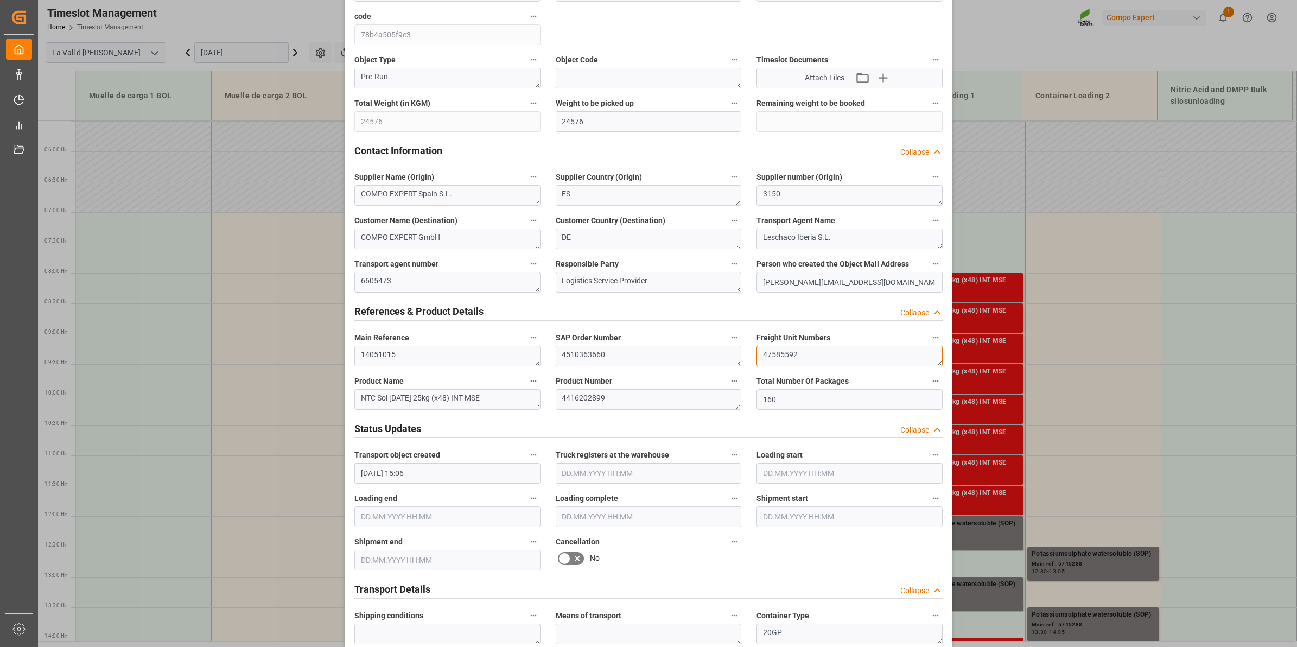
drag, startPoint x: 828, startPoint y: 360, endPoint x: 671, endPoint y: 350, distance: 156.6
click at [671, 350] on div "Transport object created Truck registers at the warehouse Loading start Loading…" at bounding box center [648, 488] width 603 height 1394
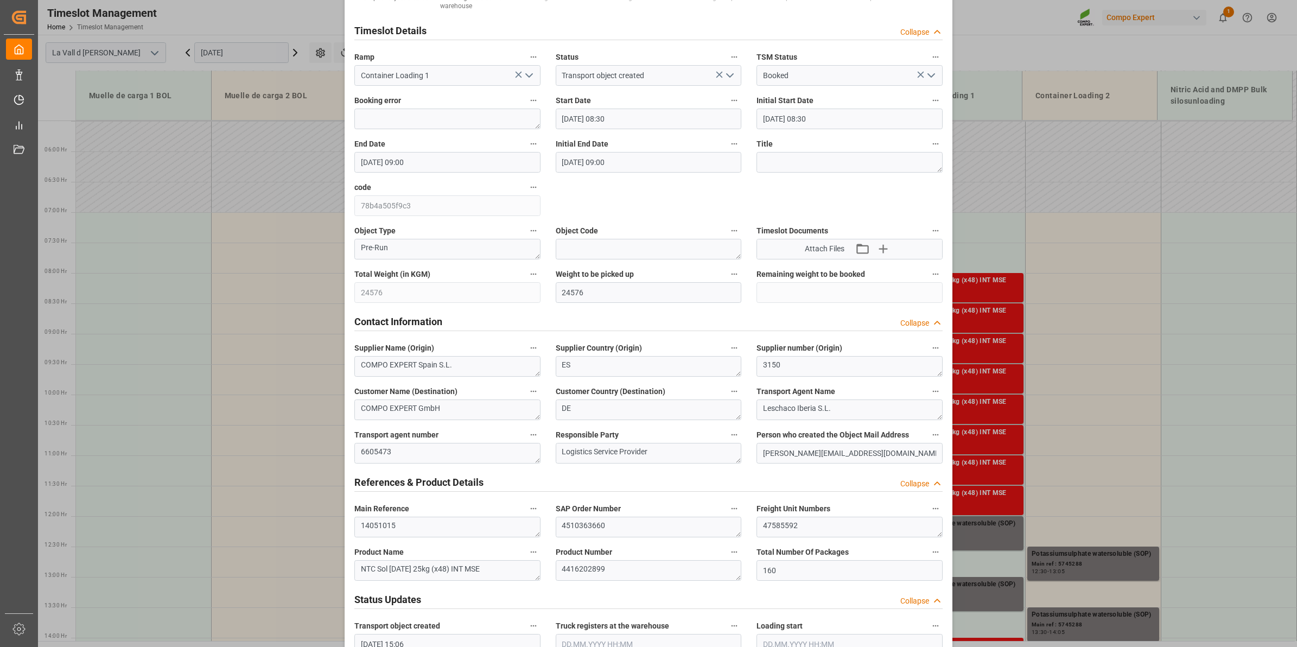
scroll to position [0, 0]
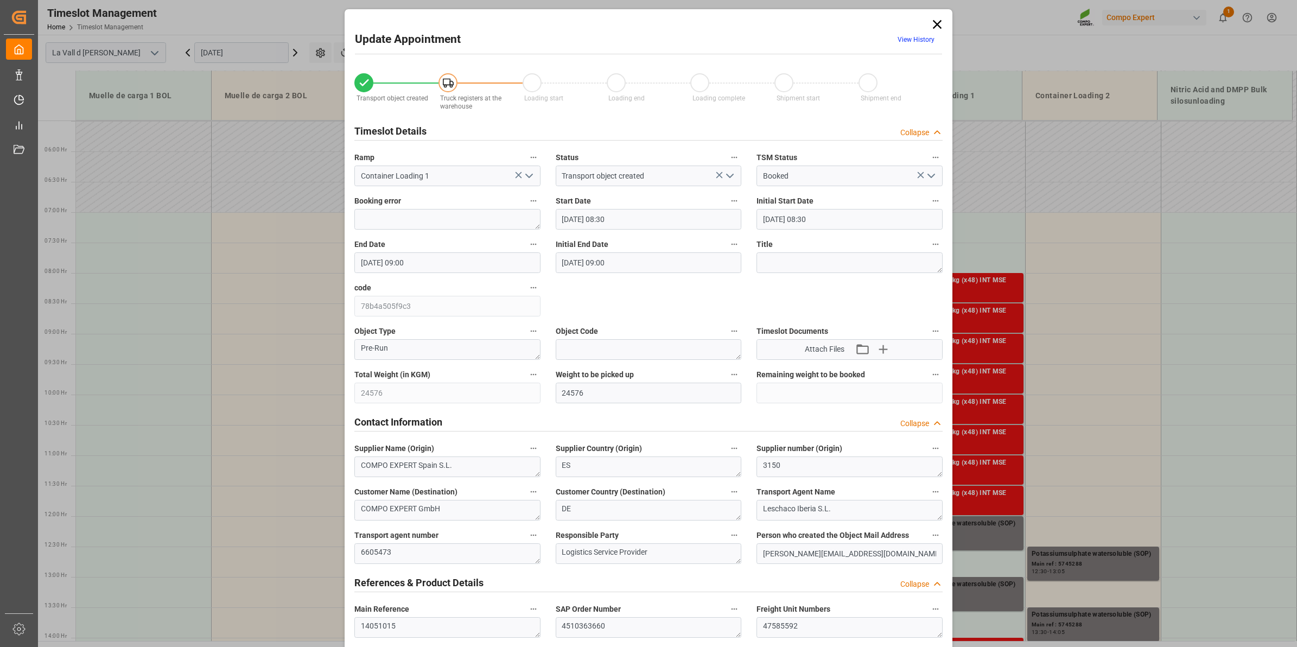
click at [933, 22] on icon at bounding box center [937, 24] width 9 height 9
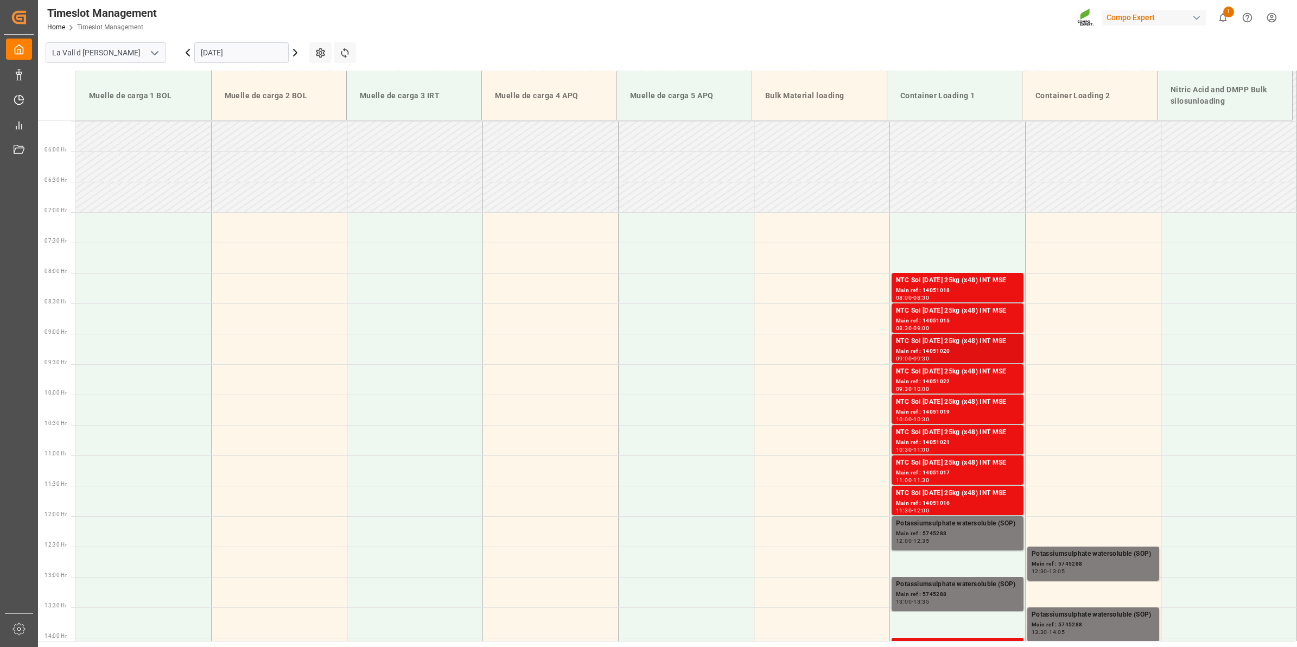
click at [973, 348] on div "Main ref : 14051020" at bounding box center [957, 351] width 123 height 9
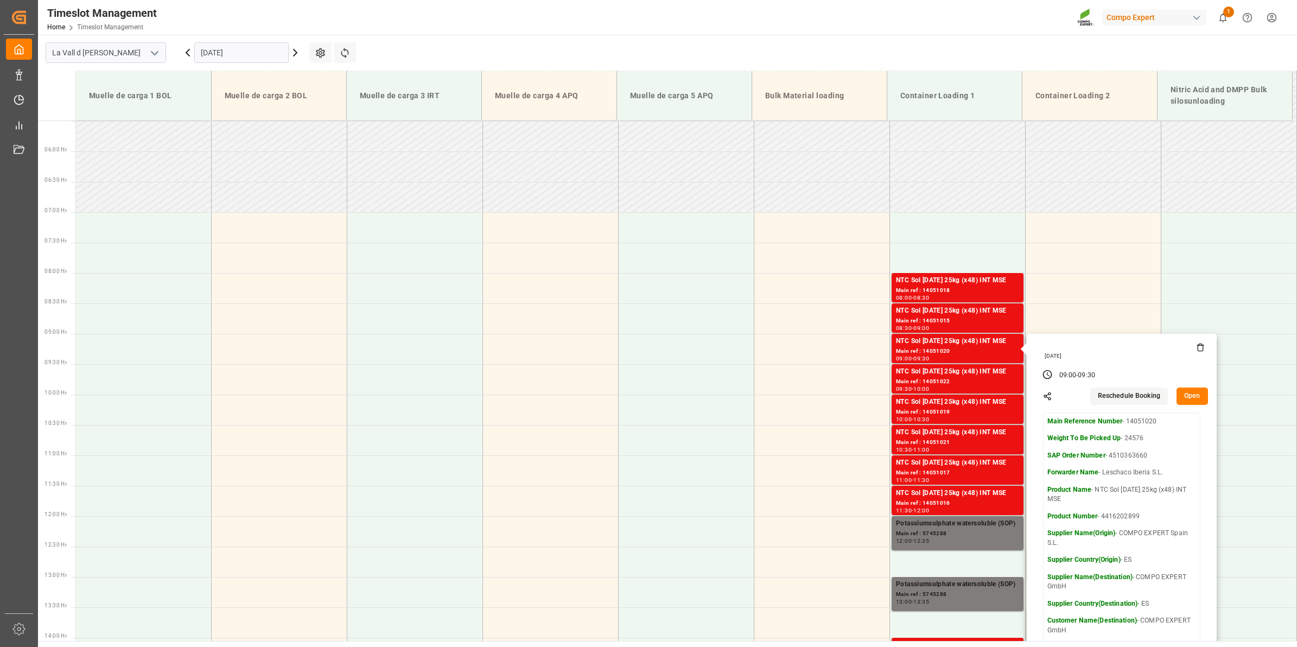
click at [1191, 396] on button "Open" at bounding box center [1192, 395] width 31 height 17
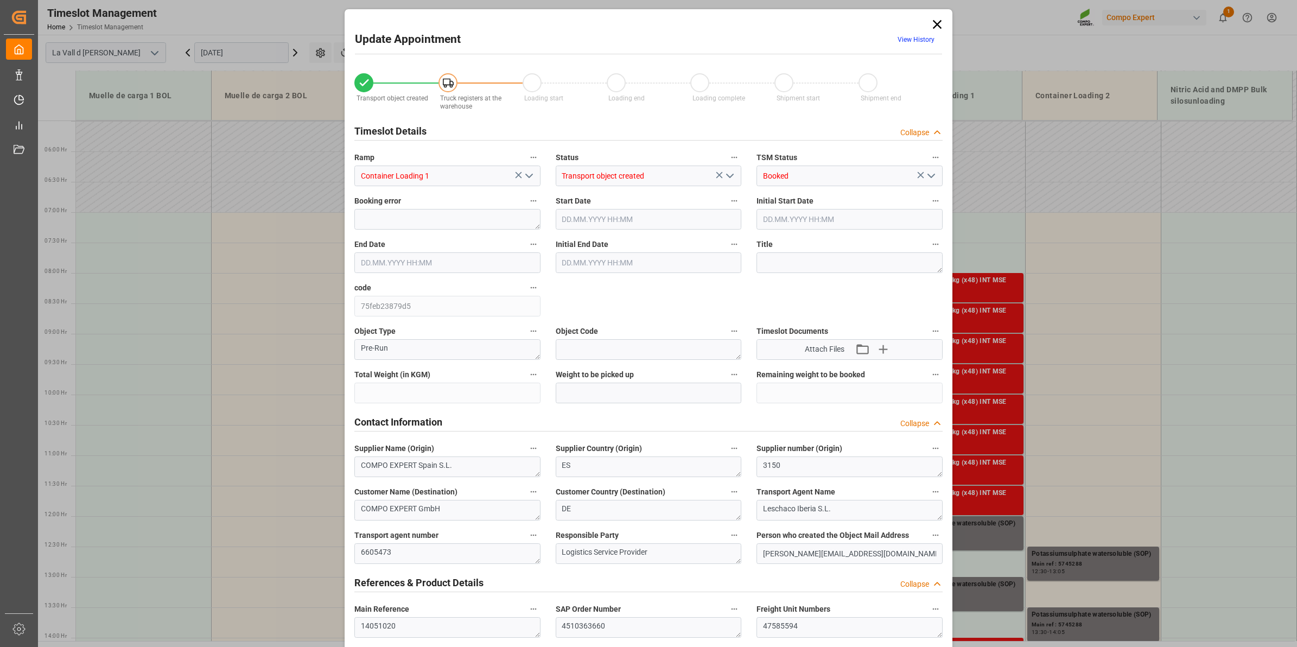
type input "24576"
type input "160"
type input "[DATE] 09:00"
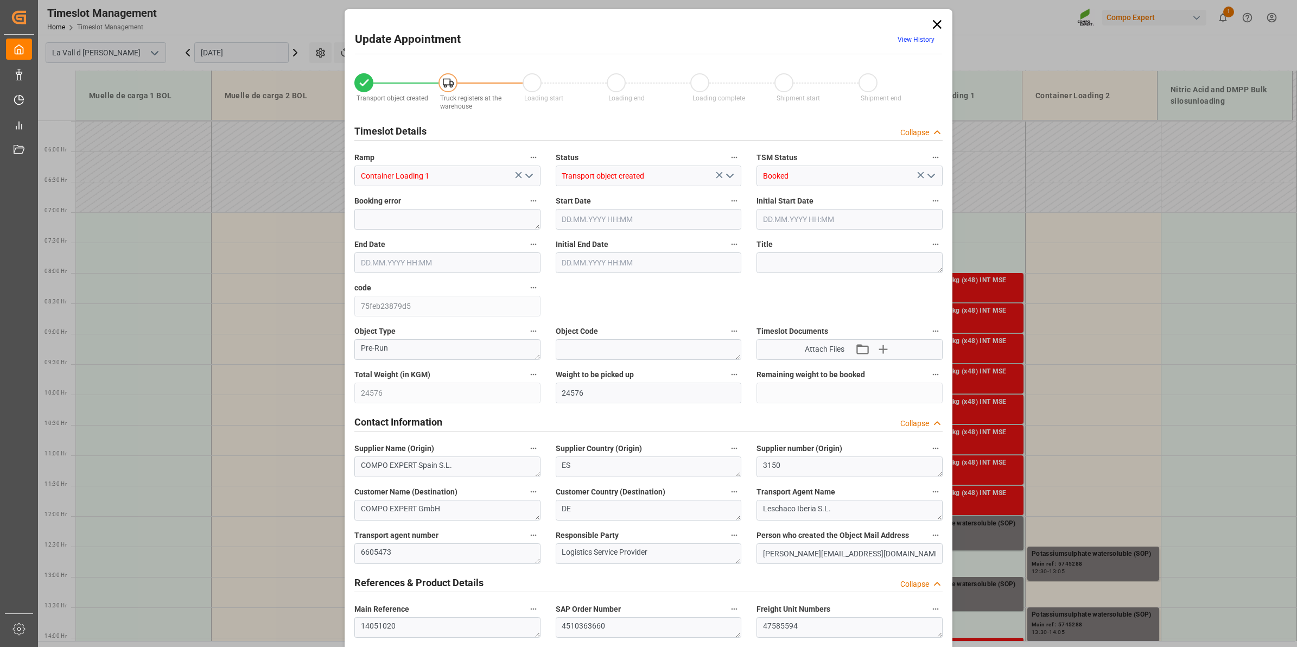
type input "[DATE] 09:30"
type input "[DATE] 15:06"
type input "[DATE] 10:57"
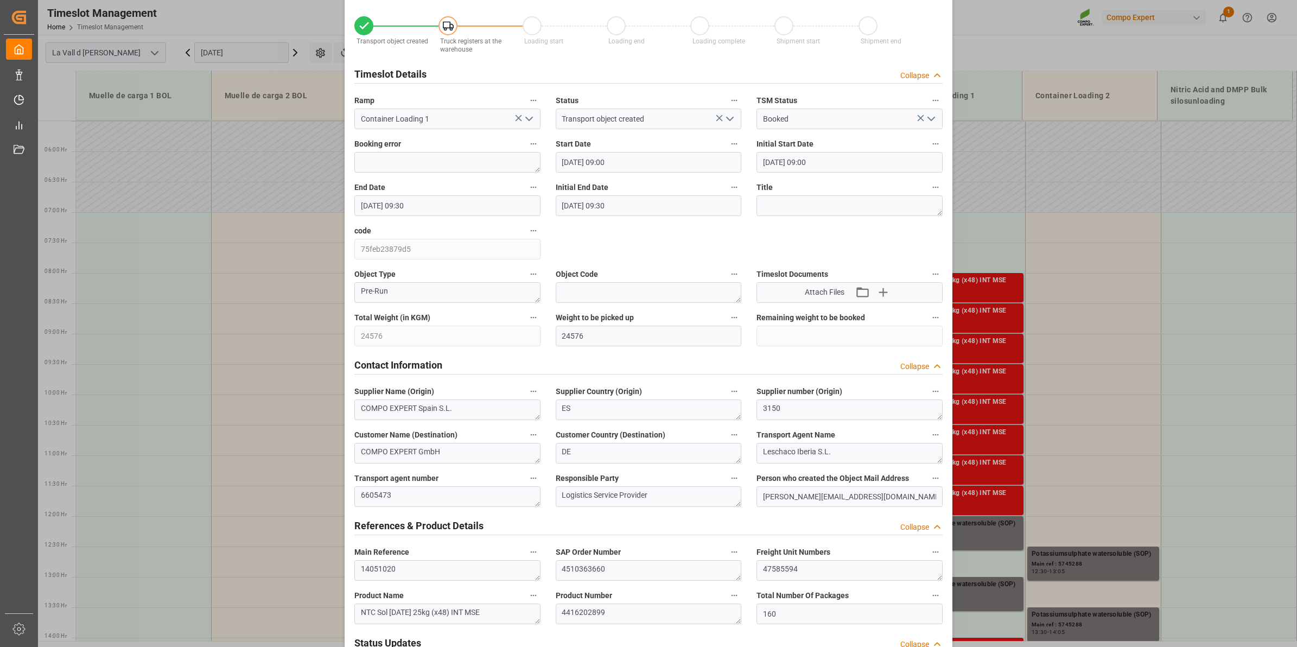
scroll to position [136, 0]
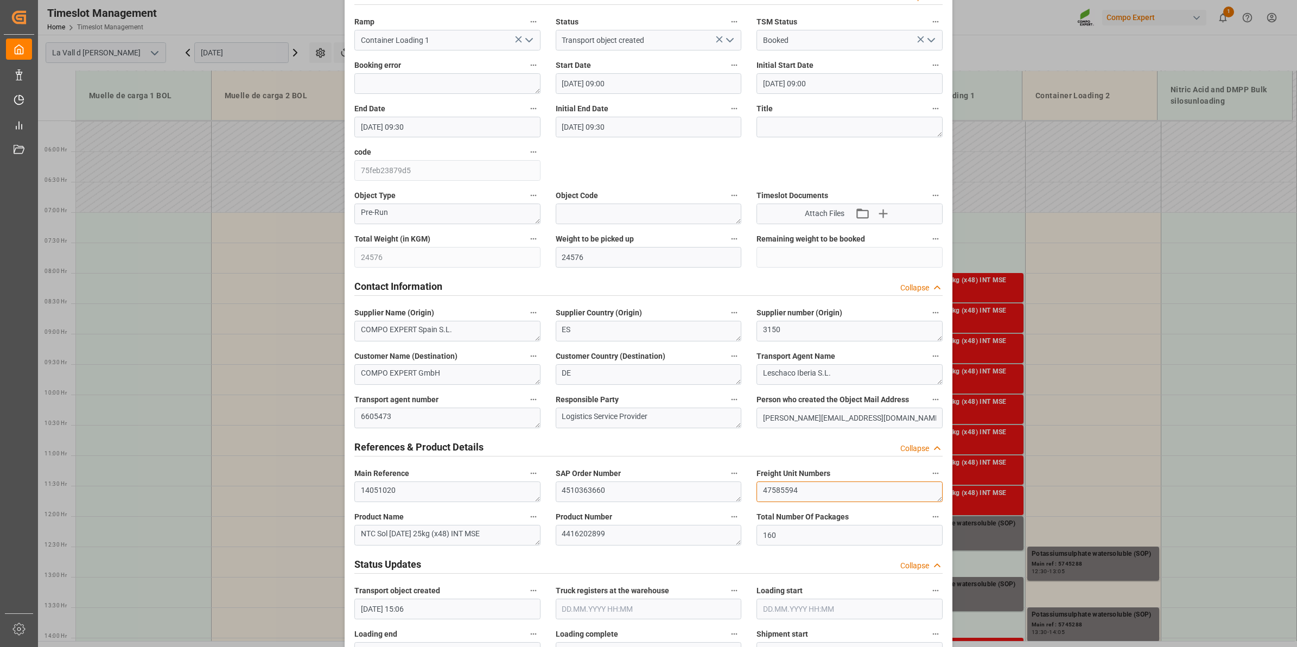
drag, startPoint x: 804, startPoint y: 490, endPoint x: 670, endPoint y: 494, distance: 134.1
click at [647, 485] on div "Transport object created Truck registers at the warehouse Loading start Loading…" at bounding box center [648, 623] width 603 height 1394
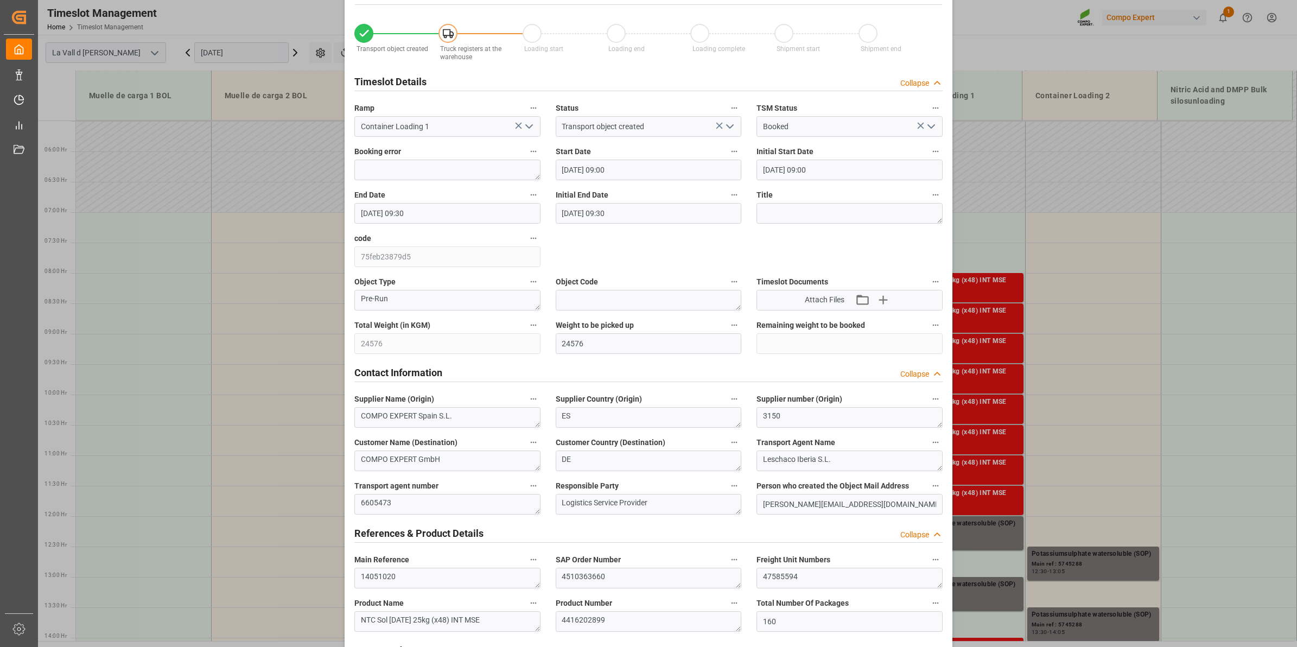
scroll to position [0, 0]
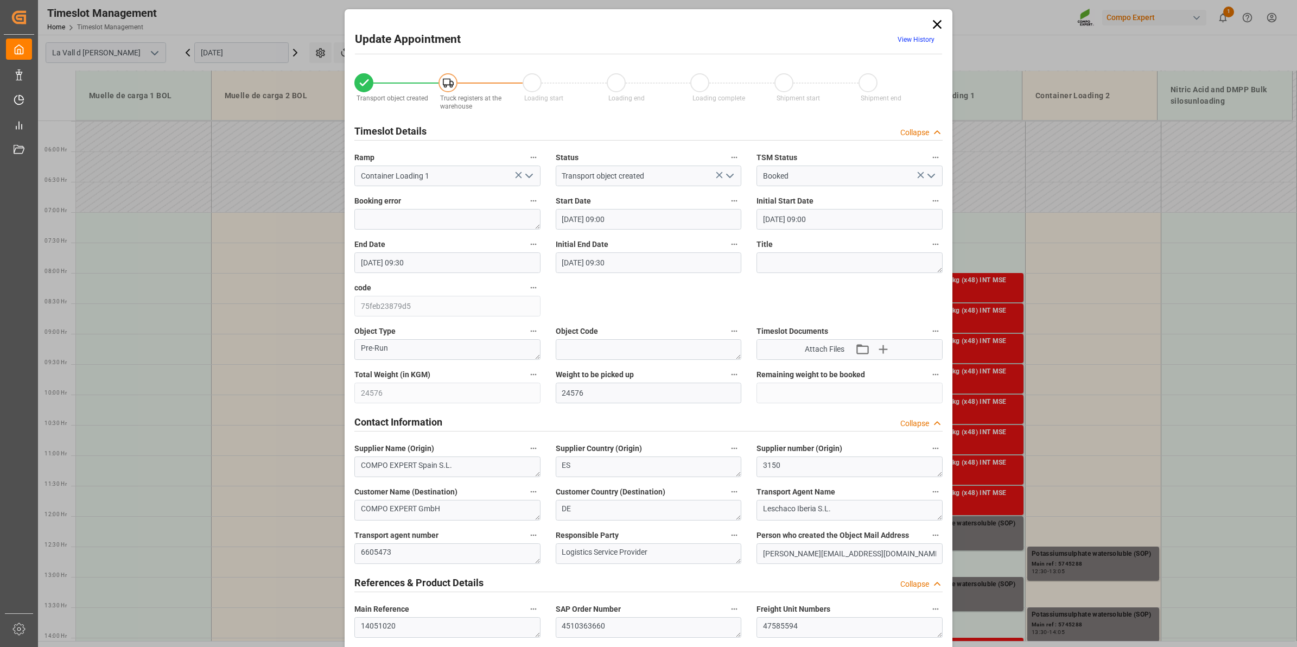
click at [937, 22] on icon at bounding box center [937, 24] width 9 height 9
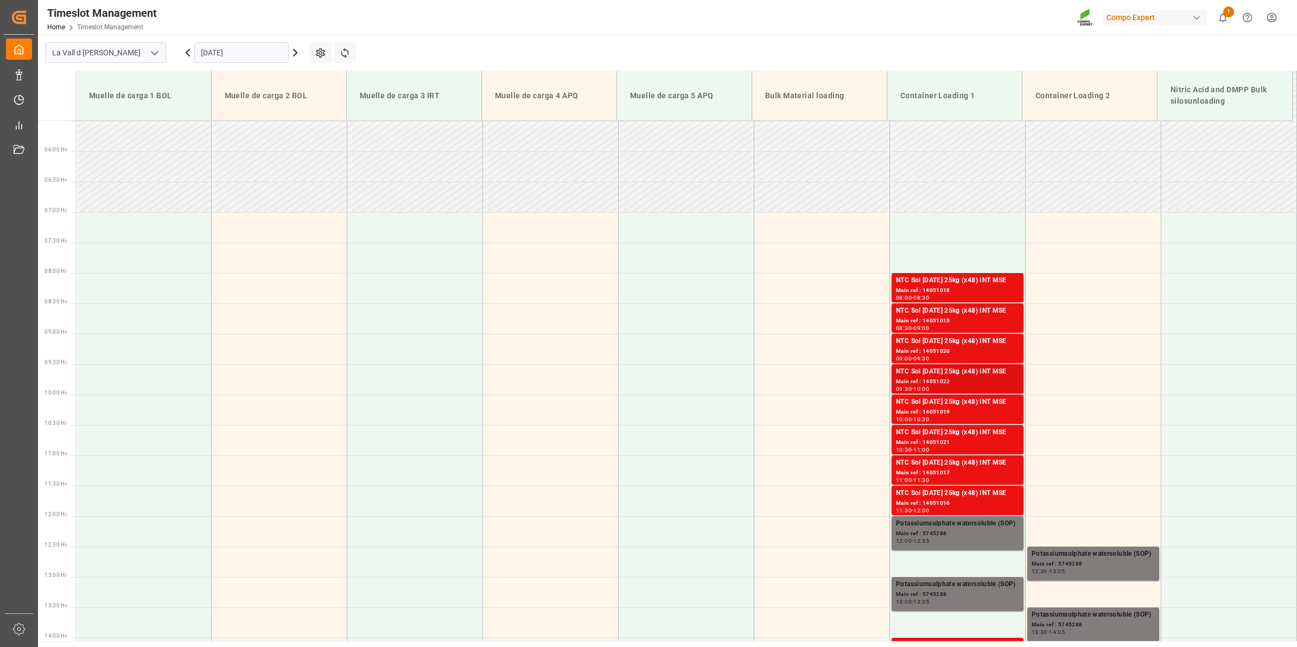
click at [977, 379] on div "Main ref : 14051022" at bounding box center [957, 381] width 123 height 9
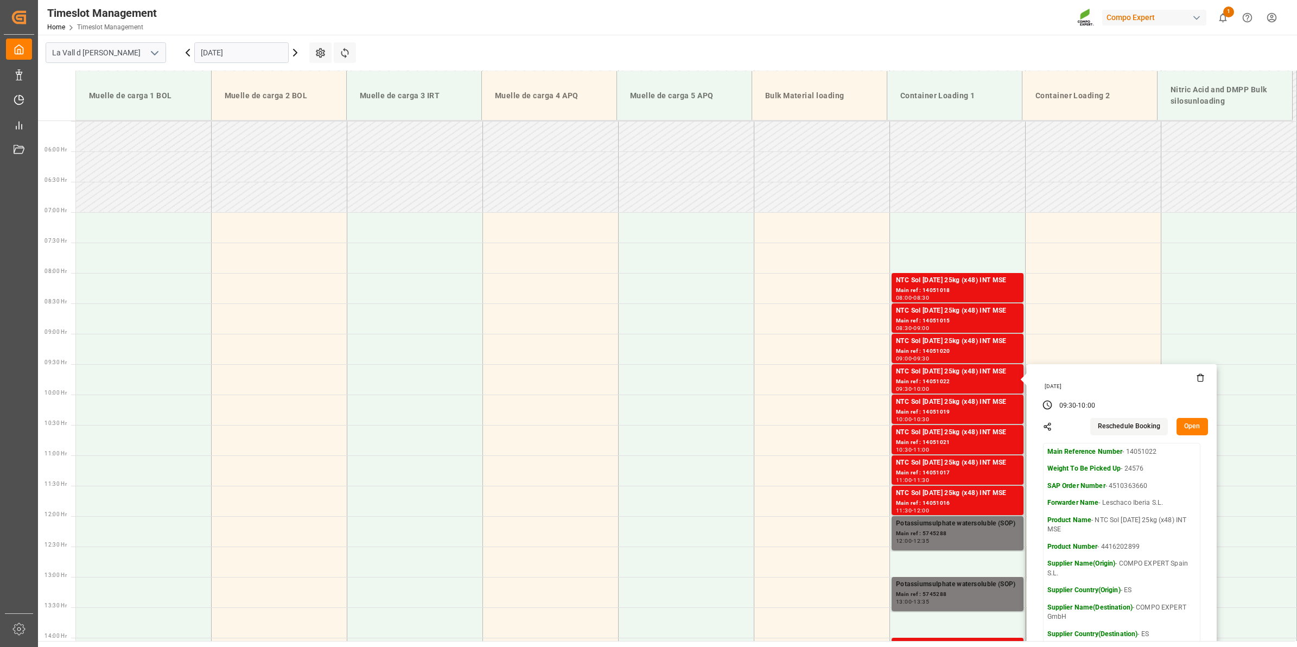
click at [1183, 425] on button "Open" at bounding box center [1192, 426] width 31 height 17
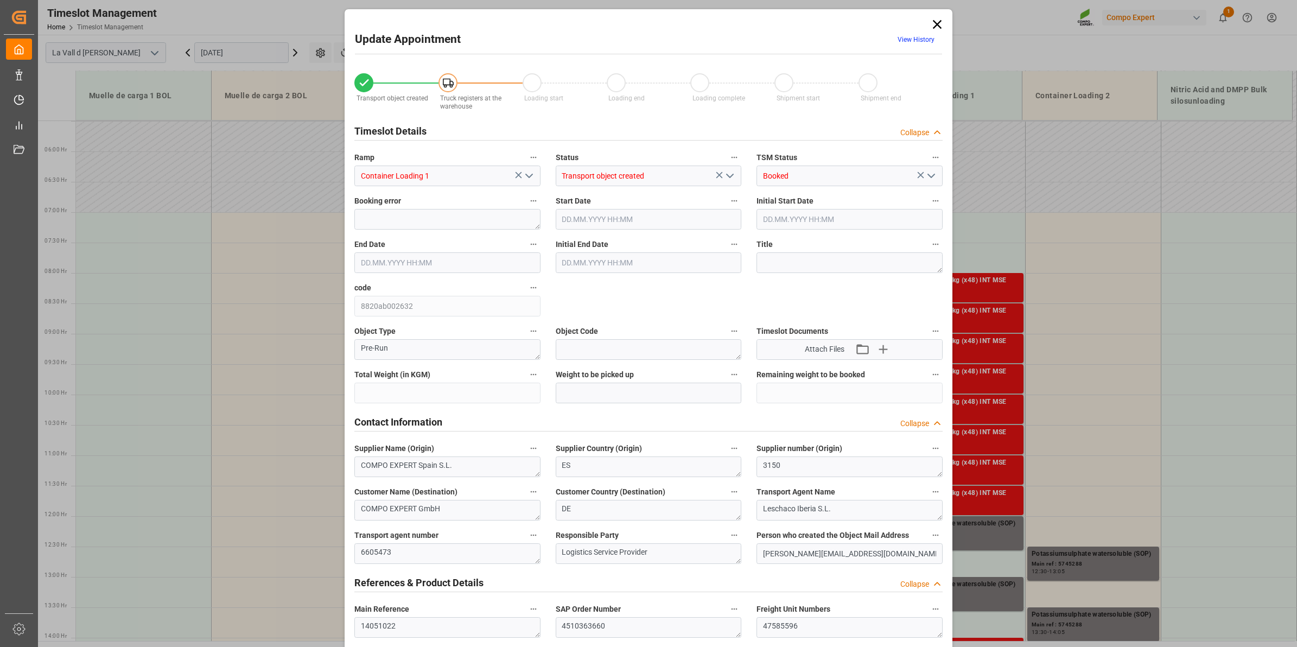
type input "24576"
type input "160"
type input "[DATE] 09:30"
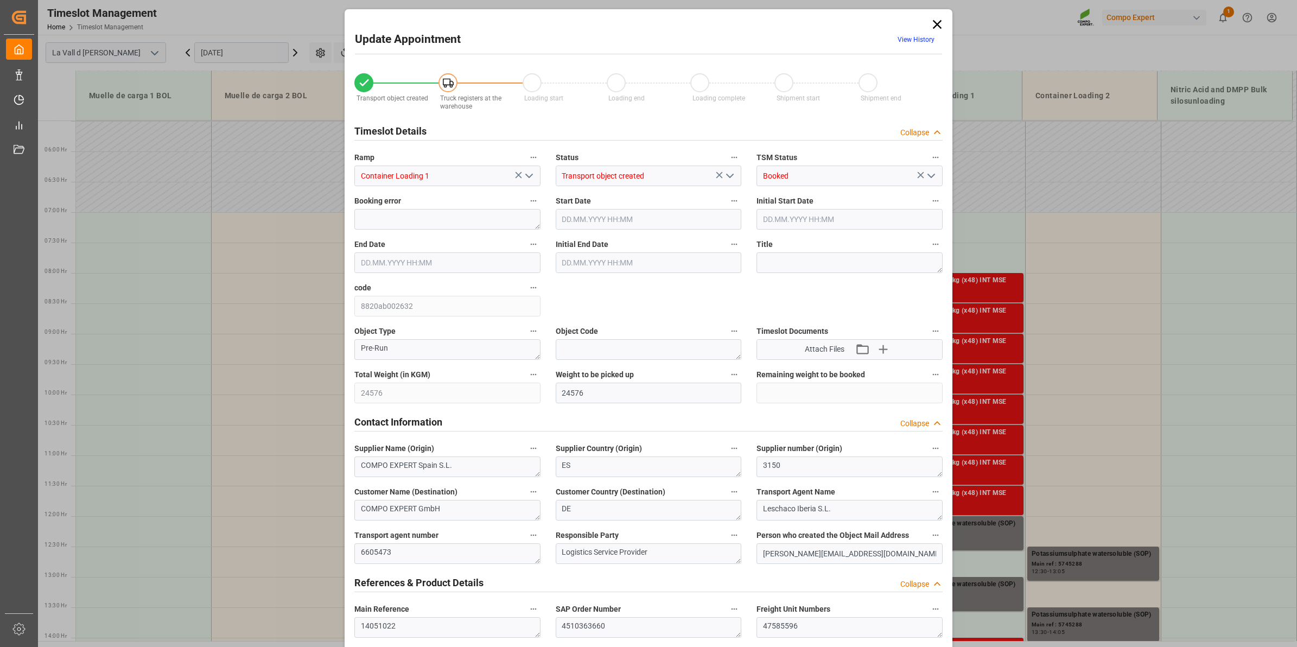
type input "[DATE] 10:00"
type input "[DATE] 15:06"
type input "[DATE] 10:59"
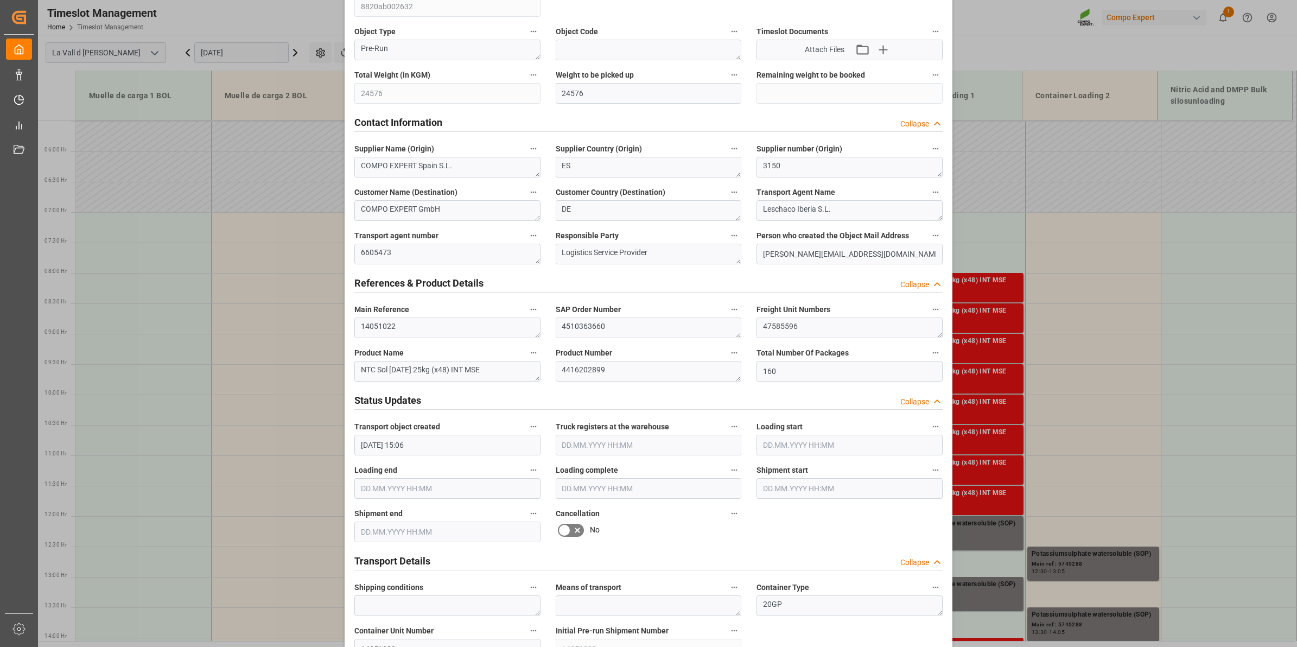
scroll to position [339, 0]
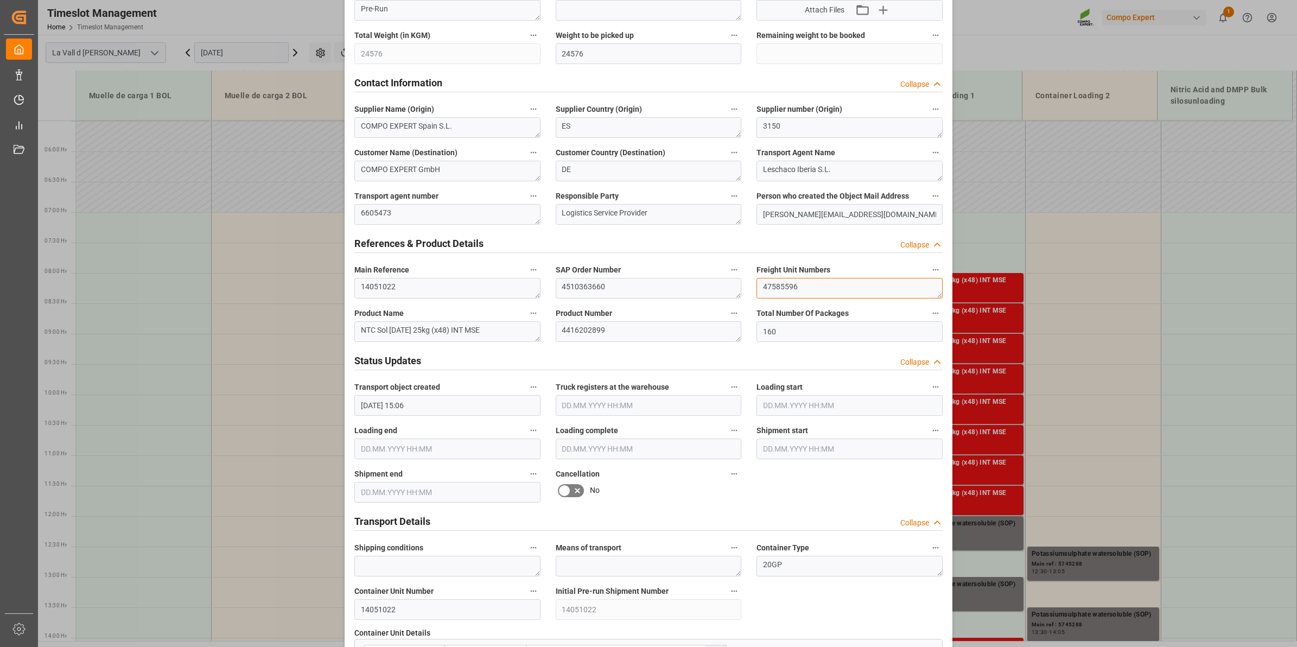
drag, startPoint x: 816, startPoint y: 294, endPoint x: 646, endPoint y: 277, distance: 170.2
click at [646, 277] on div "Transport object created Truck registers at the warehouse Loading start Loading…" at bounding box center [648, 420] width 603 height 1394
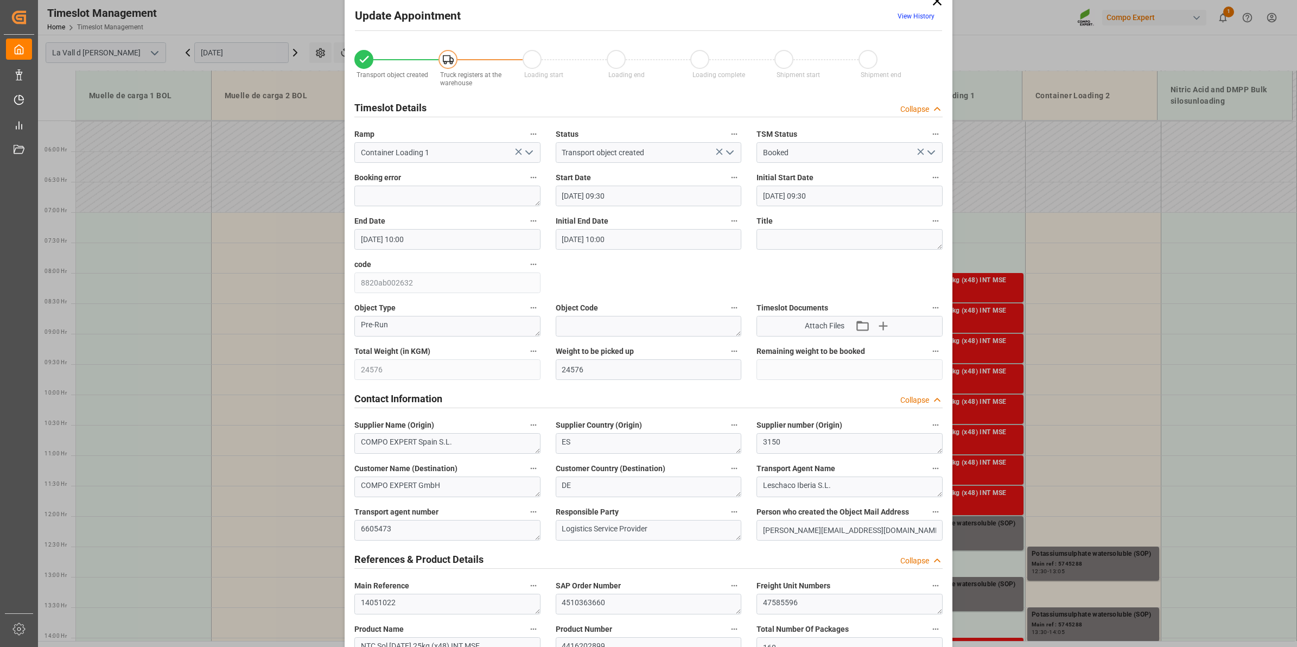
scroll to position [0, 0]
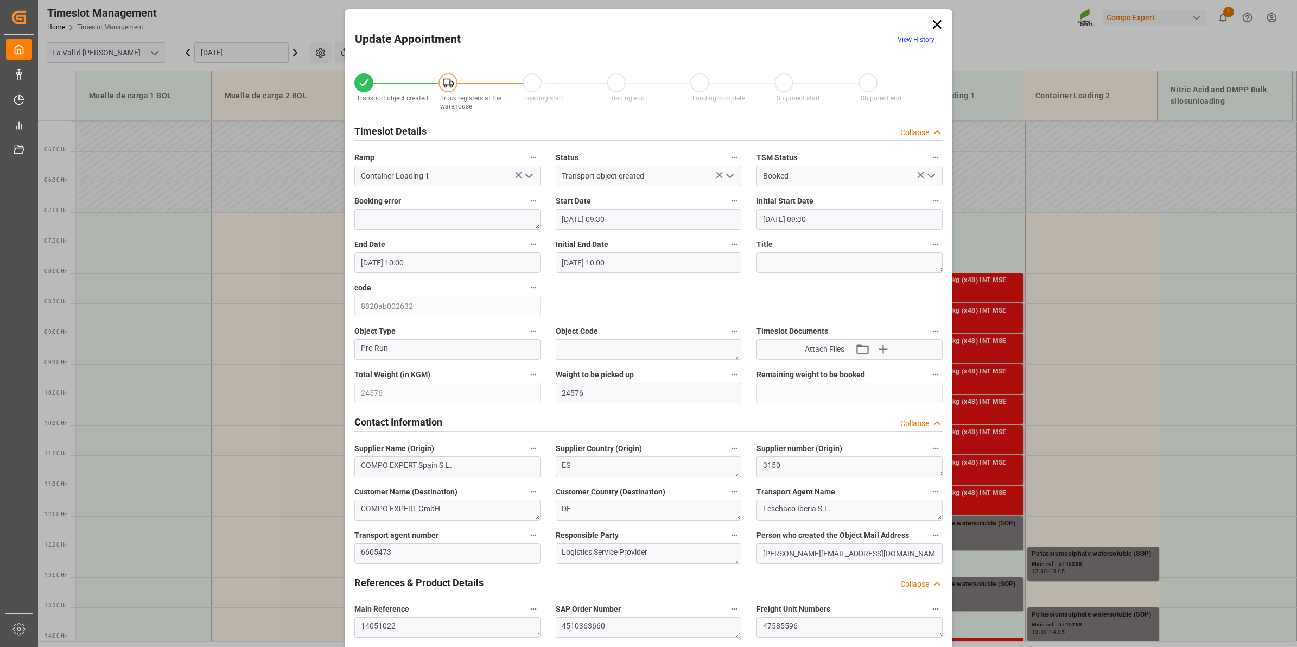
drag, startPoint x: 932, startPoint y: 21, endPoint x: 925, endPoint y: 28, distance: 10.0
click at [933, 21] on icon at bounding box center [937, 24] width 9 height 9
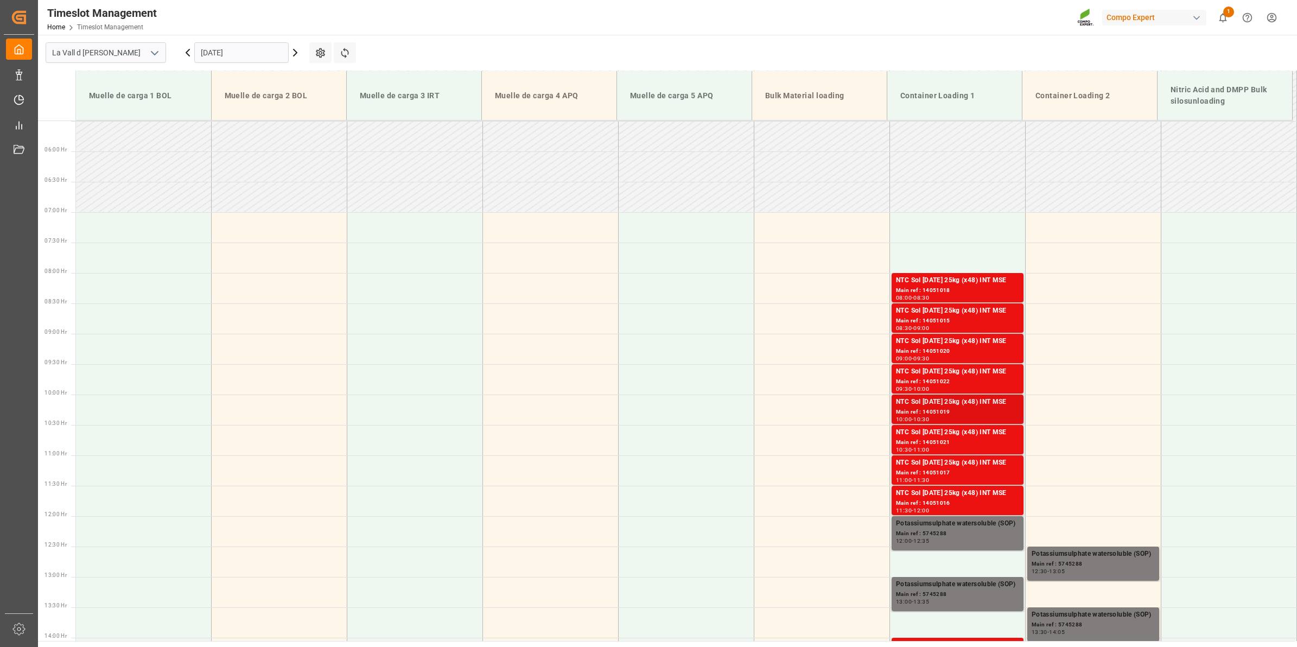
click at [947, 409] on div "Main ref : 14051019" at bounding box center [957, 412] width 123 height 9
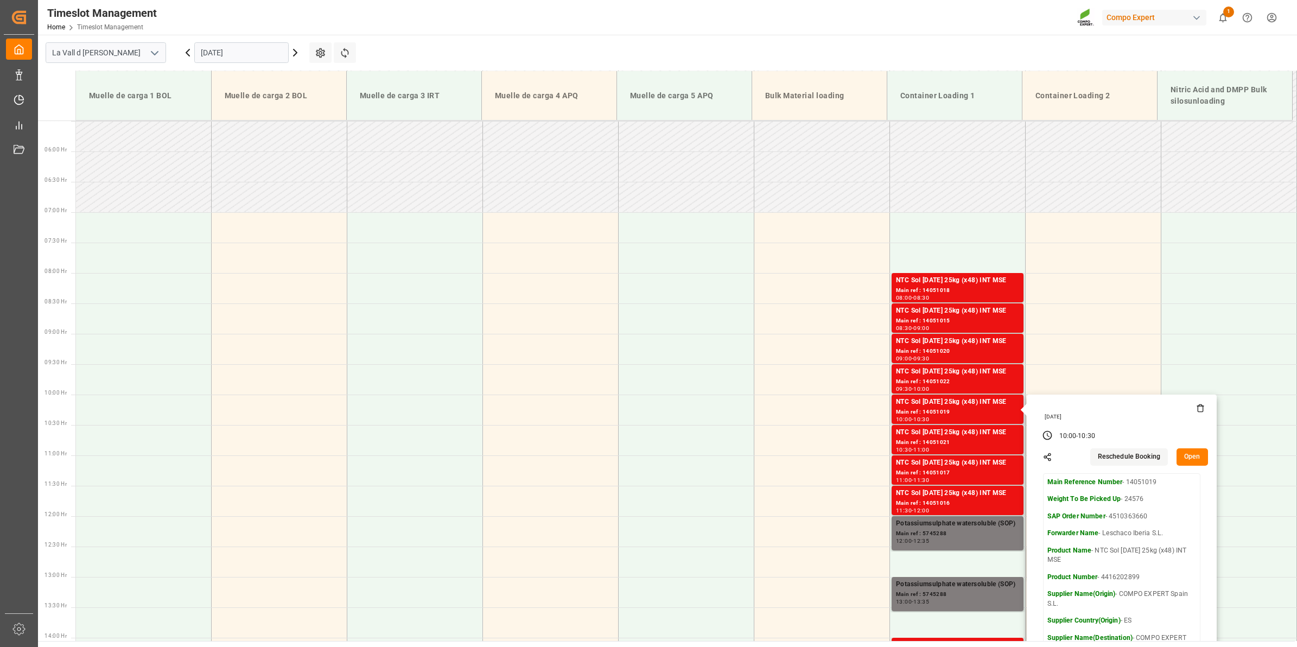
click at [1192, 461] on button "Open" at bounding box center [1192, 456] width 31 height 17
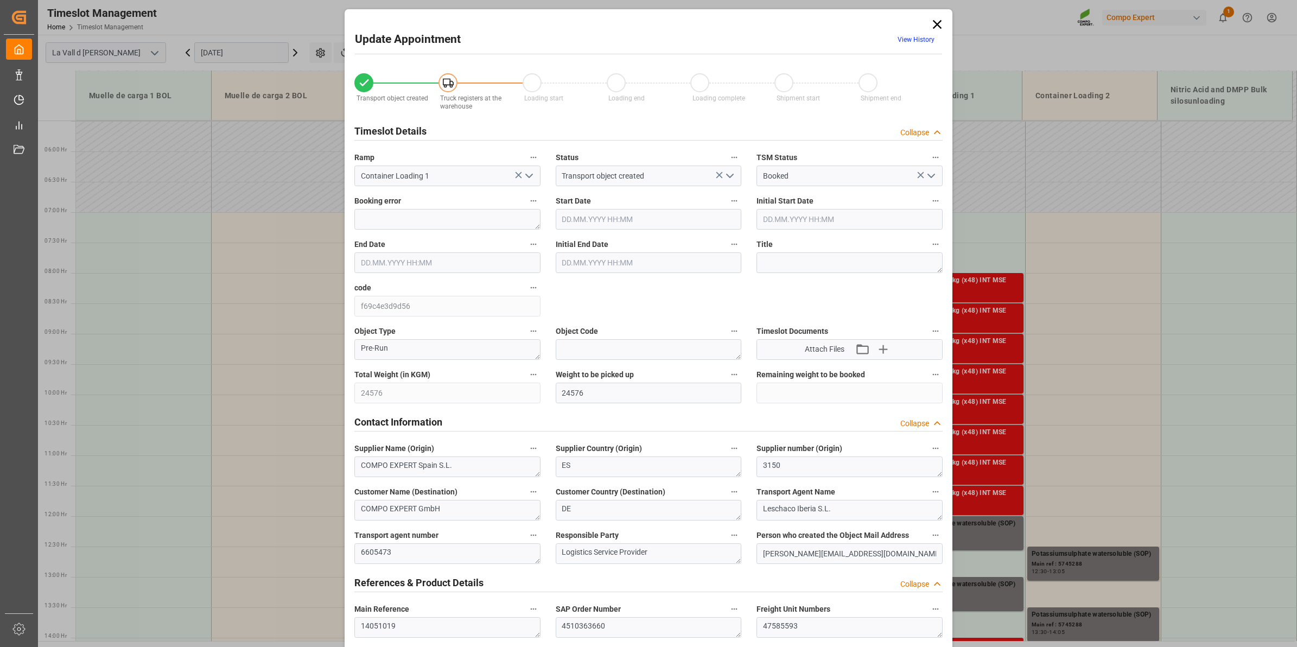
type input "[DATE] 10:00"
type input "[DATE] 10:30"
type input "[DATE] 15:06"
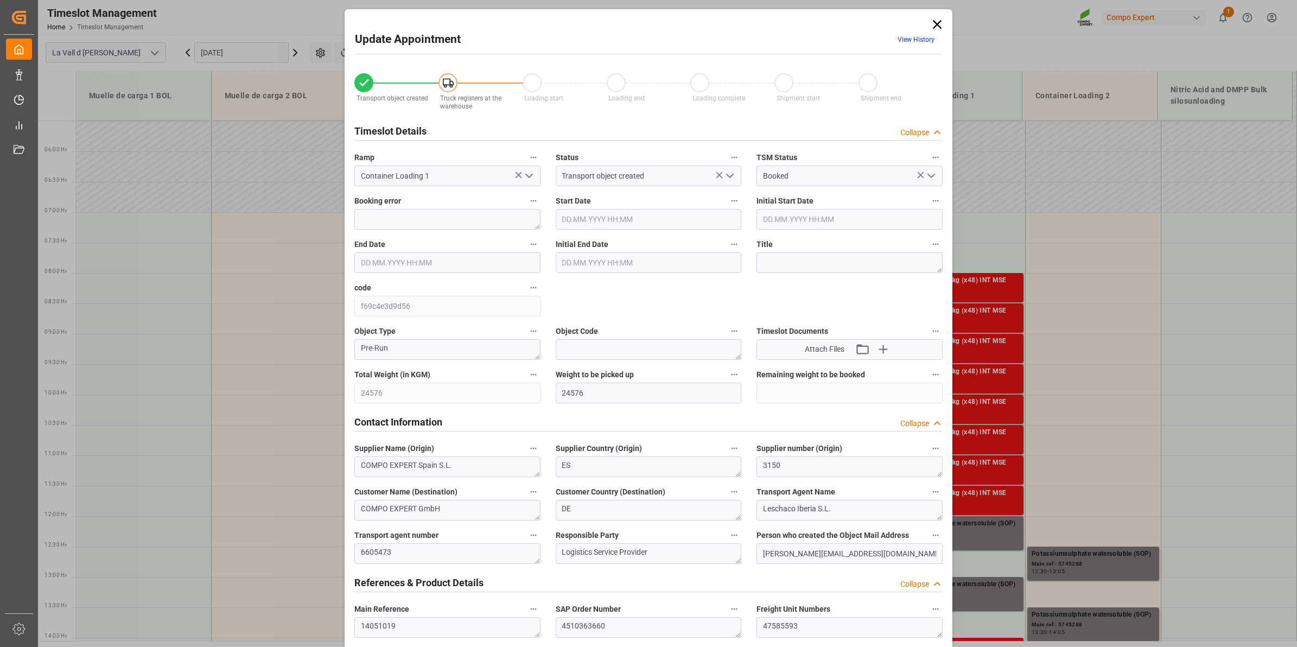
type input "[DATE] 11:00"
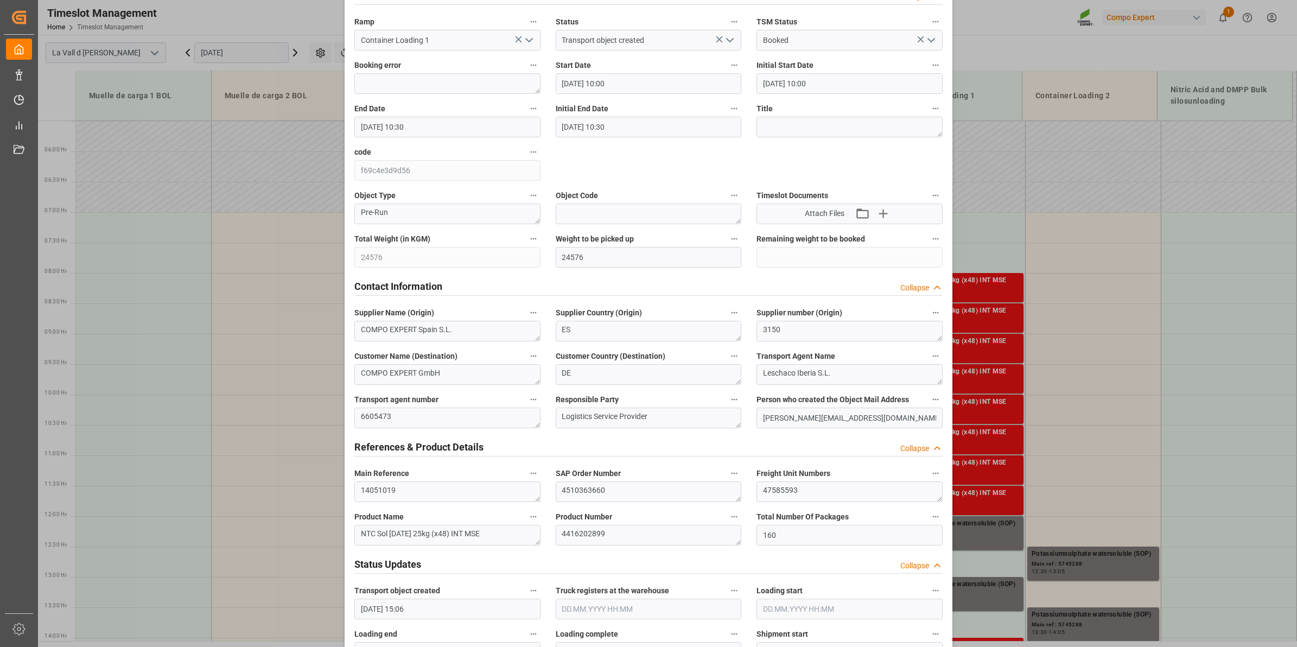
scroll to position [204, 0]
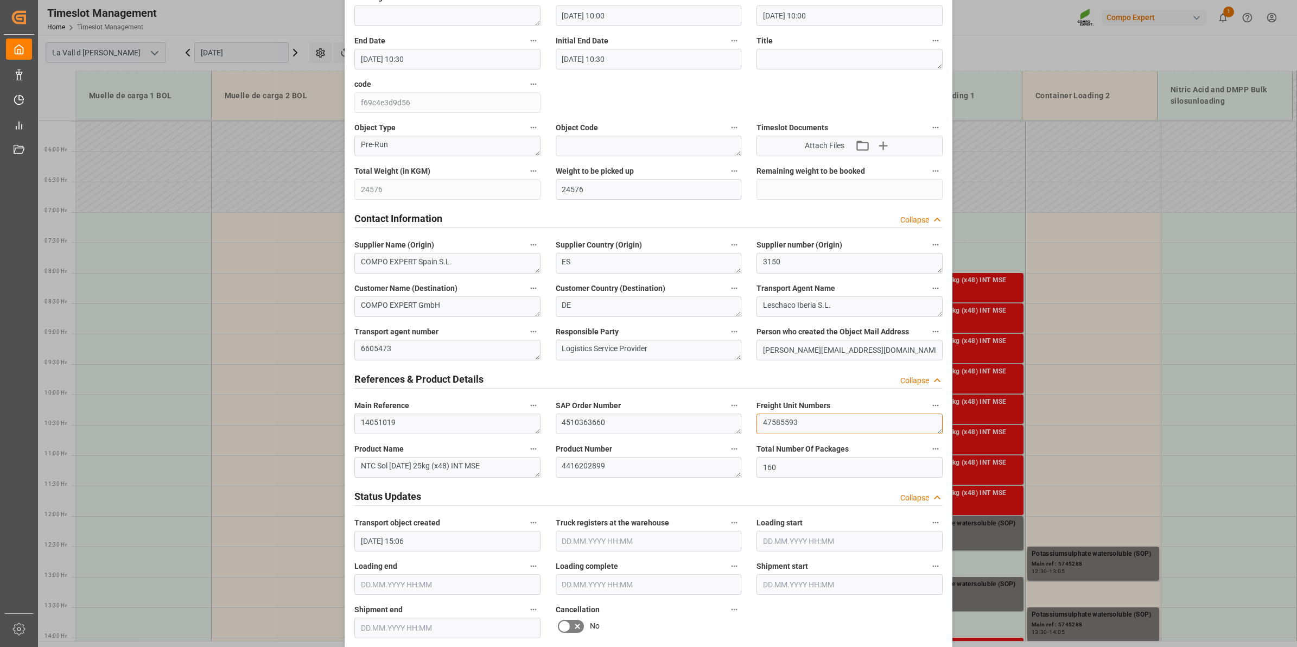
drag, startPoint x: 836, startPoint y: 421, endPoint x: 544, endPoint y: 417, distance: 292.0
click at [544, 417] on div "Transport object created Truck registers at the warehouse Loading start Loading…" at bounding box center [648, 555] width 603 height 1394
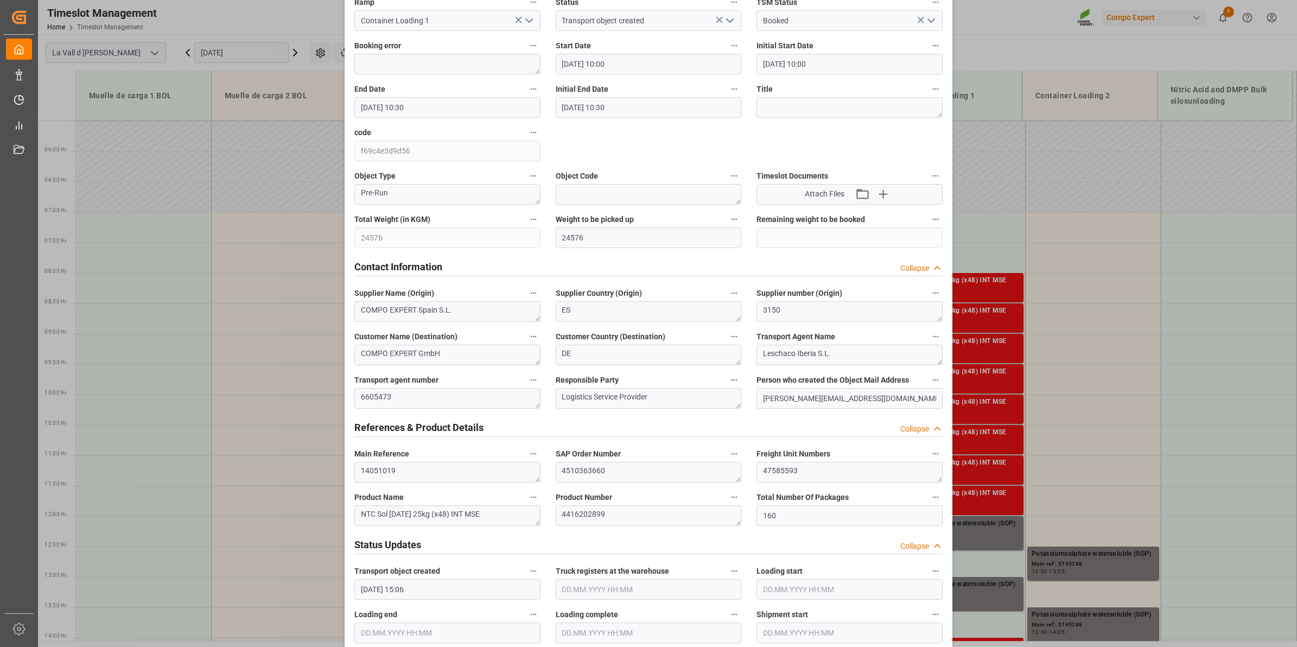
scroll to position [0, 0]
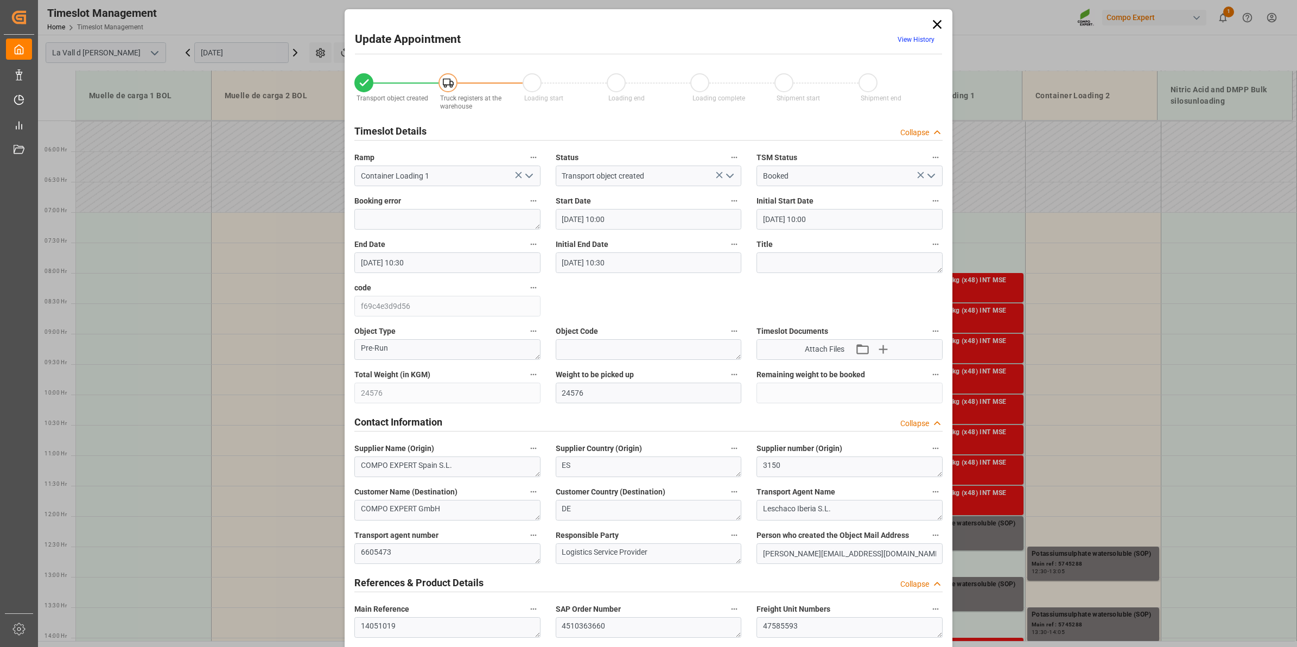
click at [937, 30] on icon at bounding box center [937, 24] width 15 height 15
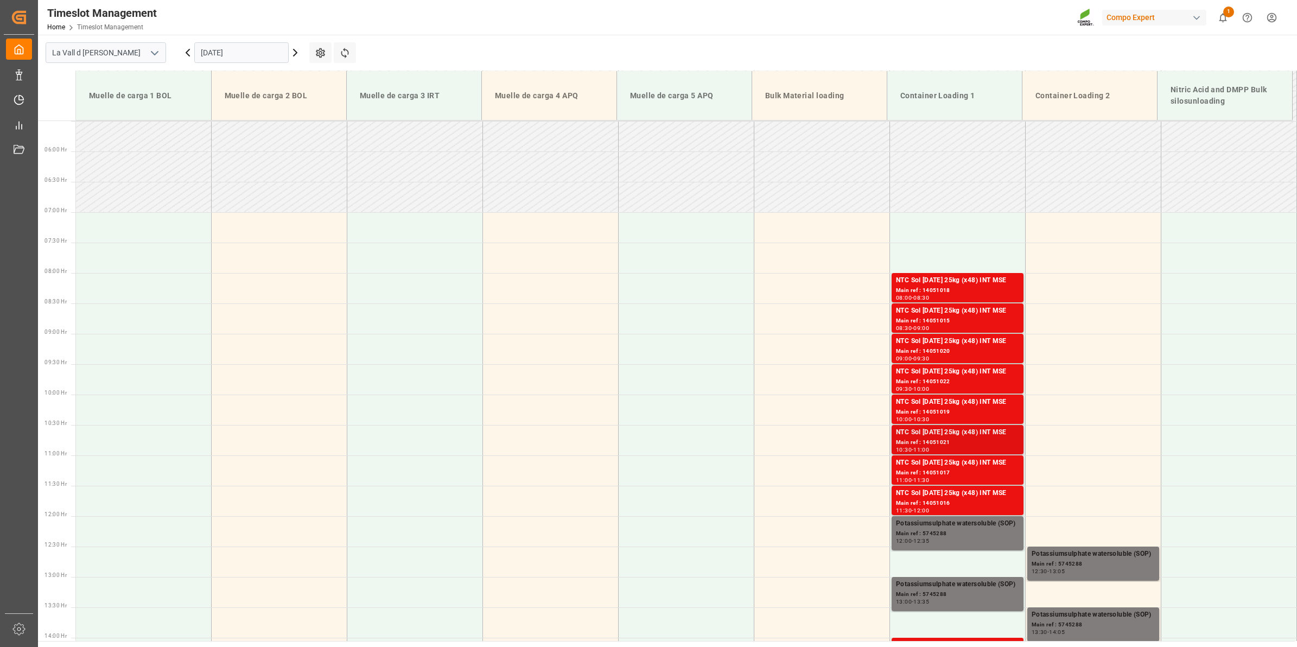
click at [951, 449] on div "10:30 - 11:00" at bounding box center [957, 450] width 123 height 6
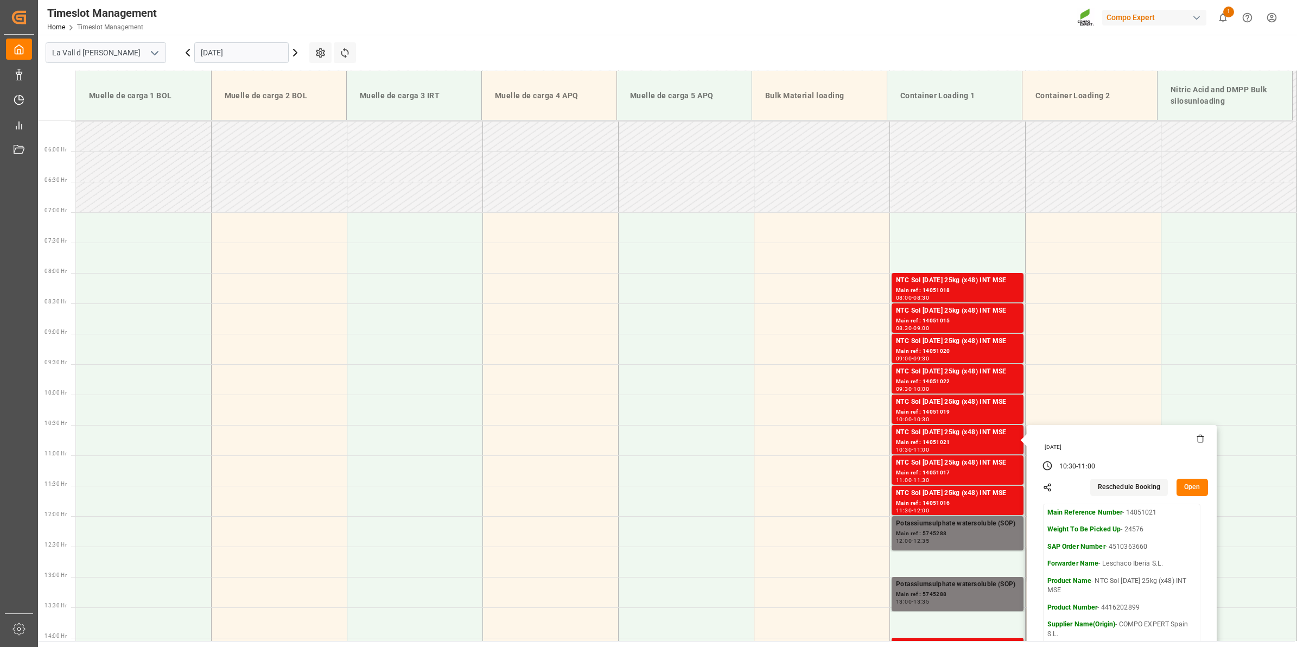
click at [1192, 492] on button "Open" at bounding box center [1192, 487] width 31 height 17
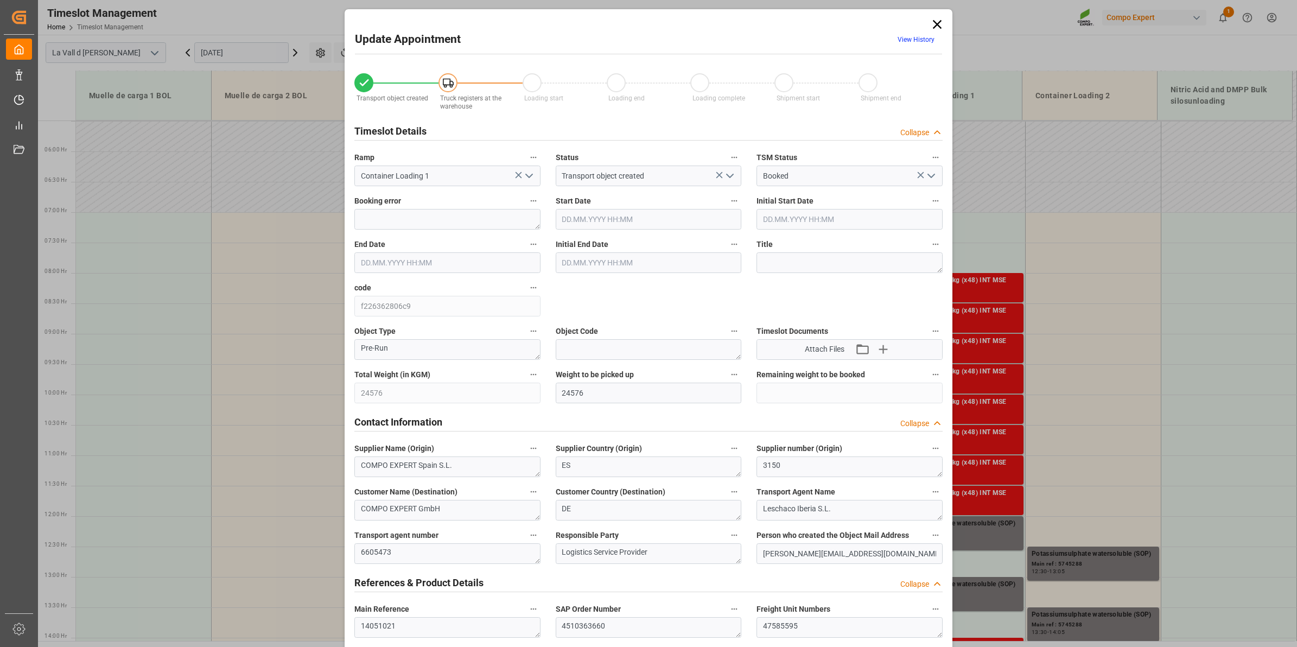
type input "[DATE] 10:30"
type input "[DATE] 11:00"
type input "[DATE] 15:06"
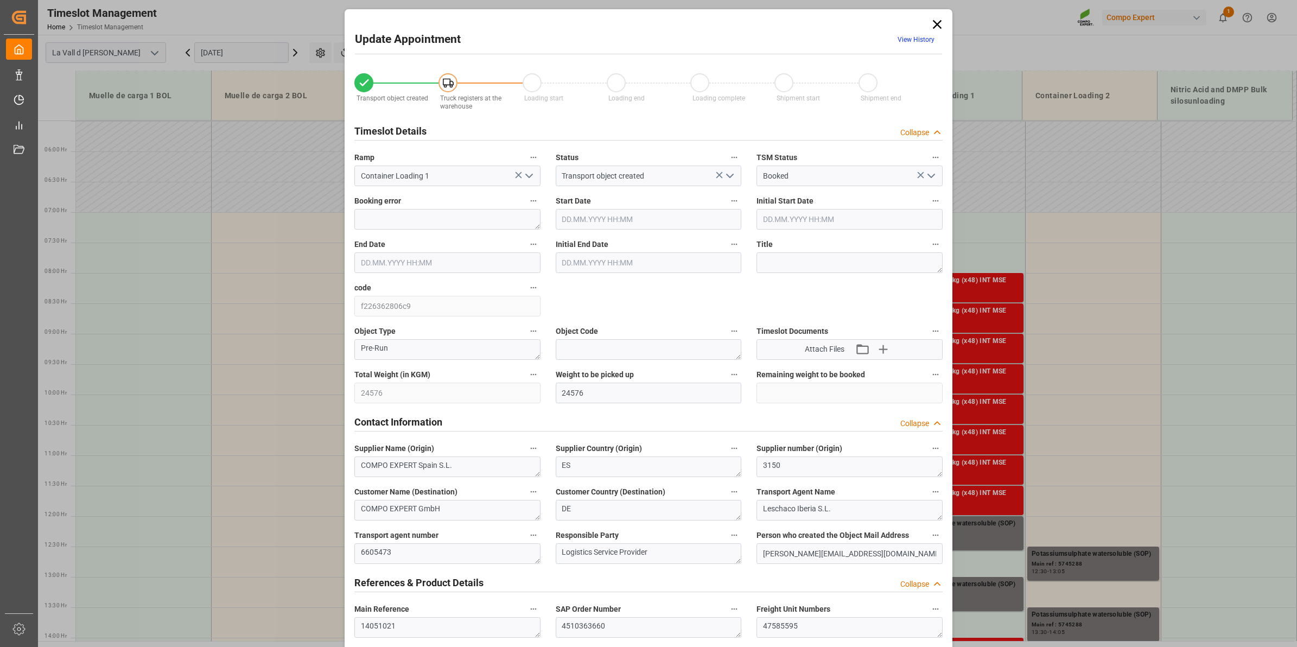
type input "[DATE] 11:01"
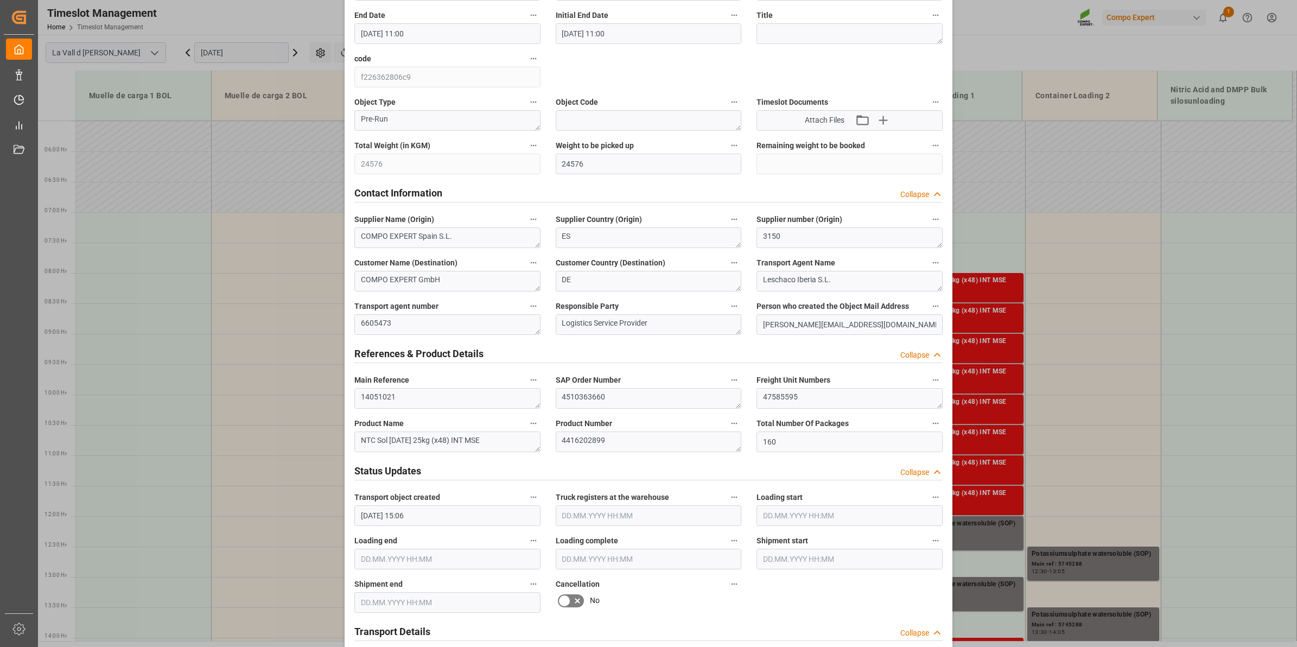
scroll to position [271, 0]
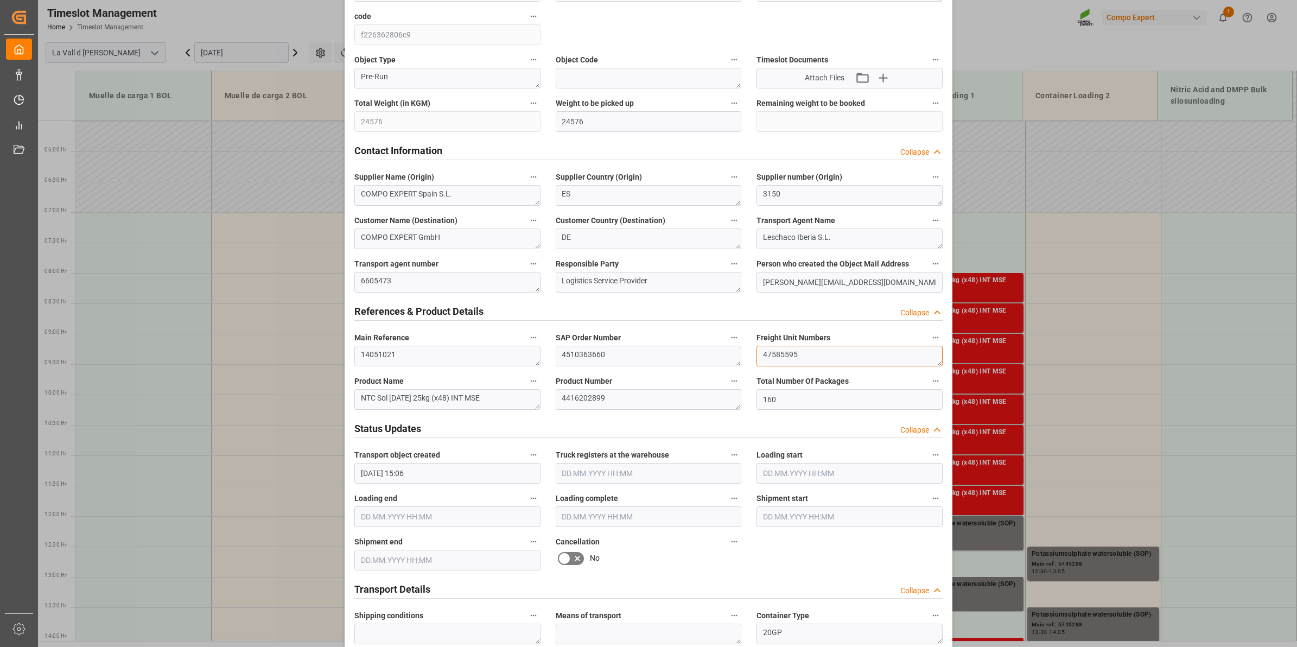
drag, startPoint x: 812, startPoint y: 356, endPoint x: 613, endPoint y: 362, distance: 198.7
click at [613, 362] on div "Transport object created Truck registers at the warehouse Loading start Loading…" at bounding box center [648, 488] width 603 height 1394
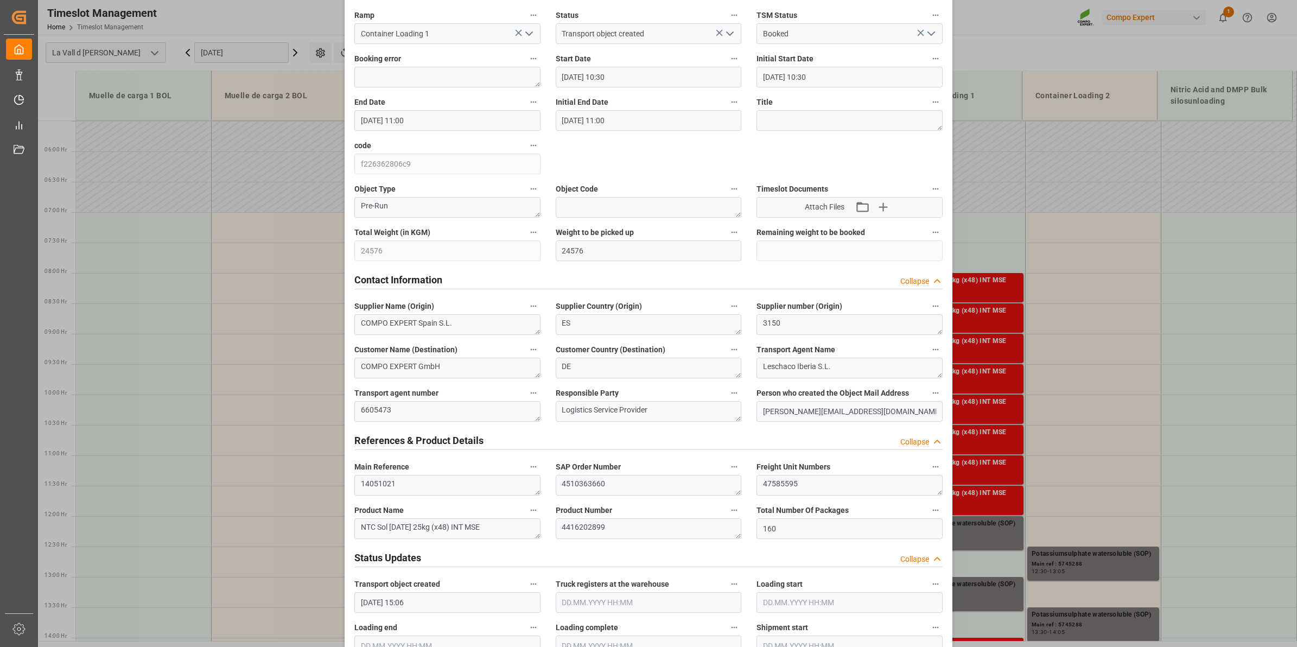
scroll to position [0, 0]
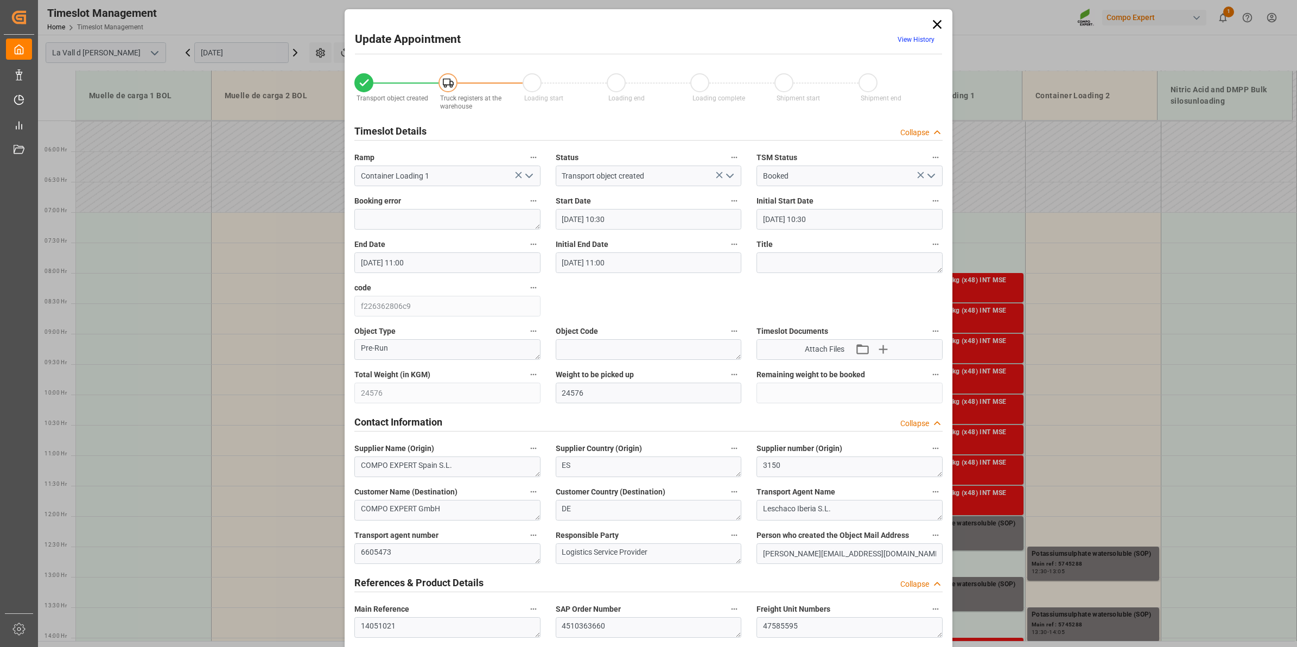
click at [932, 23] on icon at bounding box center [937, 24] width 15 height 15
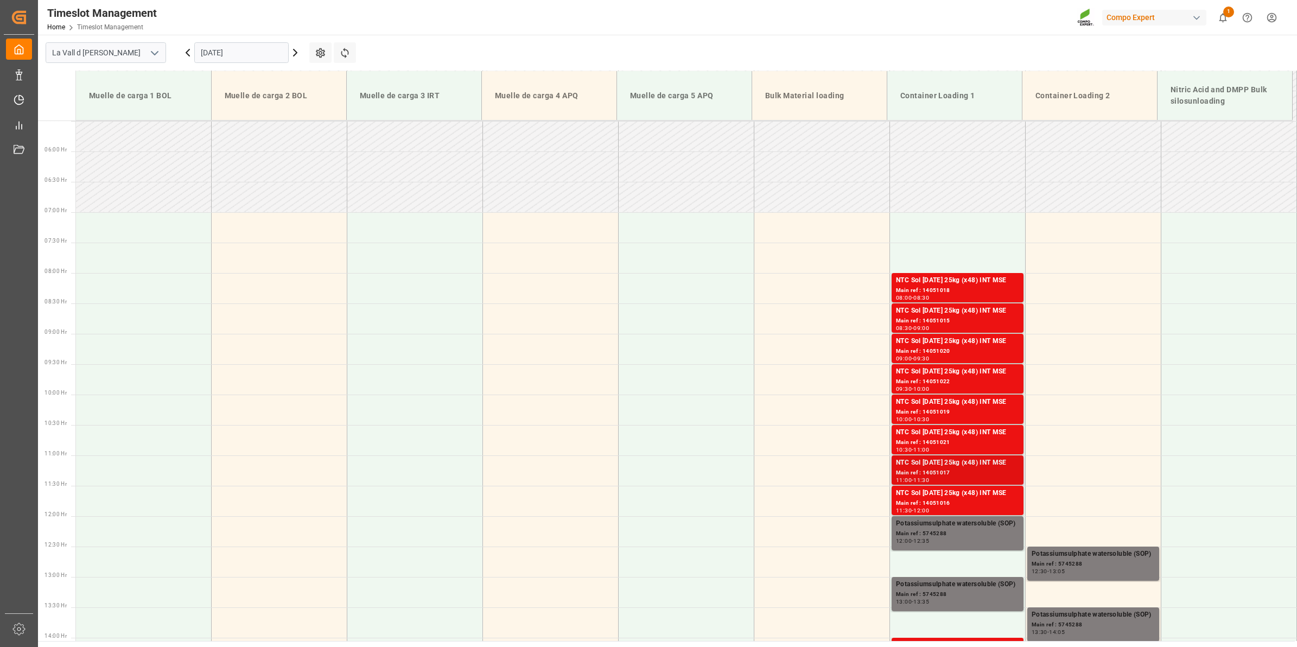
click at [943, 467] on div "NTC Sol [DATE] 25kg (x48) INT MSE" at bounding box center [957, 463] width 123 height 11
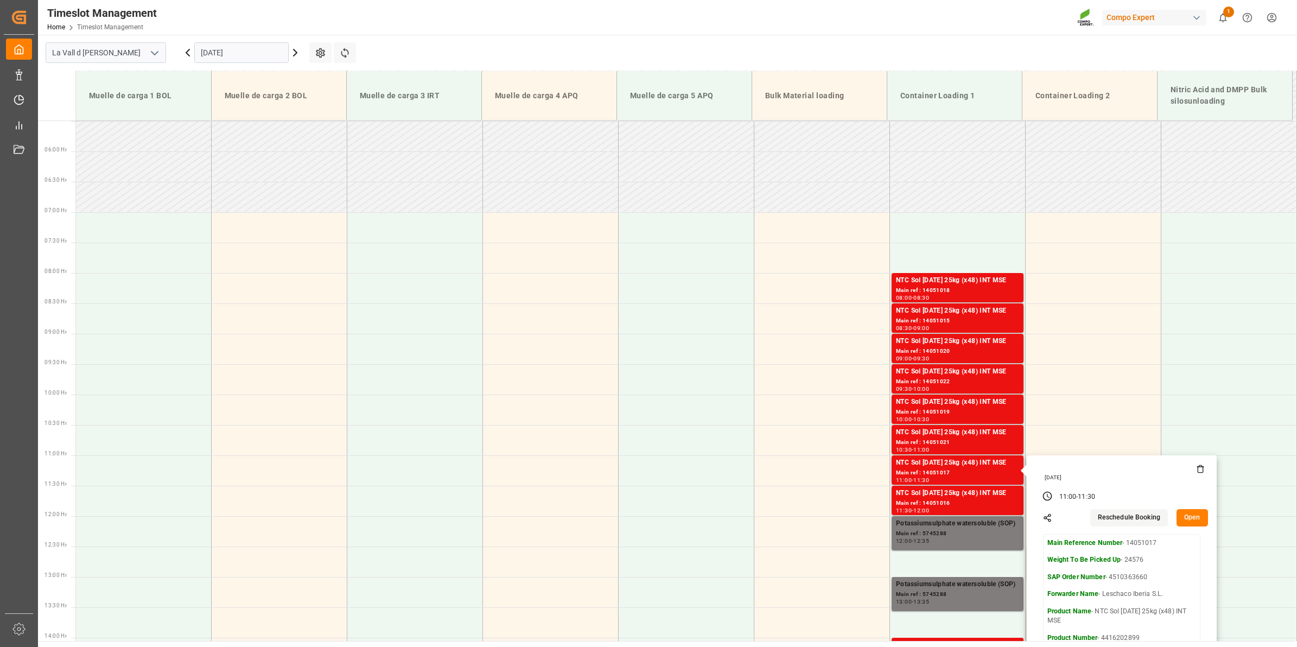
click at [1189, 519] on button "Open" at bounding box center [1192, 517] width 31 height 17
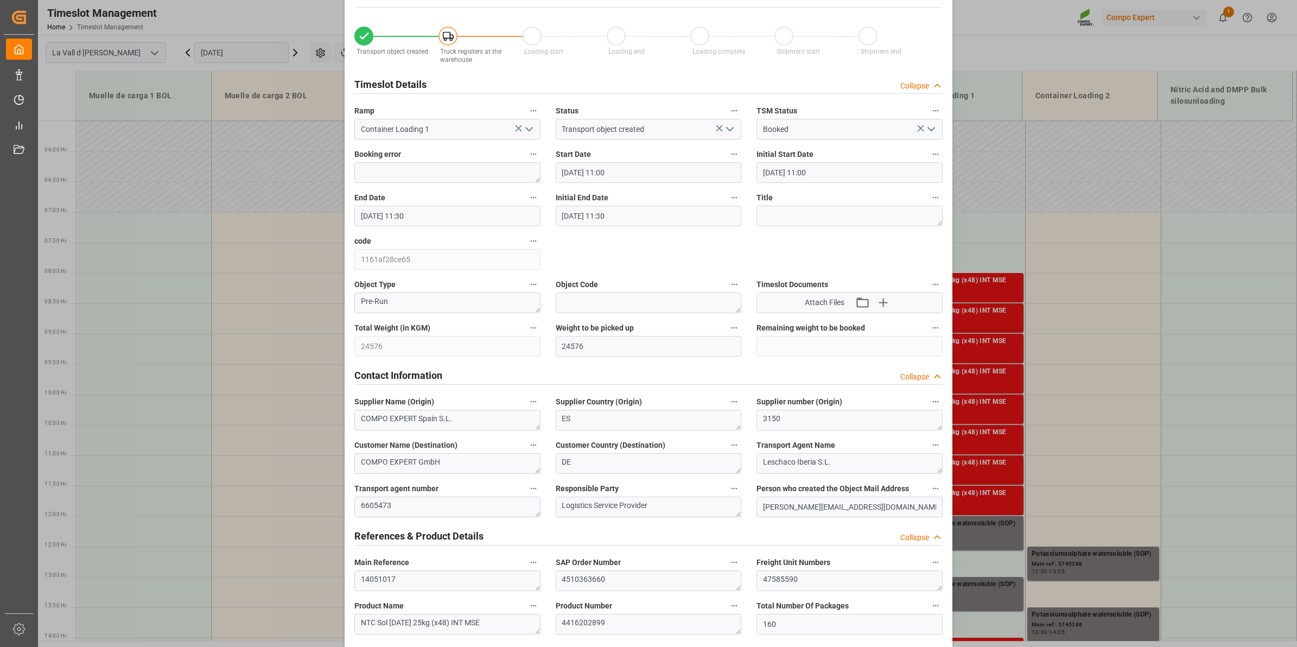
scroll to position [68, 0]
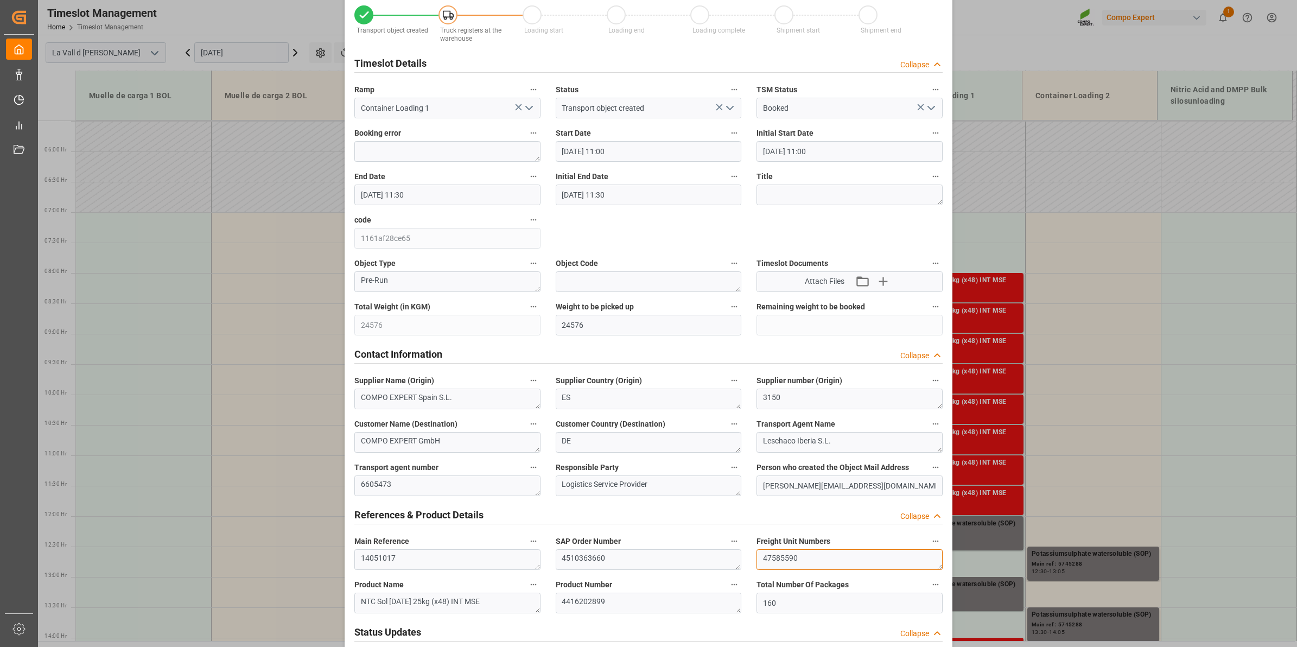
drag, startPoint x: 850, startPoint y: 566, endPoint x: 649, endPoint y: 545, distance: 202.4
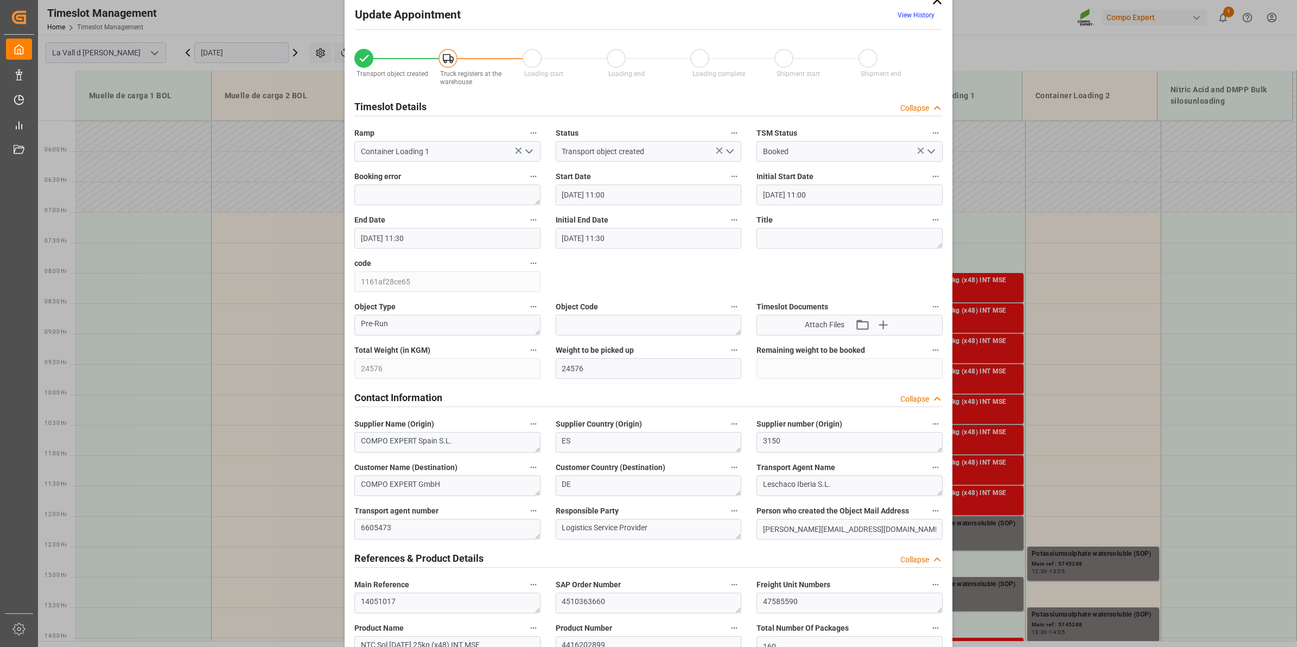
scroll to position [0, 0]
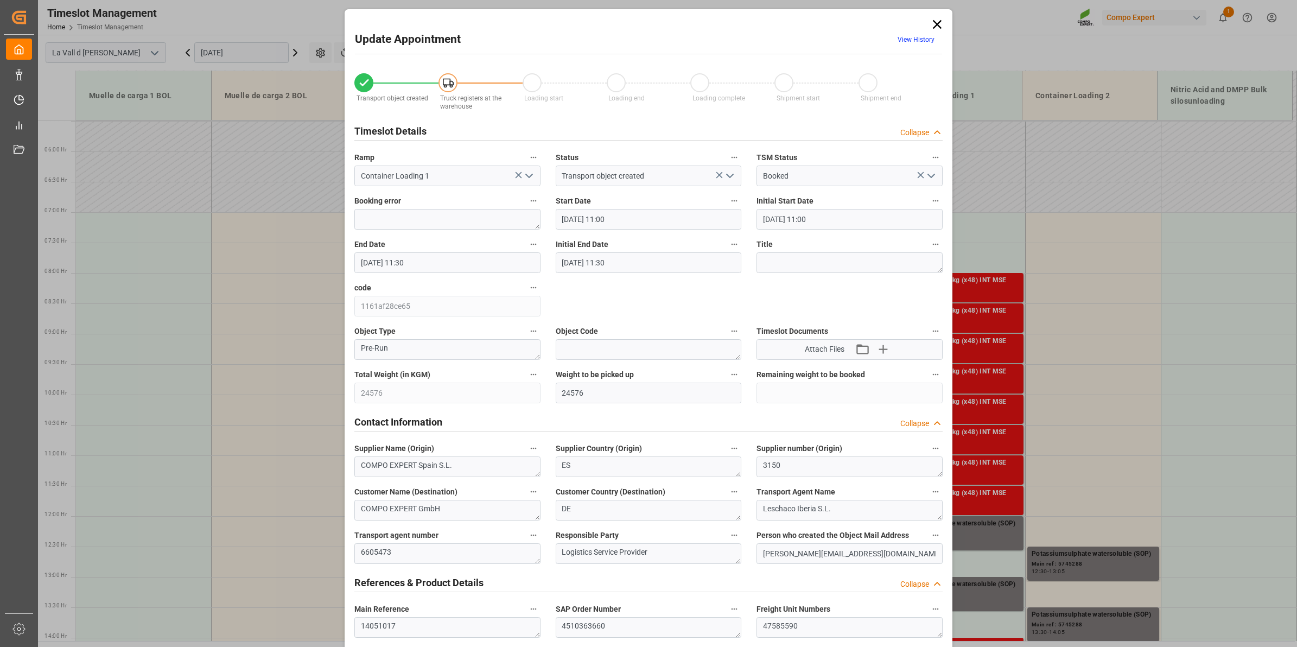
click at [935, 21] on icon at bounding box center [937, 24] width 15 height 15
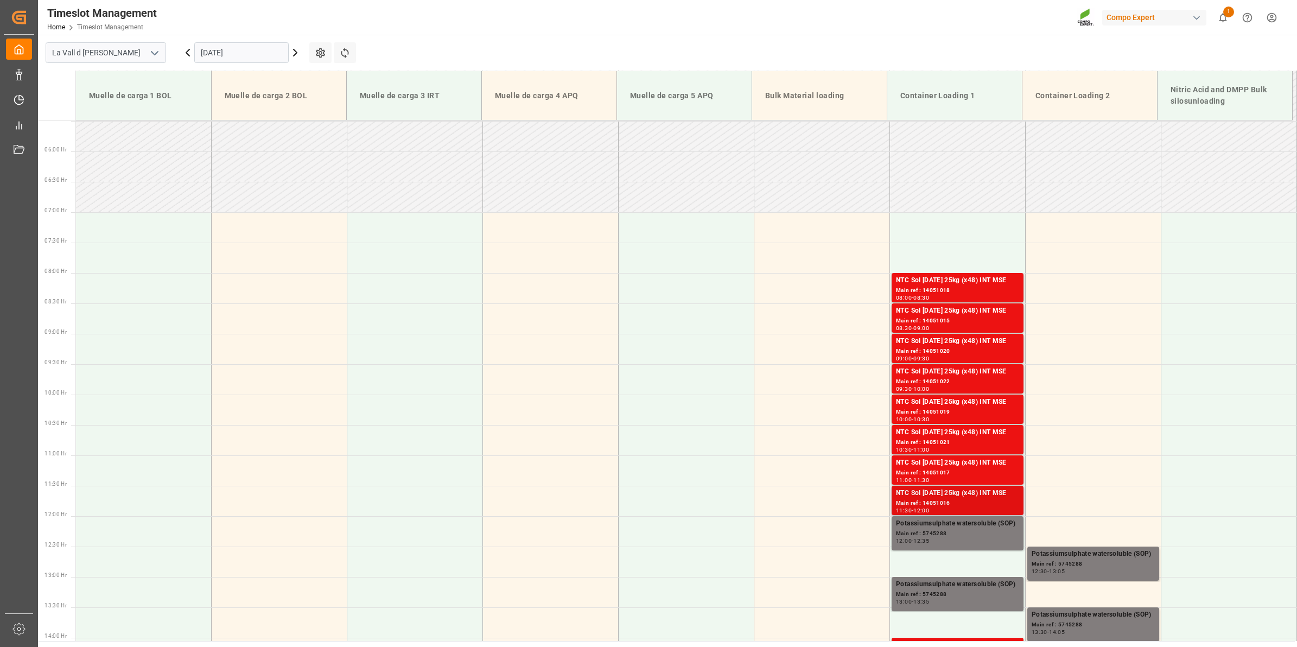
click at [953, 502] on div "Main ref : 14051016" at bounding box center [957, 503] width 123 height 9
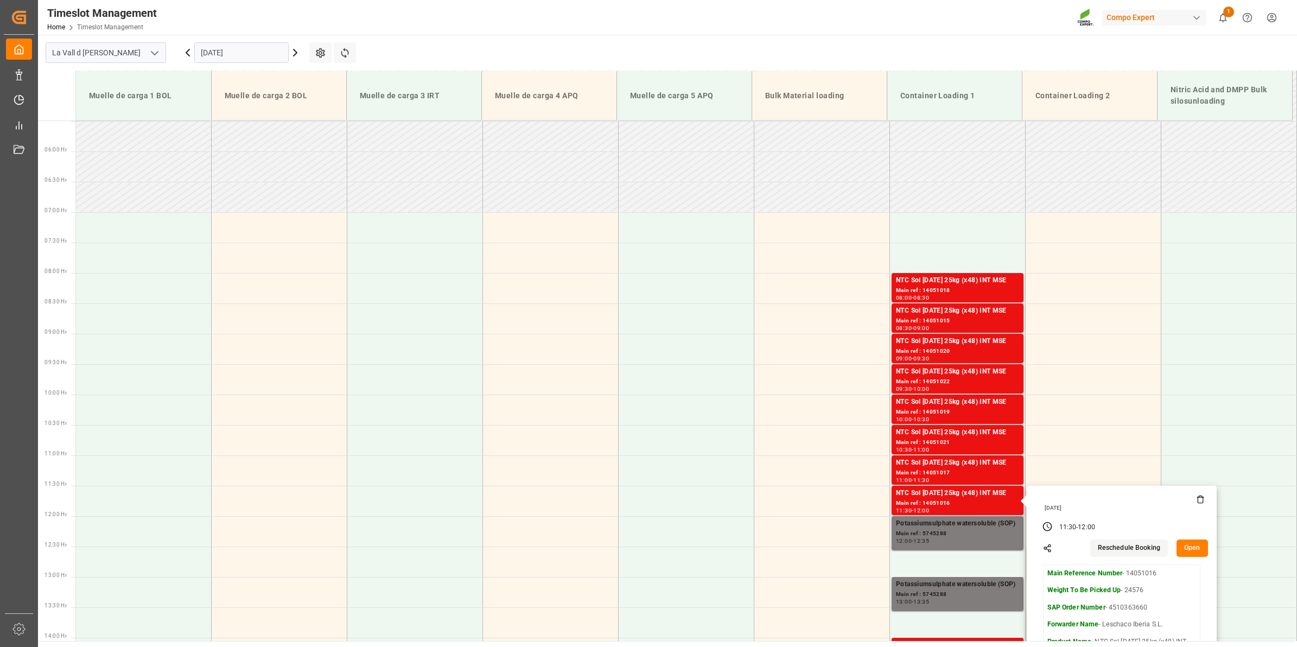
click at [1182, 549] on button "Open" at bounding box center [1192, 547] width 31 height 17
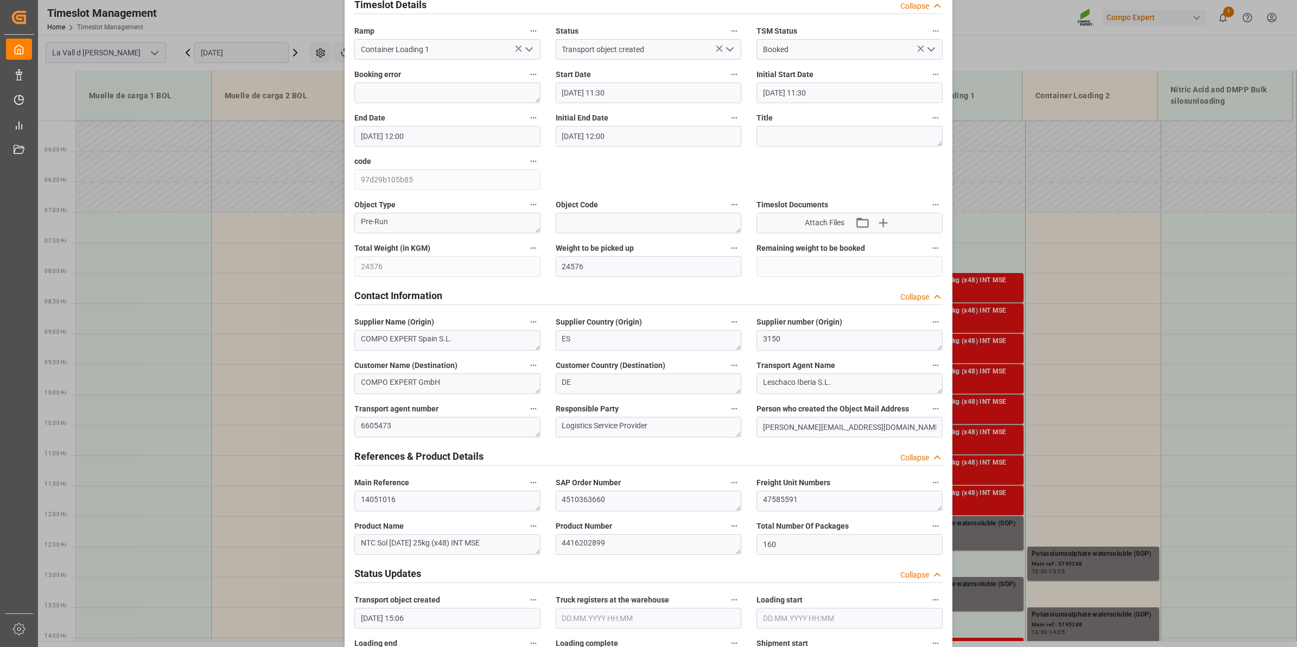
scroll to position [136, 0]
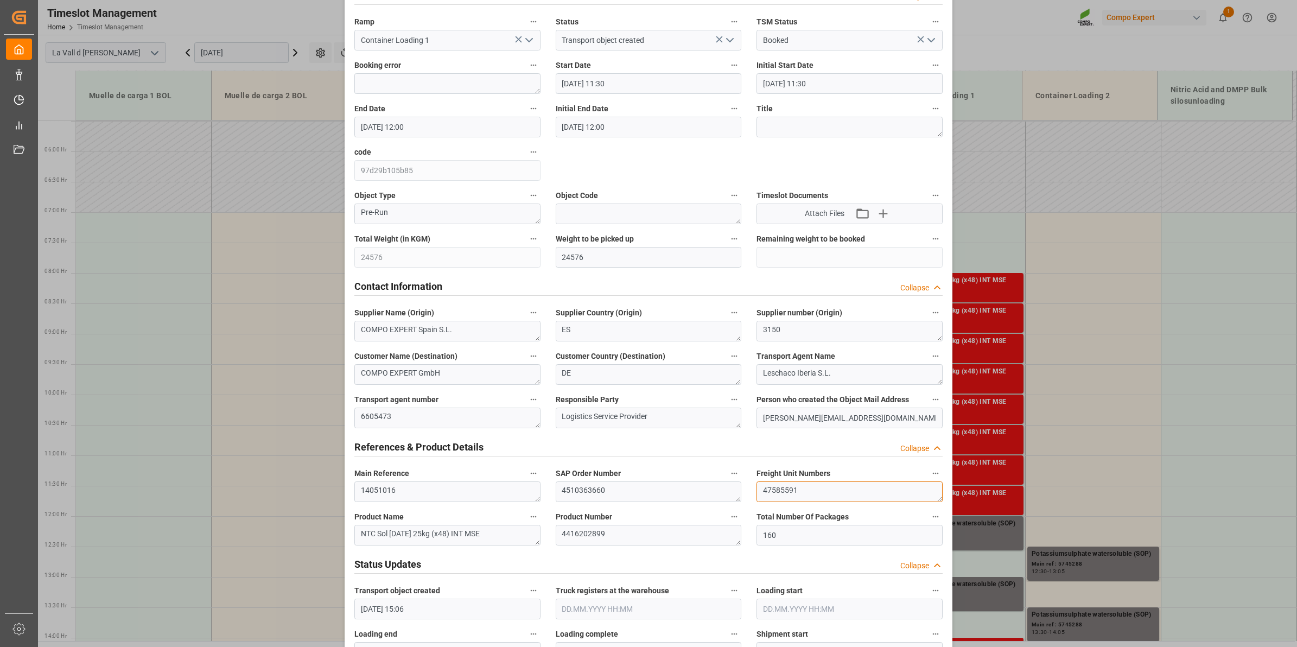
drag, startPoint x: 829, startPoint y: 493, endPoint x: 503, endPoint y: 442, distance: 330.1
click at [503, 442] on div "Transport object created Truck registers at the warehouse Loading start Loading…" at bounding box center [648, 623] width 603 height 1394
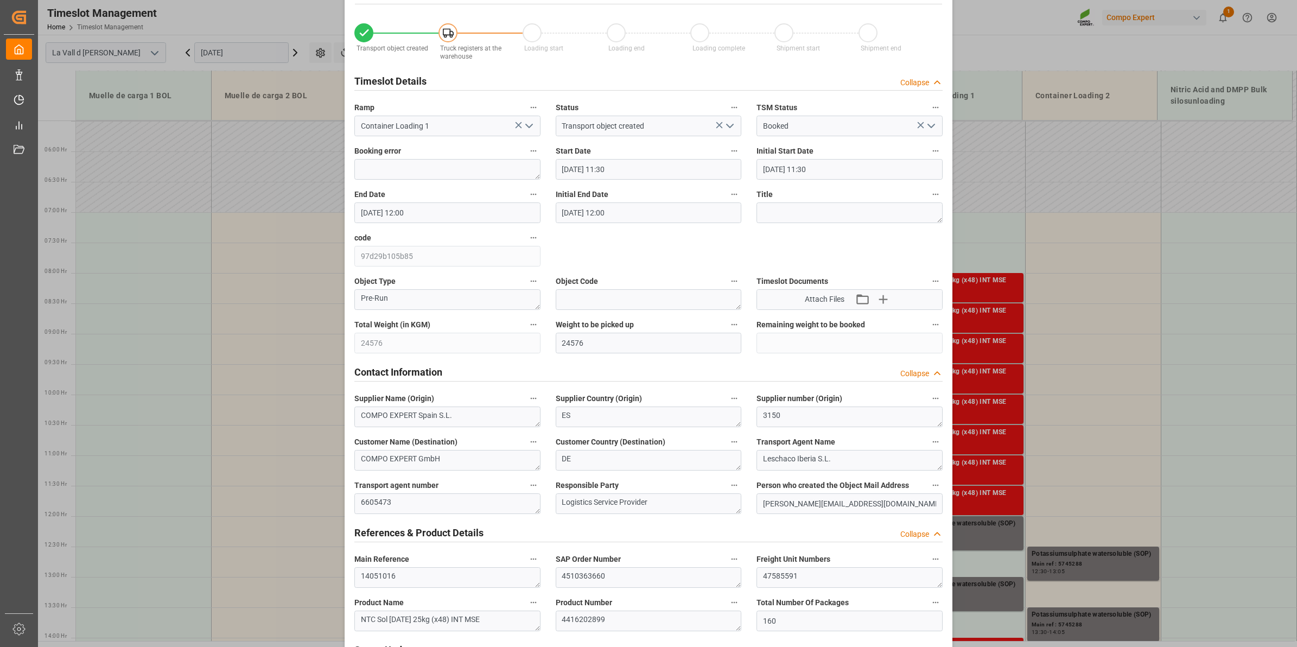
scroll to position [0, 0]
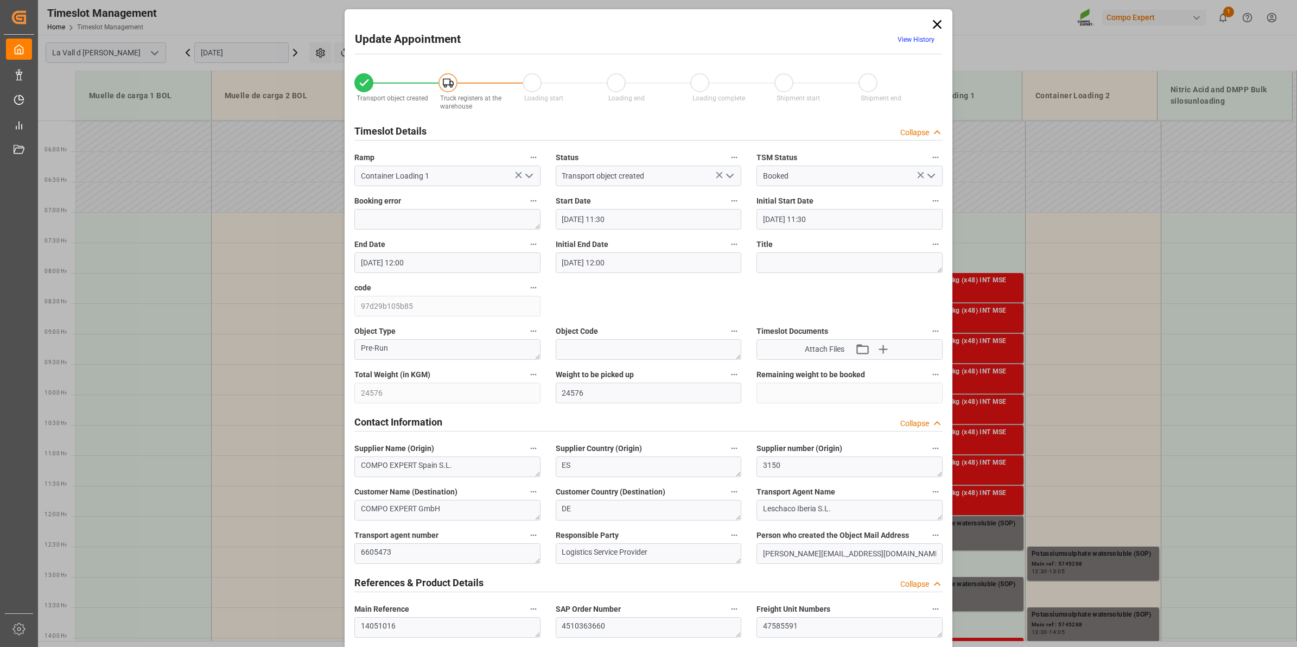
click at [940, 25] on icon at bounding box center [937, 24] width 15 height 15
